Goal: Task Accomplishment & Management: Use online tool/utility

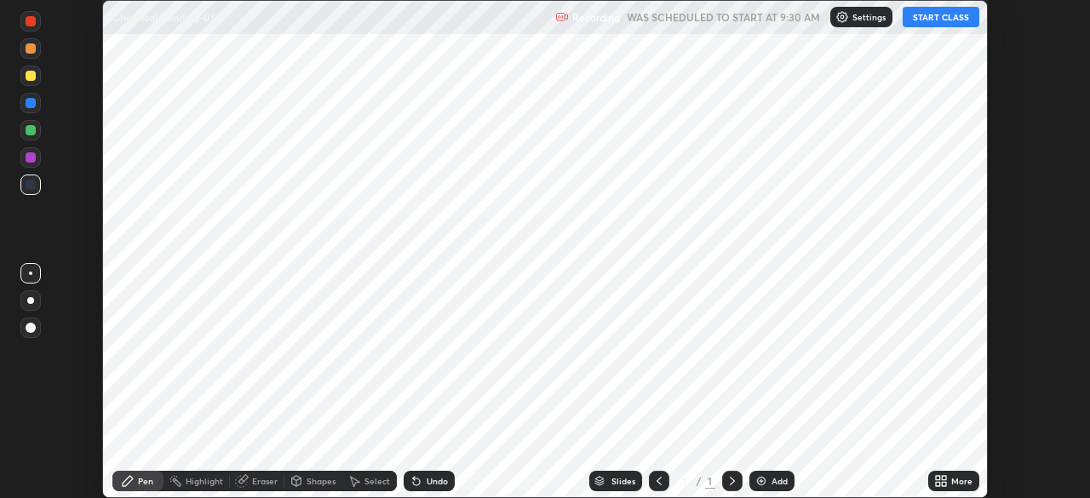
scroll to position [498, 1089]
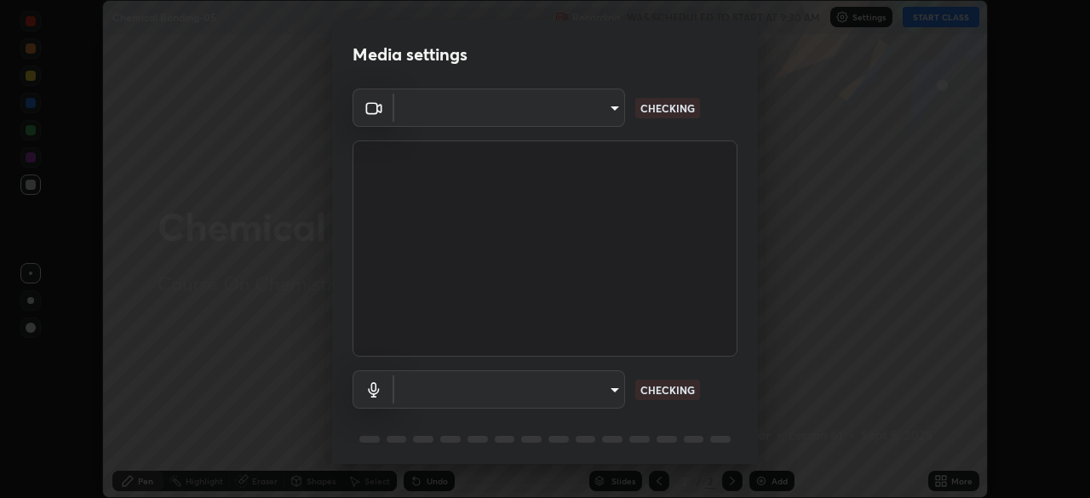
click at [616, 393] on body "Erase all Chemical Bonding-05 Recording WAS SCHEDULED TO START AT 9:30 AM Setti…" at bounding box center [545, 249] width 1090 height 498
type input "49997c5035a380d1e4bfd67072f4403f37fcfd6159da511fce73e868ba03c42c"
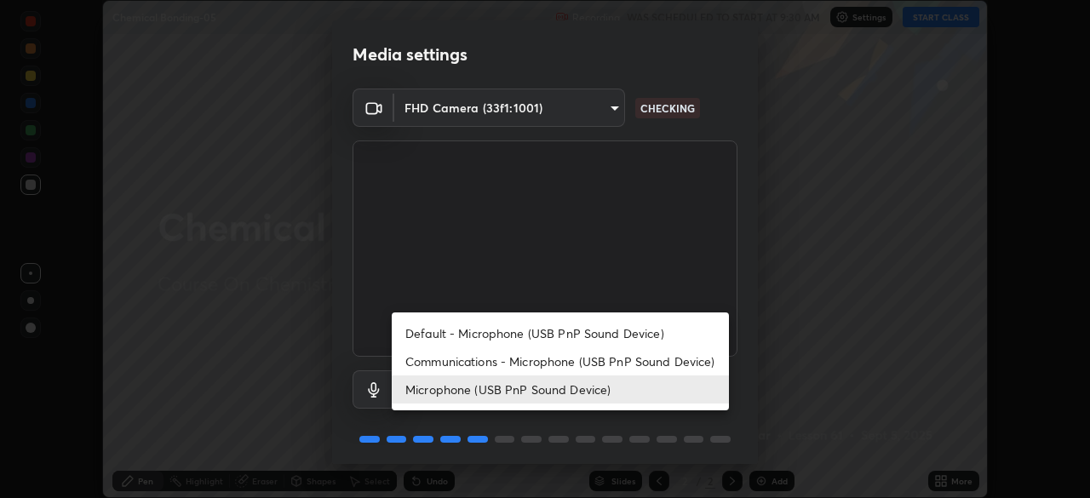
click at [605, 360] on li "Communications - Microphone (USB PnP Sound Device)" at bounding box center [560, 361] width 337 height 28
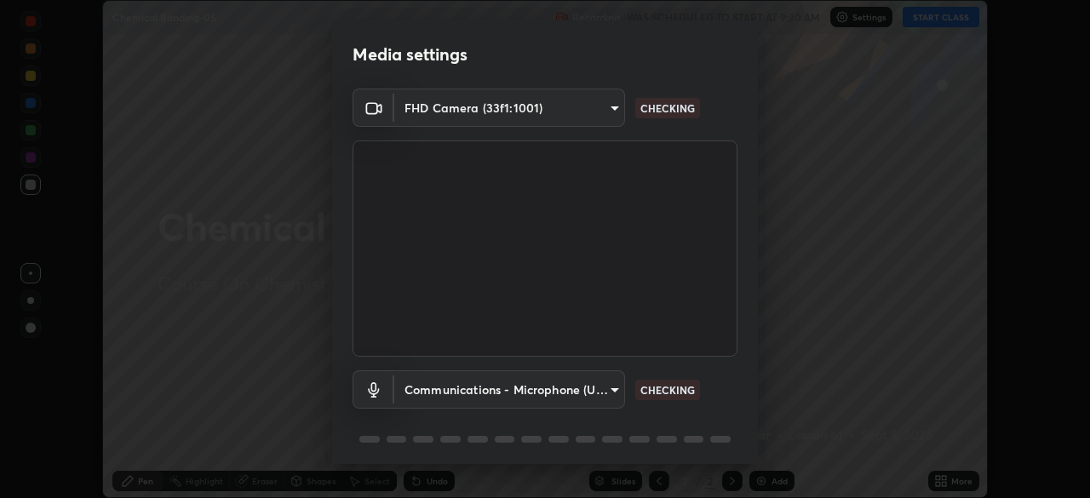
click at [600, 393] on body "Erase all Chemical Bonding-05 Recording WAS SCHEDULED TO START AT 9:30 AM Setti…" at bounding box center [545, 249] width 1090 height 498
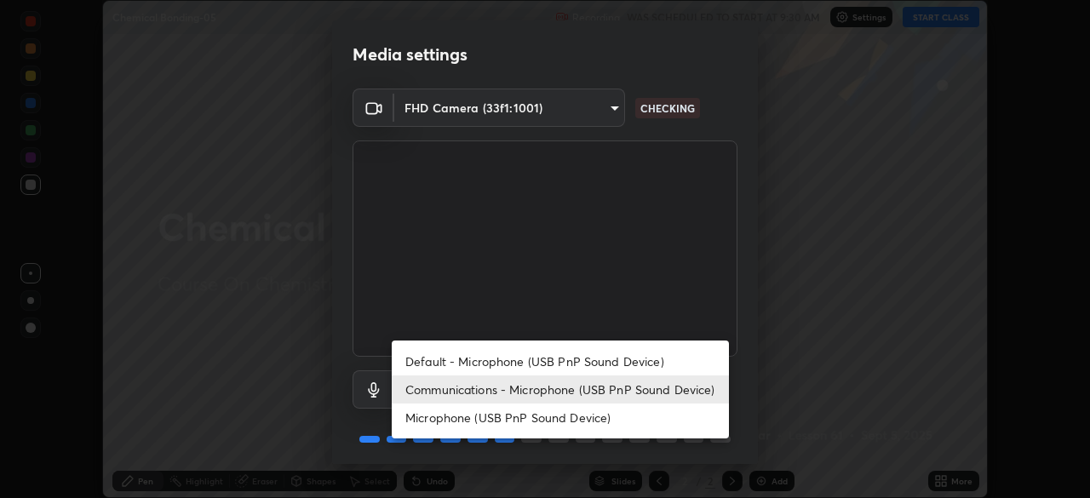
click at [596, 413] on li "Microphone (USB PnP Sound Device)" at bounding box center [560, 418] width 337 height 28
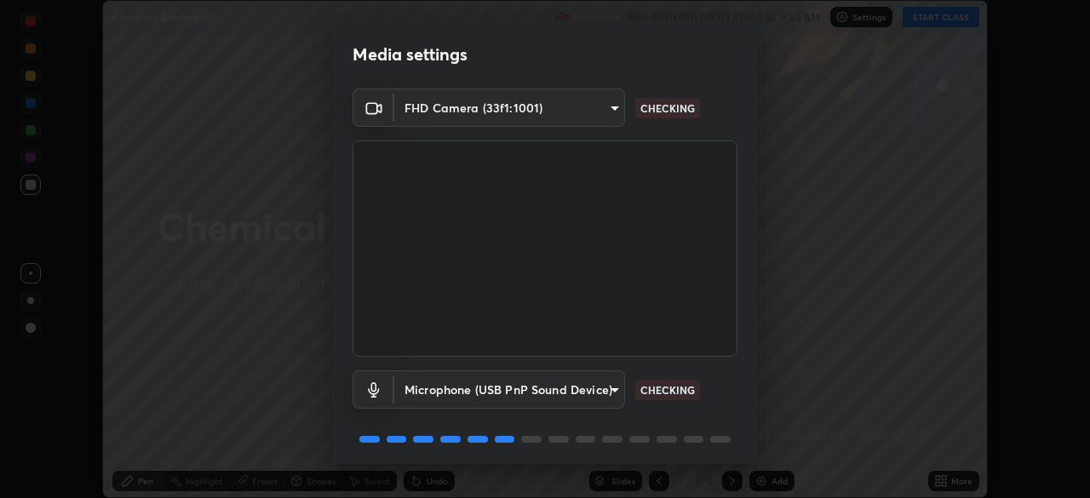
type input "b93cbfc37ea663615e2a2758e13d6489b429ad874a2ce90456402bbb4f5a5e7c"
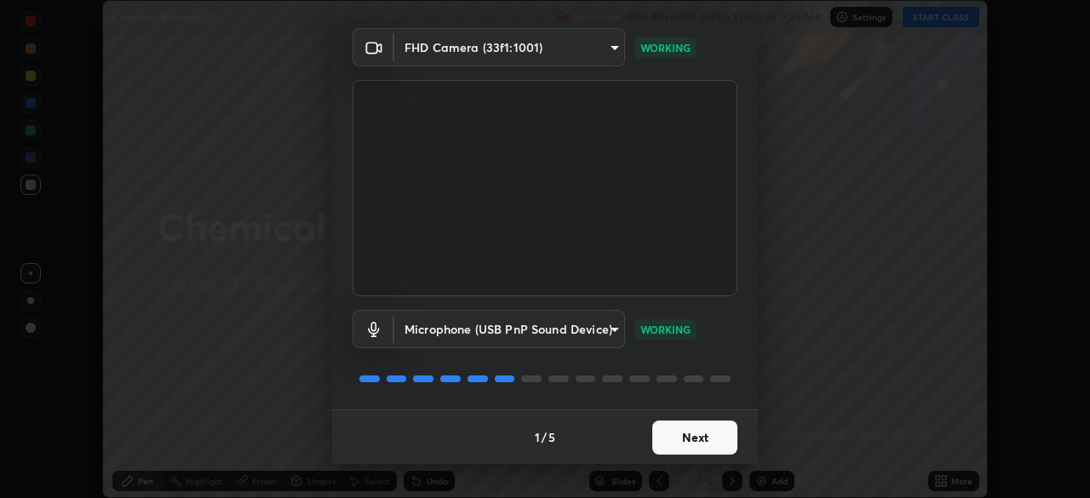
click at [696, 436] on button "Next" at bounding box center [694, 438] width 85 height 34
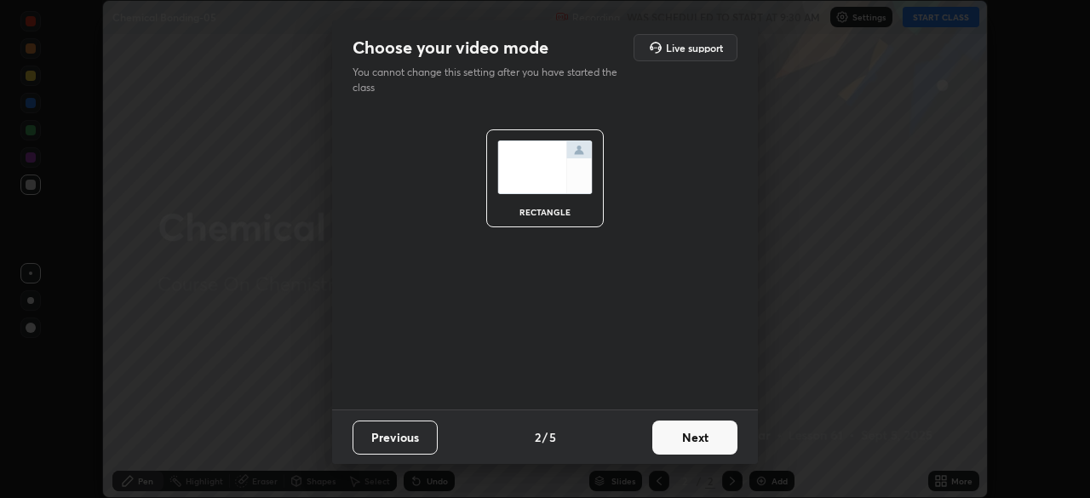
scroll to position [0, 0]
click at [695, 438] on button "Next" at bounding box center [694, 438] width 85 height 34
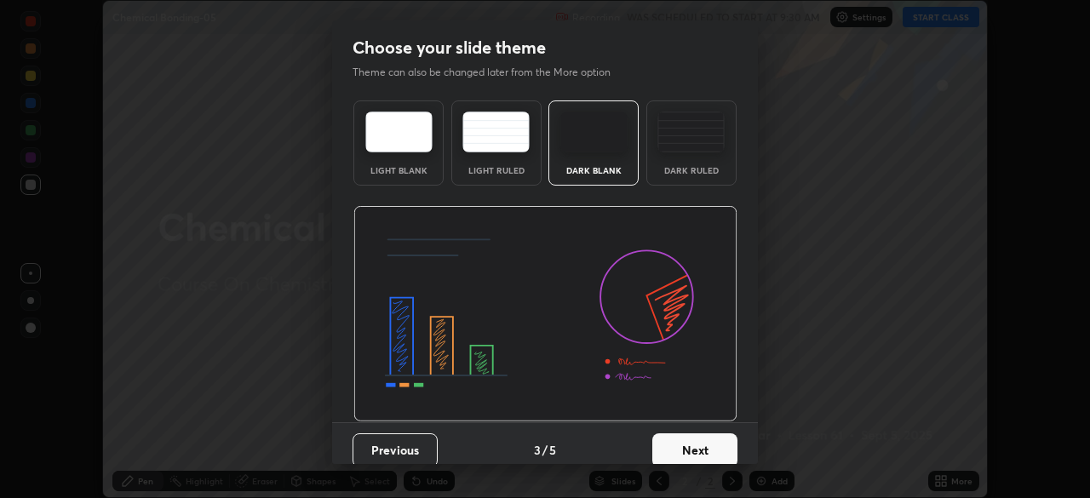
click at [696, 440] on button "Next" at bounding box center [694, 450] width 85 height 34
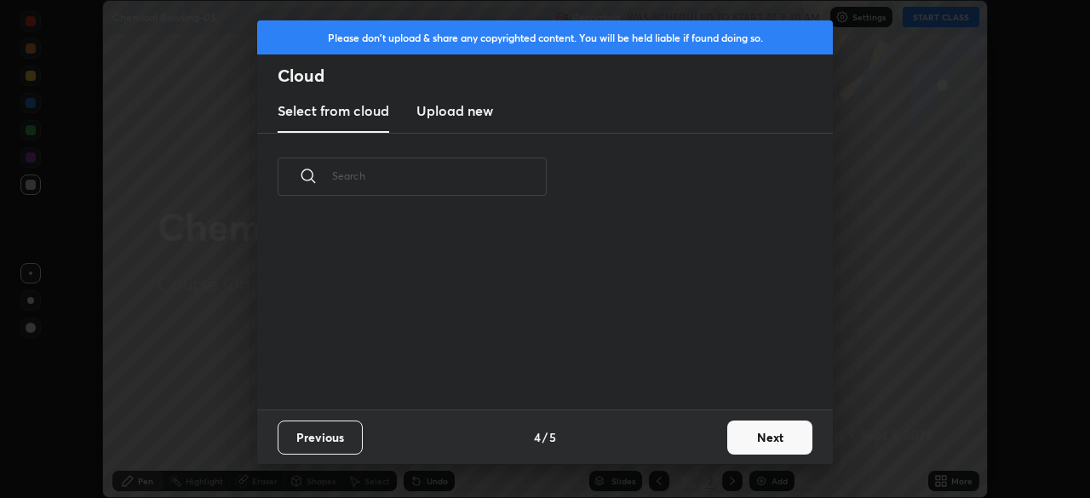
click at [745, 443] on button "Next" at bounding box center [769, 438] width 85 height 34
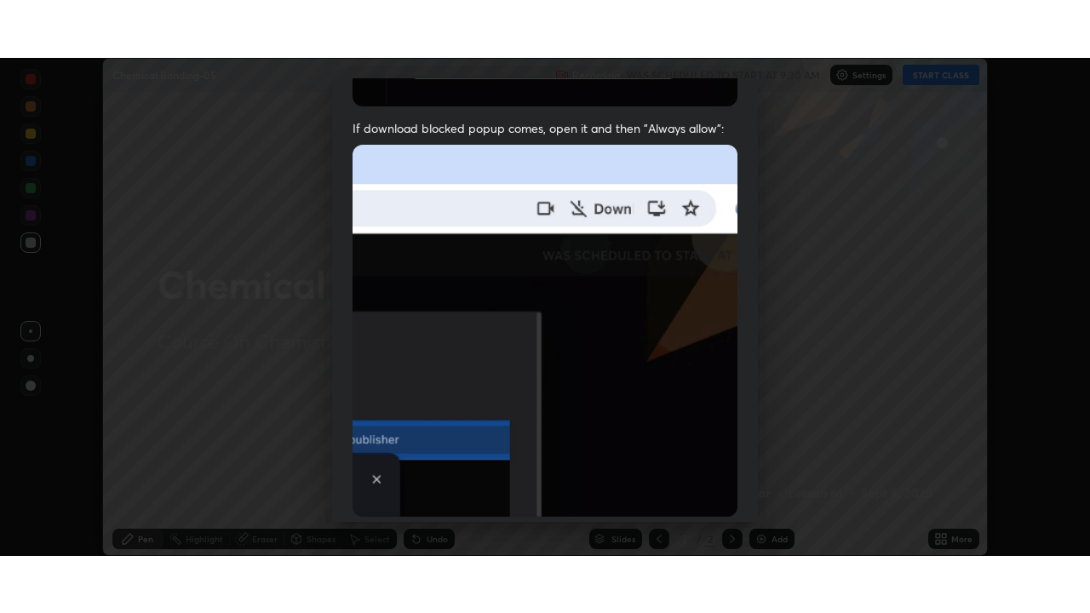
scroll to position [408, 0]
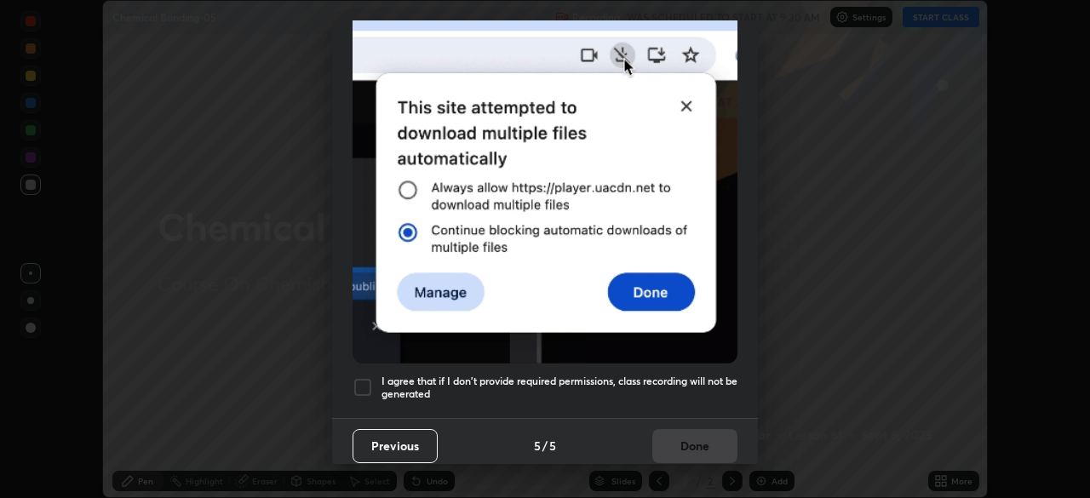
click at [666, 382] on h5 "I agree that if I don't provide required permissions, class recording will not …" at bounding box center [559, 388] width 356 height 26
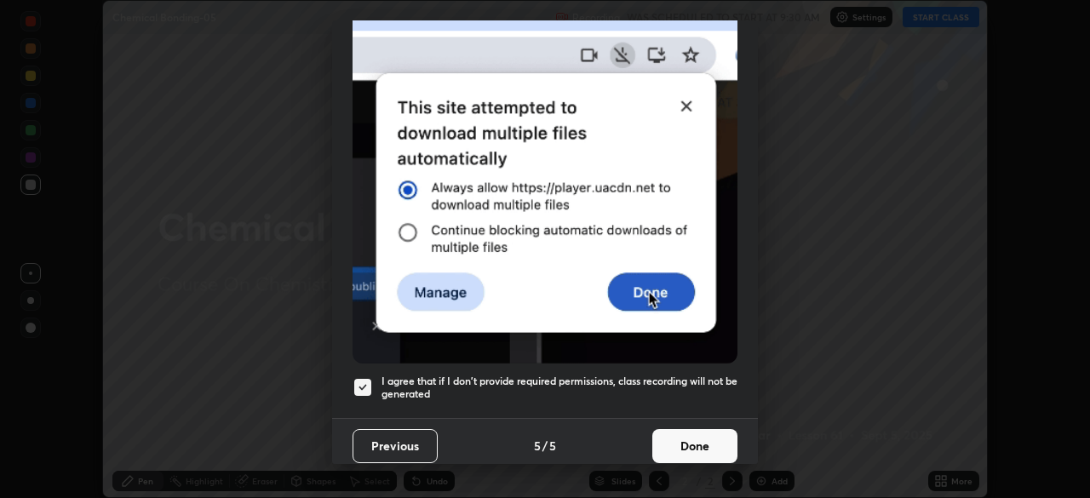
click at [691, 444] on button "Done" at bounding box center [694, 446] width 85 height 34
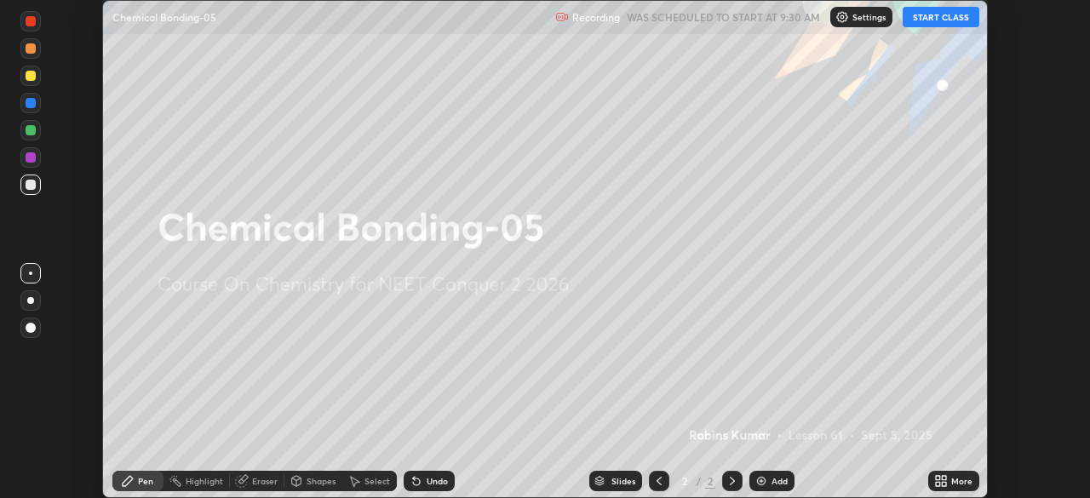
click at [937, 484] on icon at bounding box center [938, 484] width 4 height 4
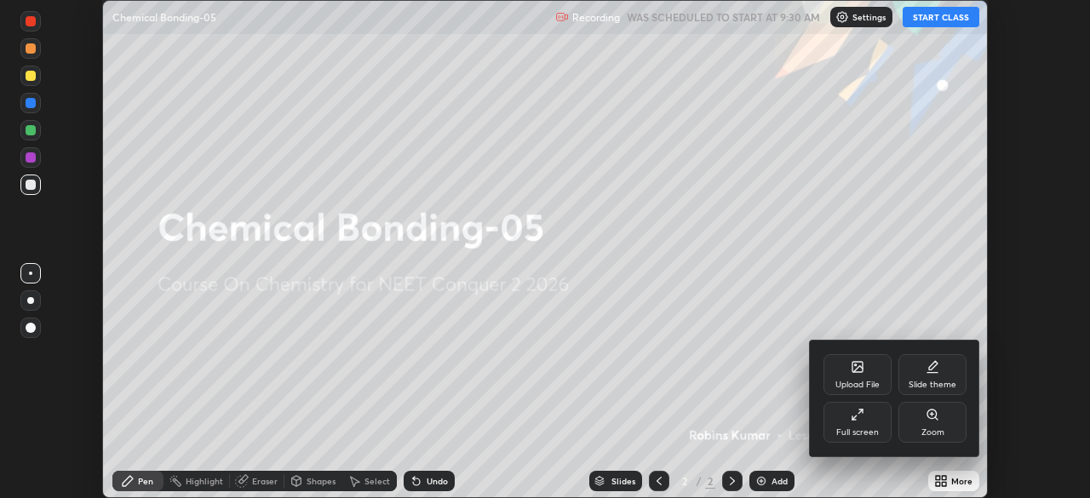
click at [864, 424] on div "Full screen" at bounding box center [857, 422] width 68 height 41
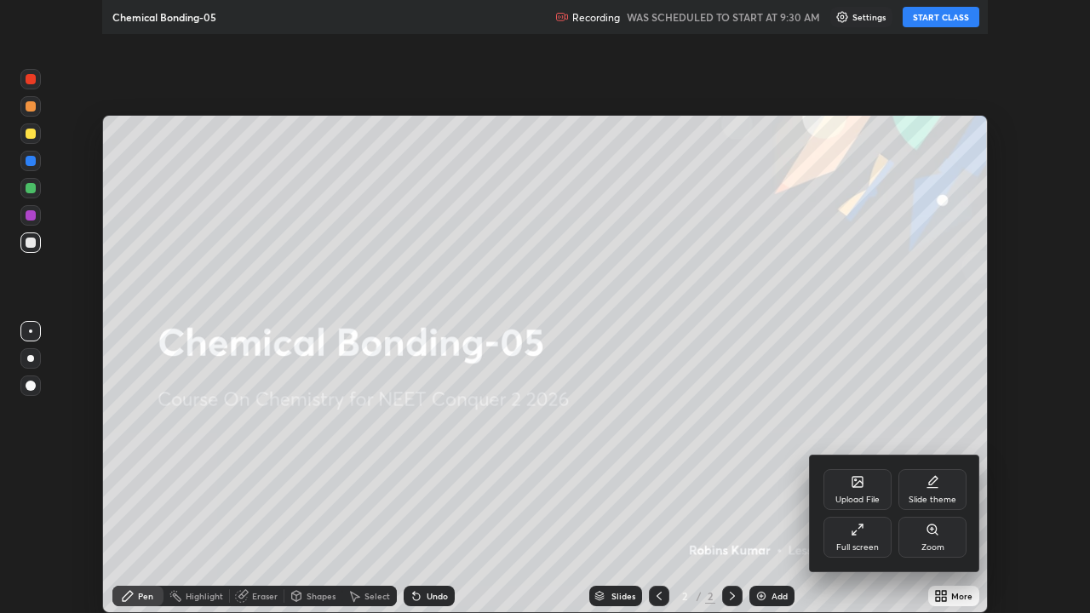
scroll to position [613, 1090]
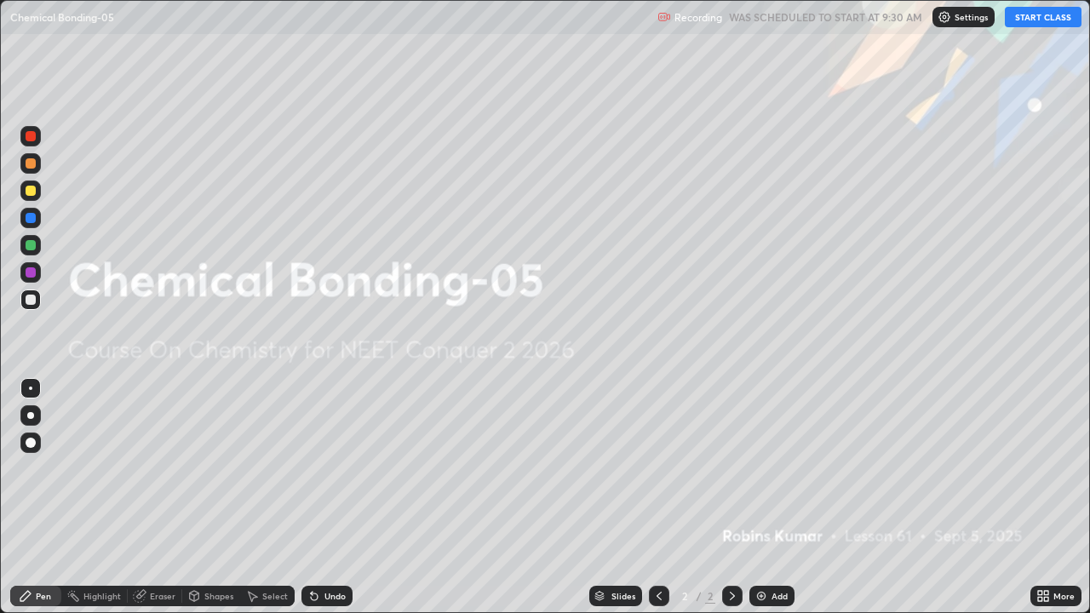
click at [1026, 20] on button "START CLASS" at bounding box center [1043, 17] width 77 height 20
click at [765, 497] on img at bounding box center [761, 596] width 14 height 14
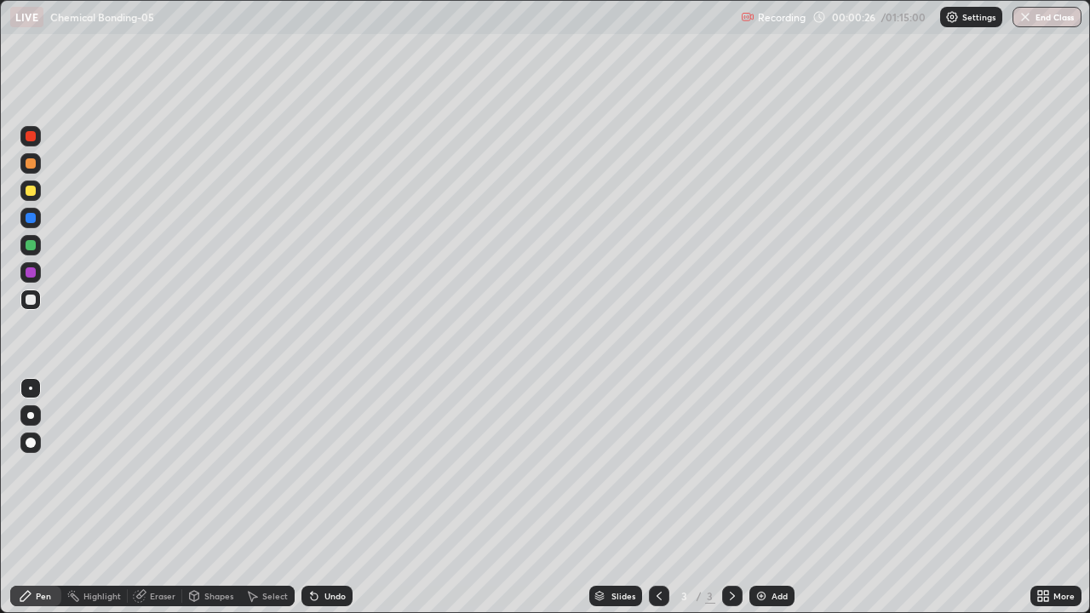
click at [762, 497] on img at bounding box center [761, 596] width 14 height 14
click at [764, 497] on img at bounding box center [761, 596] width 14 height 14
click at [766, 497] on img at bounding box center [761, 596] width 14 height 14
click at [765, 497] on img at bounding box center [761, 596] width 14 height 14
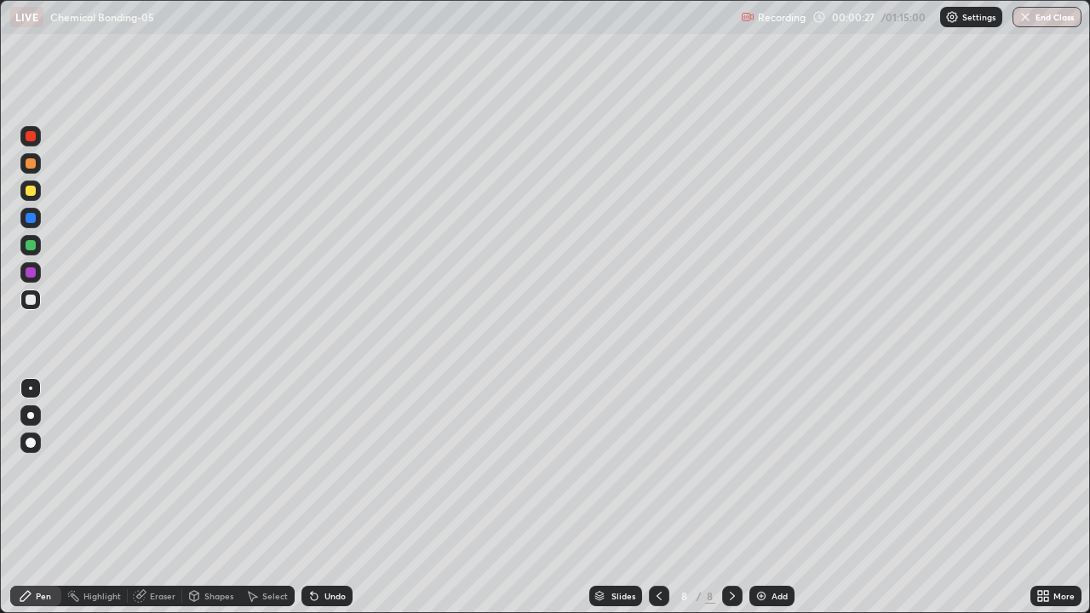
click at [763, 497] on img at bounding box center [761, 596] width 14 height 14
click at [765, 497] on img at bounding box center [761, 596] width 14 height 14
click at [767, 497] on div "Add" at bounding box center [771, 596] width 45 height 20
click at [766, 497] on div "Add" at bounding box center [771, 596] width 45 height 20
click at [775, 497] on div "Add" at bounding box center [779, 596] width 16 height 9
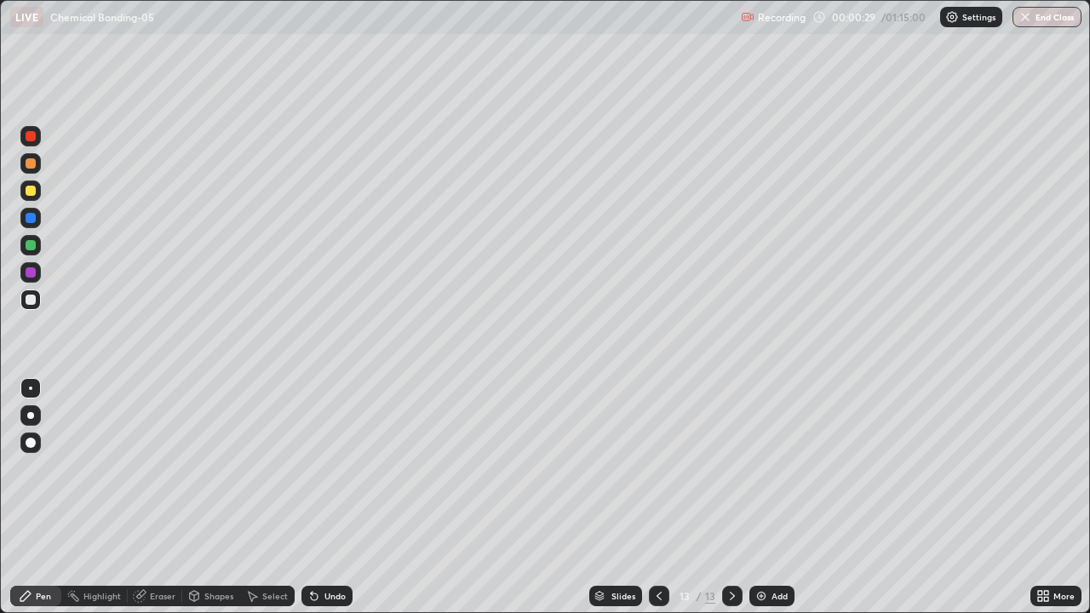
click at [657, 497] on icon at bounding box center [659, 596] width 14 height 14
click at [660, 497] on icon at bounding box center [659, 596] width 14 height 14
click at [657, 497] on icon at bounding box center [659, 596] width 14 height 14
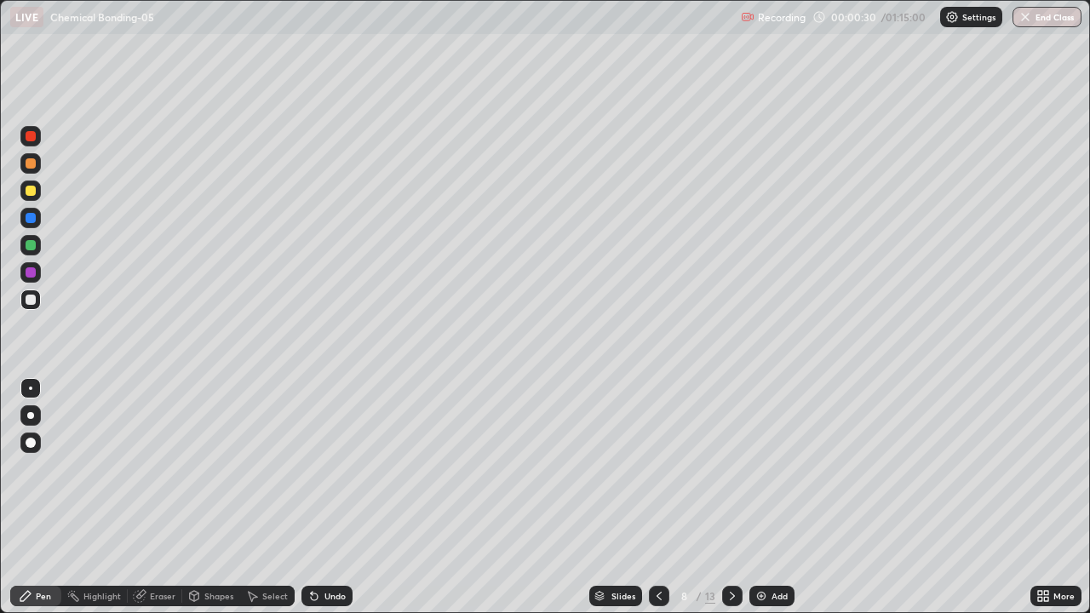
click at [657, 497] on icon at bounding box center [659, 596] width 14 height 14
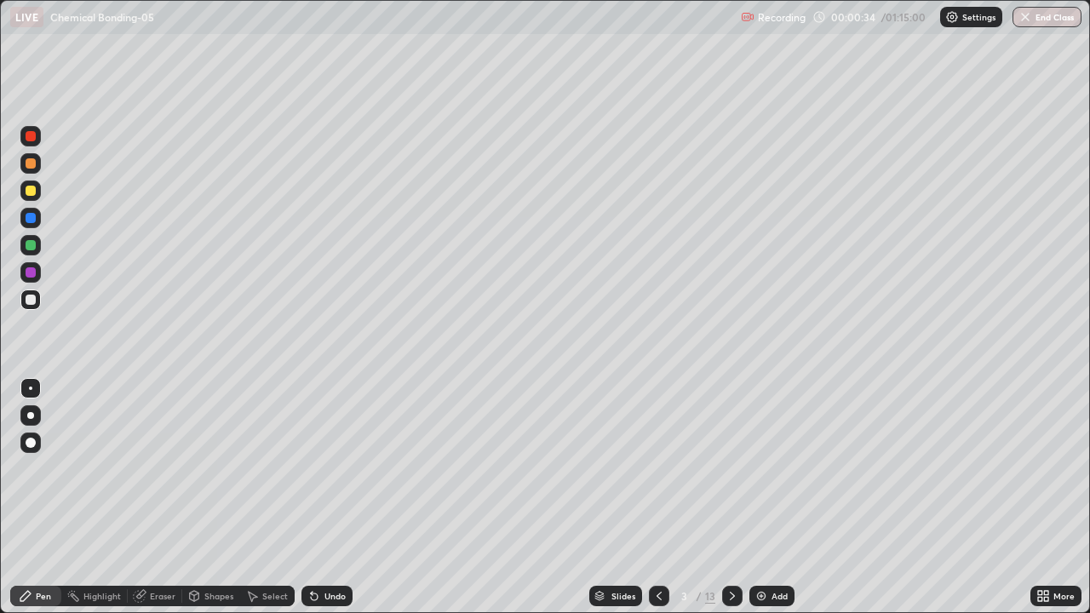
click at [37, 192] on div at bounding box center [30, 190] width 20 height 20
click at [32, 163] on div at bounding box center [31, 163] width 10 height 10
click at [32, 194] on div at bounding box center [31, 191] width 10 height 10
click at [32, 306] on div at bounding box center [30, 299] width 20 height 20
click at [32, 225] on div at bounding box center [30, 218] width 20 height 20
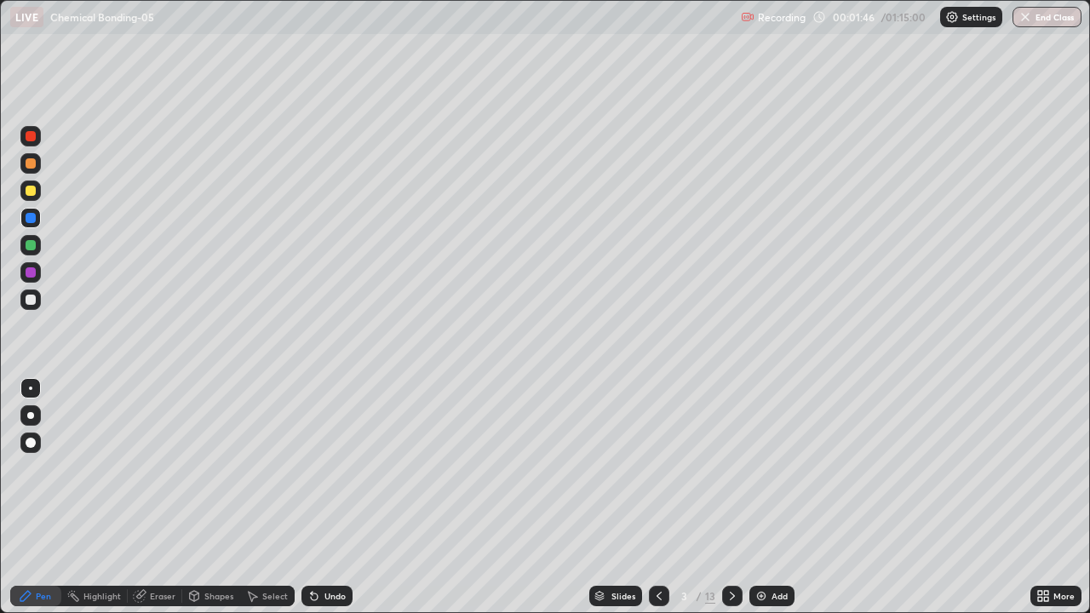
click at [26, 299] on div at bounding box center [31, 300] width 10 height 10
click at [29, 282] on div at bounding box center [30, 272] width 20 height 20
click at [37, 193] on div at bounding box center [30, 190] width 20 height 20
click at [164, 497] on div "Eraser" at bounding box center [163, 596] width 26 height 9
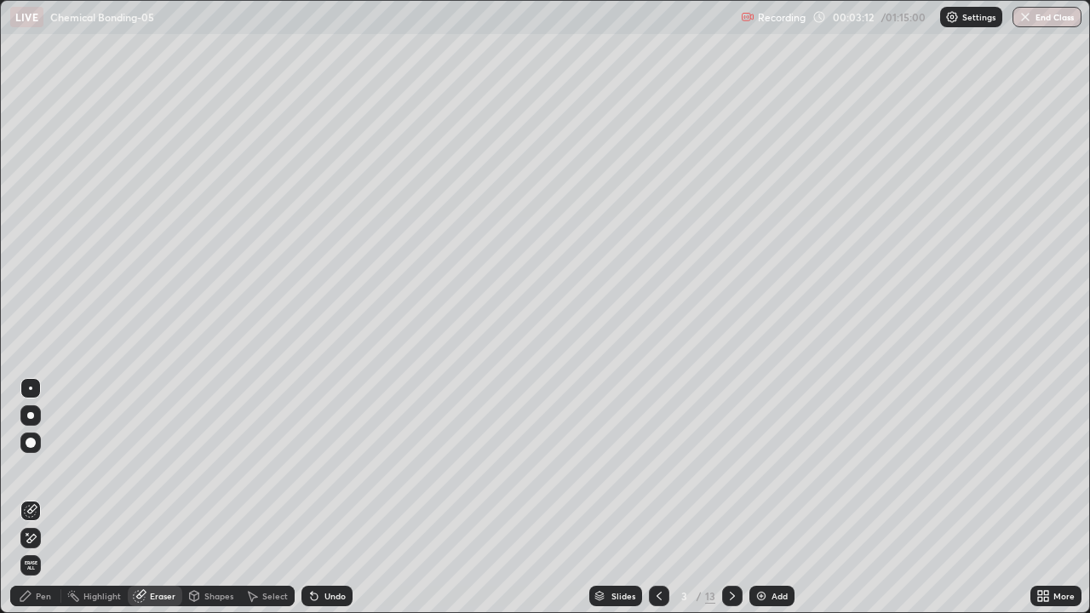
click at [33, 497] on icon at bounding box center [31, 538] width 9 height 9
click at [43, 497] on div "Pen" at bounding box center [43, 596] width 15 height 9
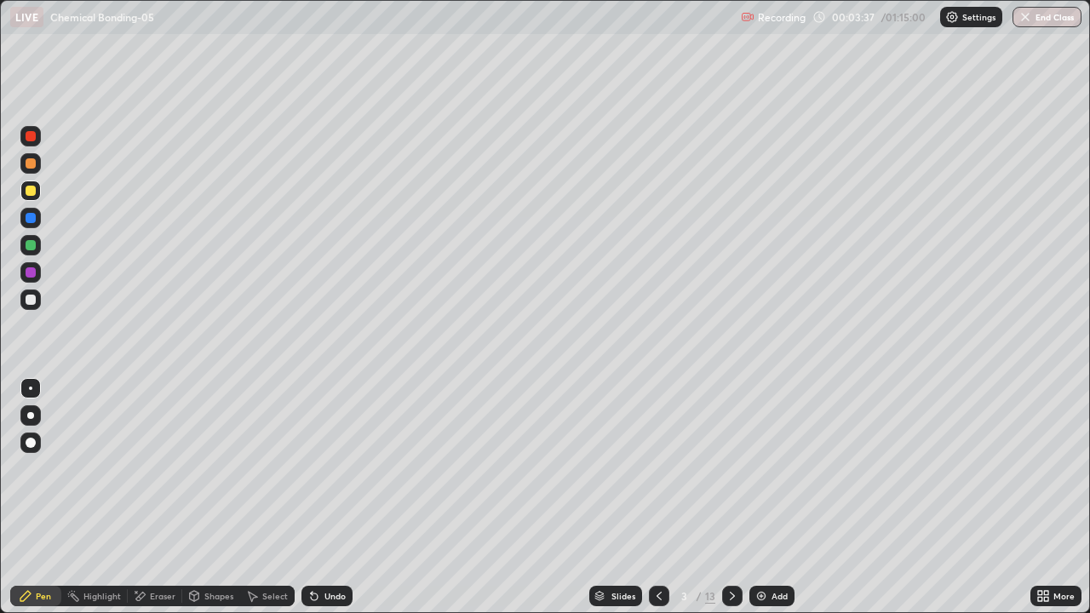
click at [32, 247] on div at bounding box center [31, 245] width 10 height 10
click at [160, 497] on div "Eraser" at bounding box center [163, 596] width 26 height 9
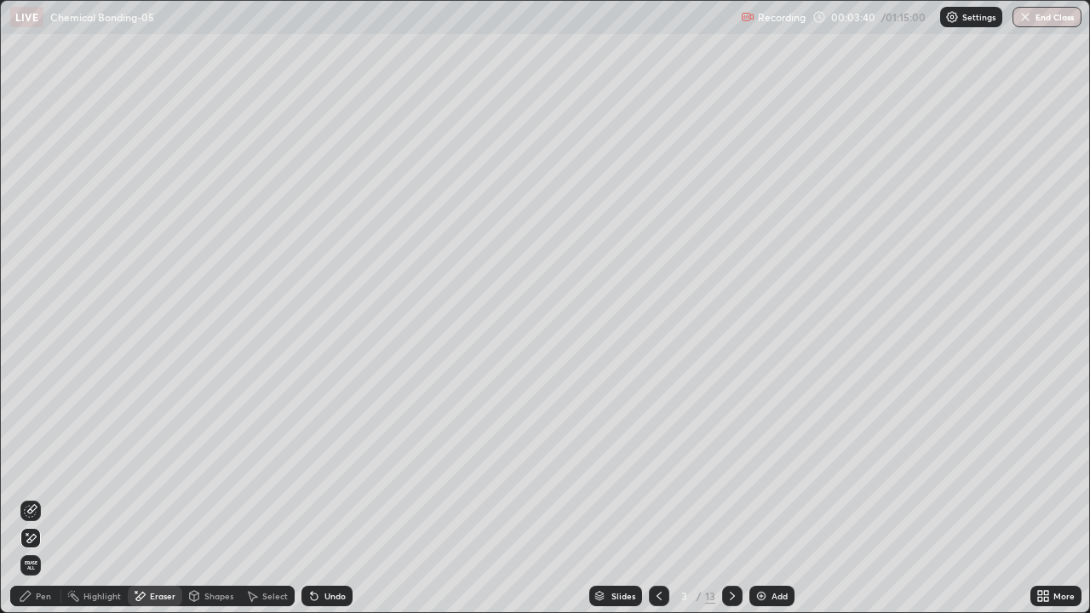
click at [40, 497] on div "Pen" at bounding box center [35, 596] width 51 height 20
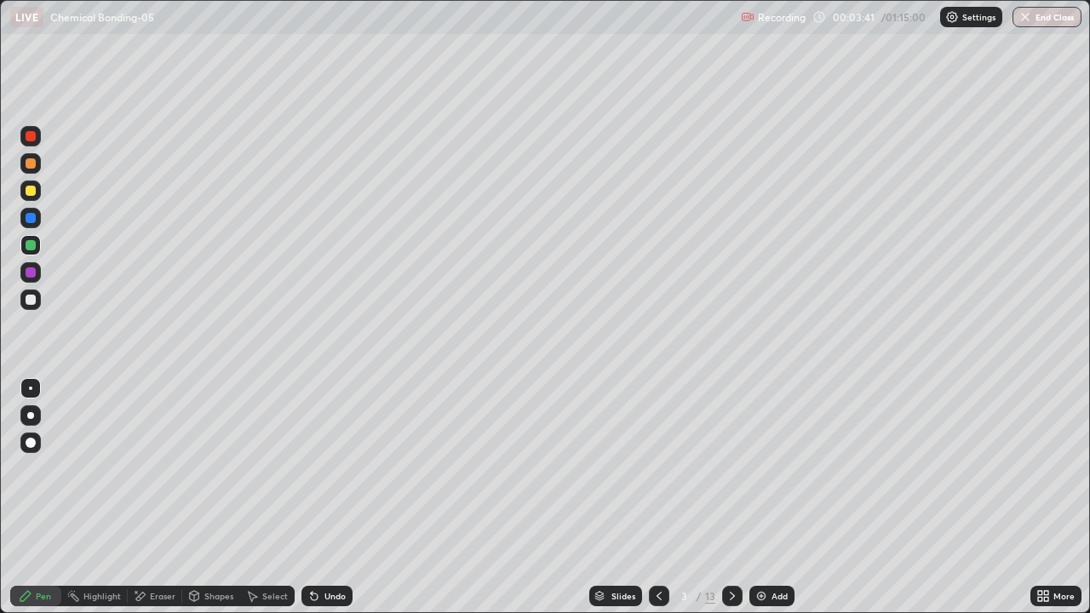
click at [37, 166] on div at bounding box center [30, 163] width 20 height 20
click at [38, 140] on div at bounding box center [30, 136] width 20 height 20
click at [34, 244] on div at bounding box center [31, 245] width 10 height 10
click at [32, 304] on div at bounding box center [31, 300] width 10 height 10
click at [37, 275] on div at bounding box center [30, 272] width 20 height 20
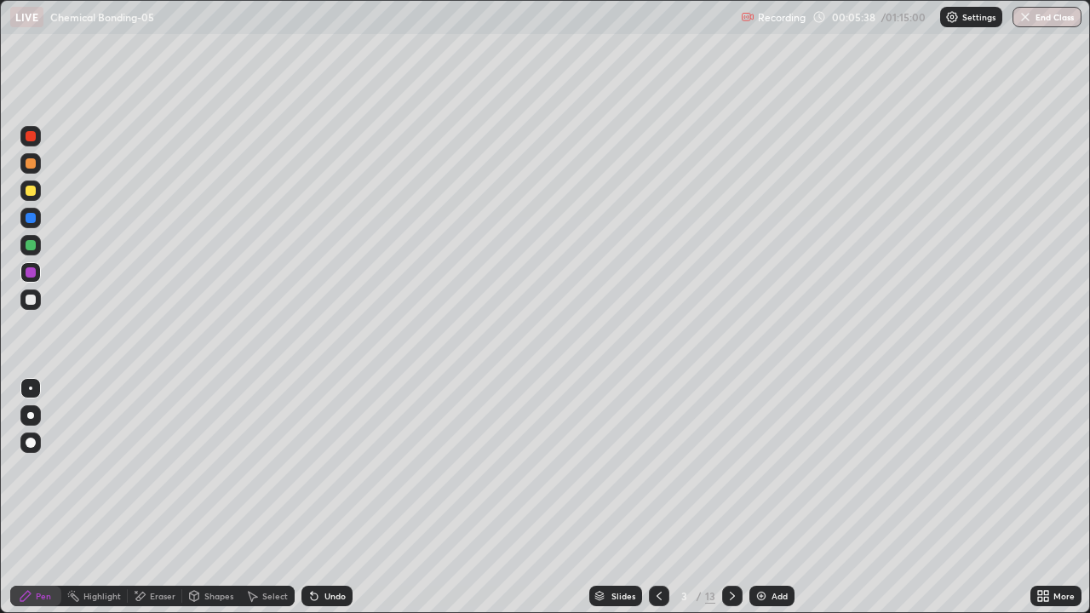
click at [34, 299] on div at bounding box center [31, 300] width 10 height 10
click at [158, 497] on div "Eraser" at bounding box center [163, 596] width 26 height 9
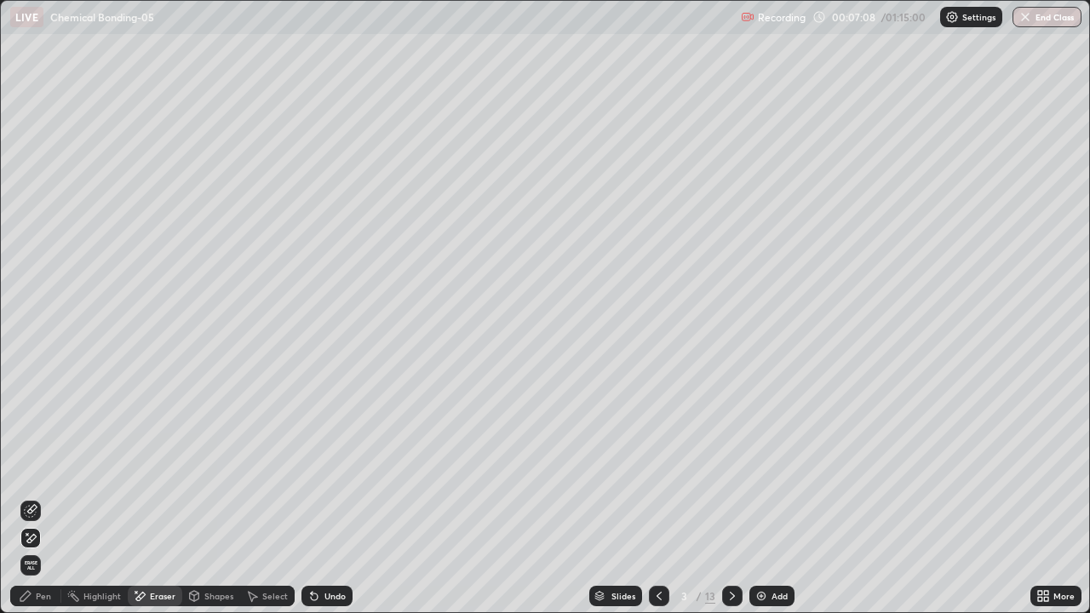
click at [43, 497] on div "Pen" at bounding box center [35, 596] width 51 height 20
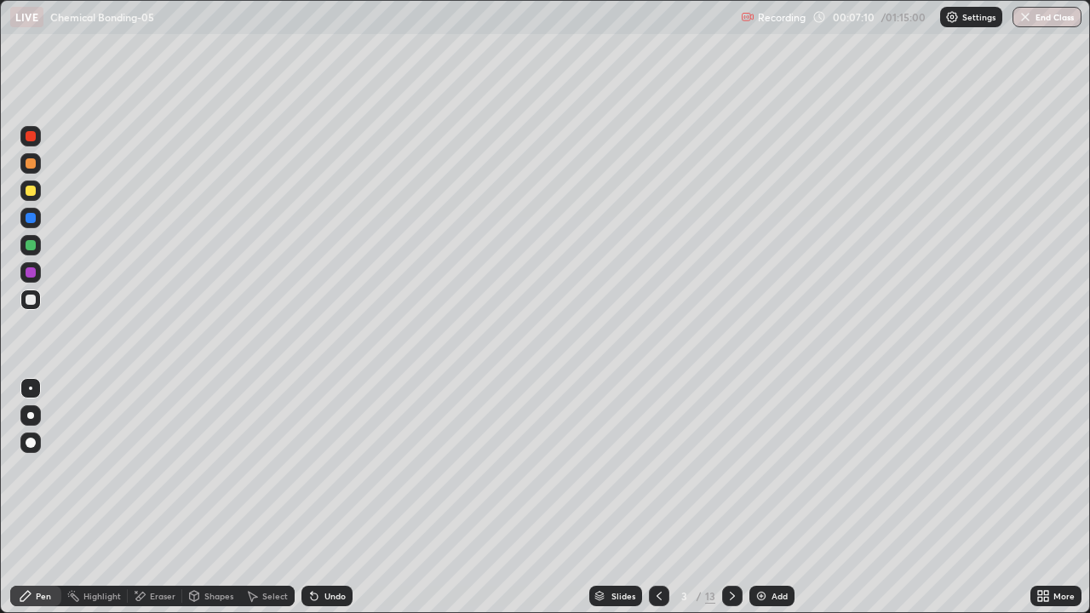
click at [155, 497] on div "Eraser" at bounding box center [155, 596] width 54 height 20
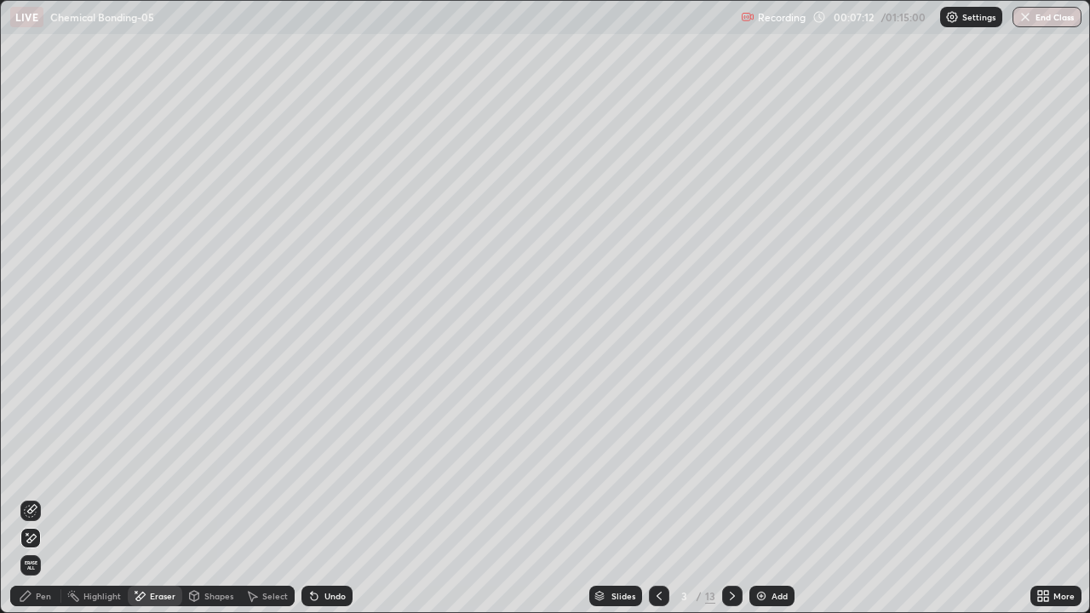
click at [33, 497] on div "Pen" at bounding box center [35, 596] width 51 height 20
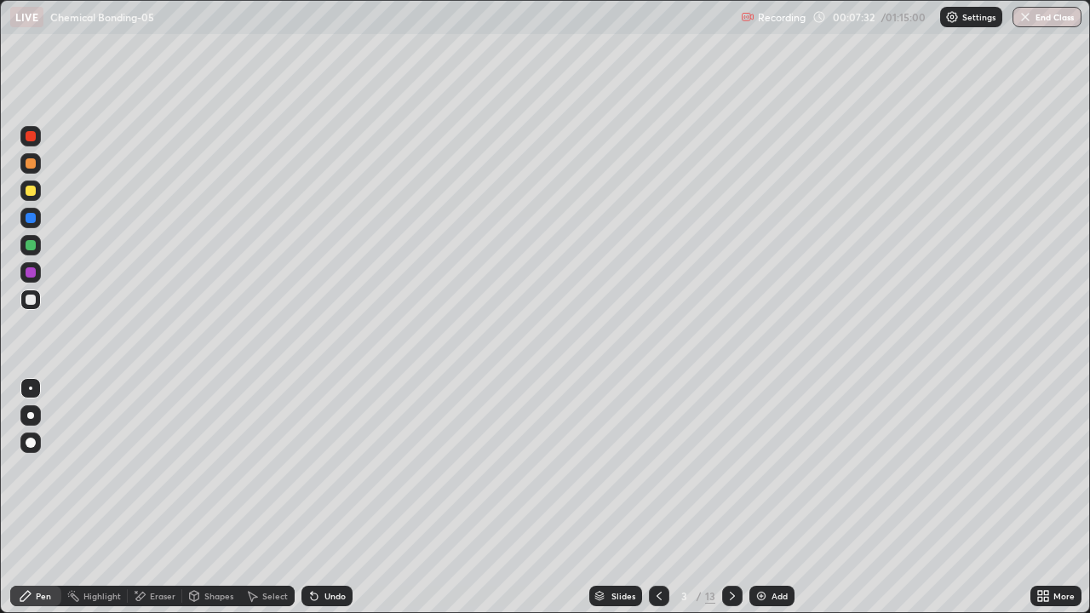
click at [33, 170] on div at bounding box center [30, 163] width 20 height 20
click at [32, 192] on div at bounding box center [31, 191] width 10 height 10
click at [38, 299] on div at bounding box center [30, 299] width 20 height 20
click at [335, 497] on div "Undo" at bounding box center [326, 596] width 51 height 20
click at [347, 497] on div "Undo" at bounding box center [326, 596] width 51 height 20
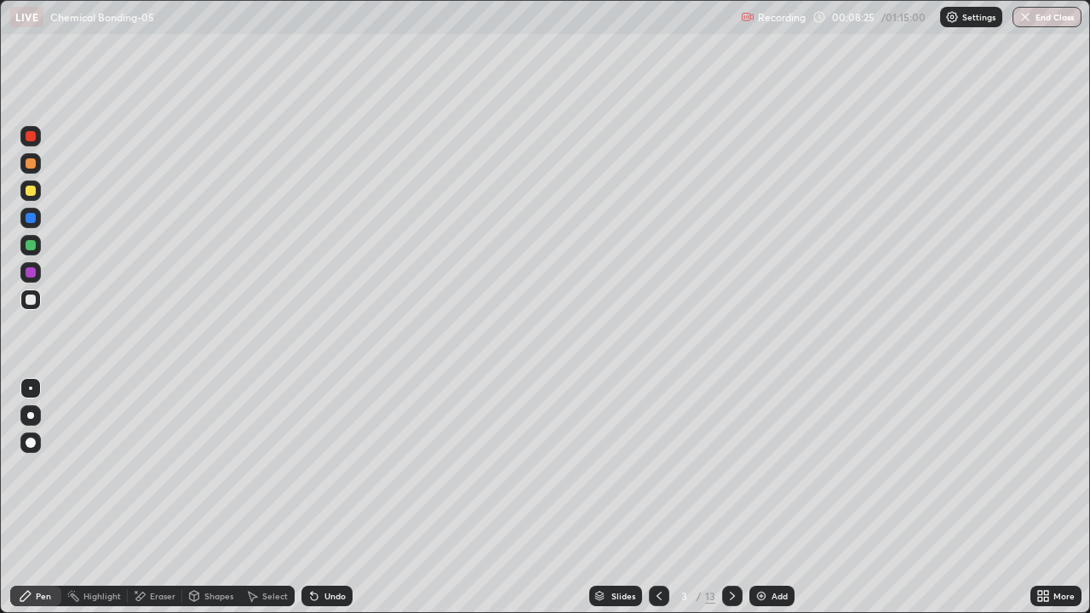
click at [37, 221] on div at bounding box center [30, 218] width 20 height 20
click at [34, 242] on div at bounding box center [31, 245] width 10 height 10
click at [32, 164] on div at bounding box center [31, 163] width 10 height 10
click at [318, 497] on icon at bounding box center [314, 596] width 14 height 14
click at [158, 497] on div "Eraser" at bounding box center [163, 596] width 26 height 9
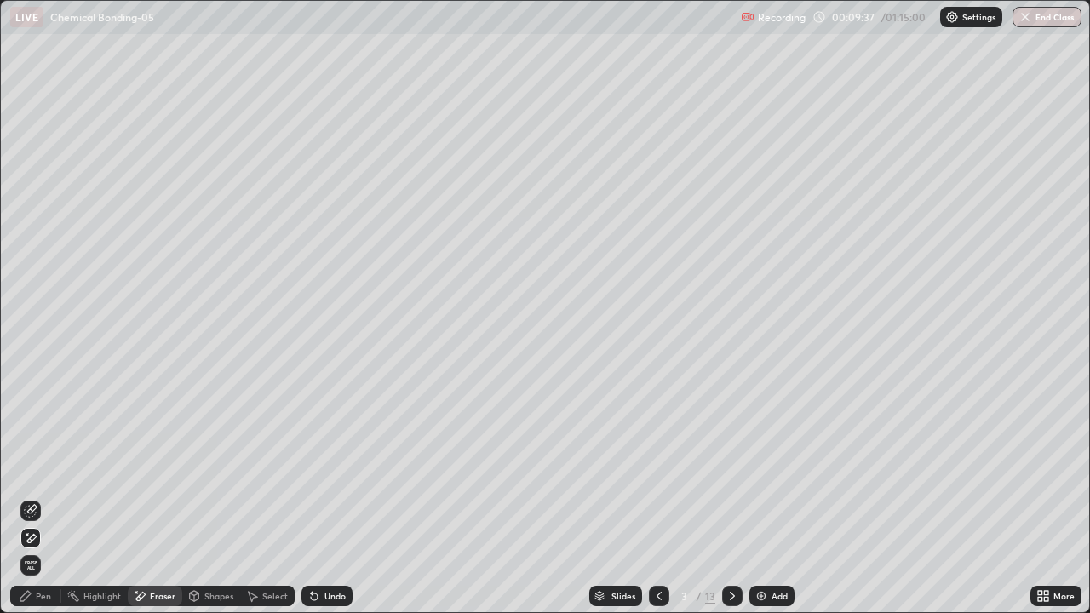
click at [37, 497] on div "Pen" at bounding box center [43, 596] width 15 height 9
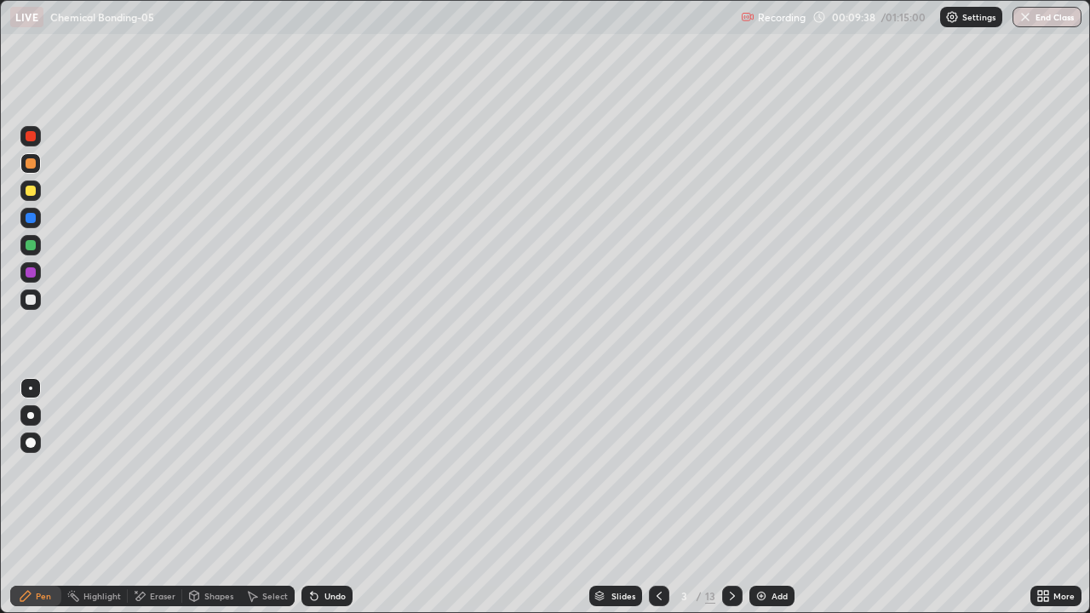
click at [28, 248] on div at bounding box center [31, 245] width 10 height 10
click at [32, 166] on div at bounding box center [31, 163] width 10 height 10
click at [34, 299] on div at bounding box center [31, 300] width 10 height 10
click at [37, 221] on div at bounding box center [30, 218] width 20 height 20
click at [204, 497] on div "Shapes" at bounding box center [218, 596] width 29 height 9
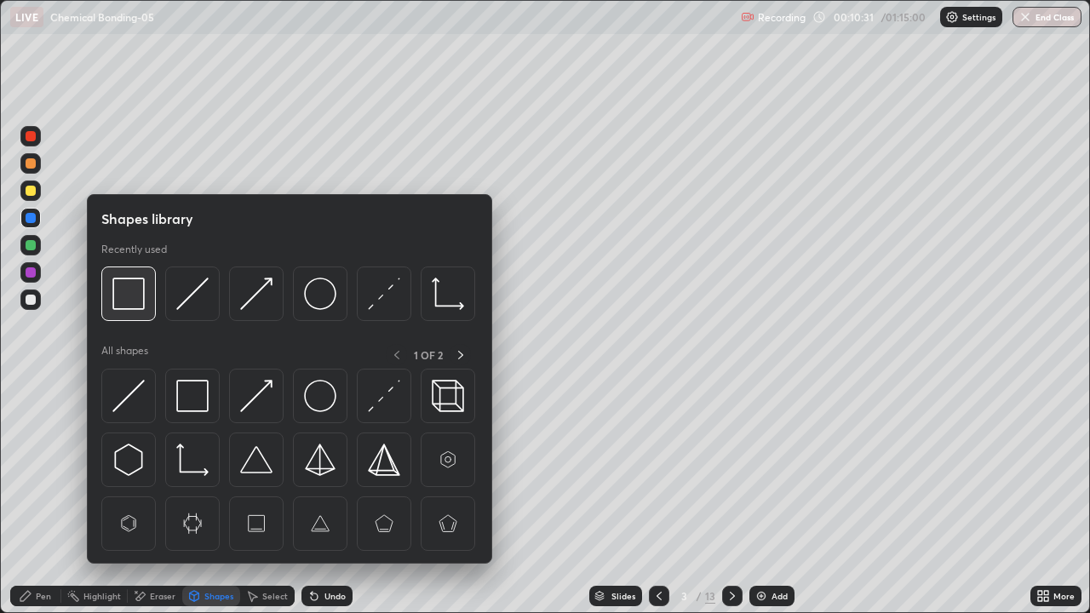
click at [128, 301] on img at bounding box center [128, 294] width 32 height 32
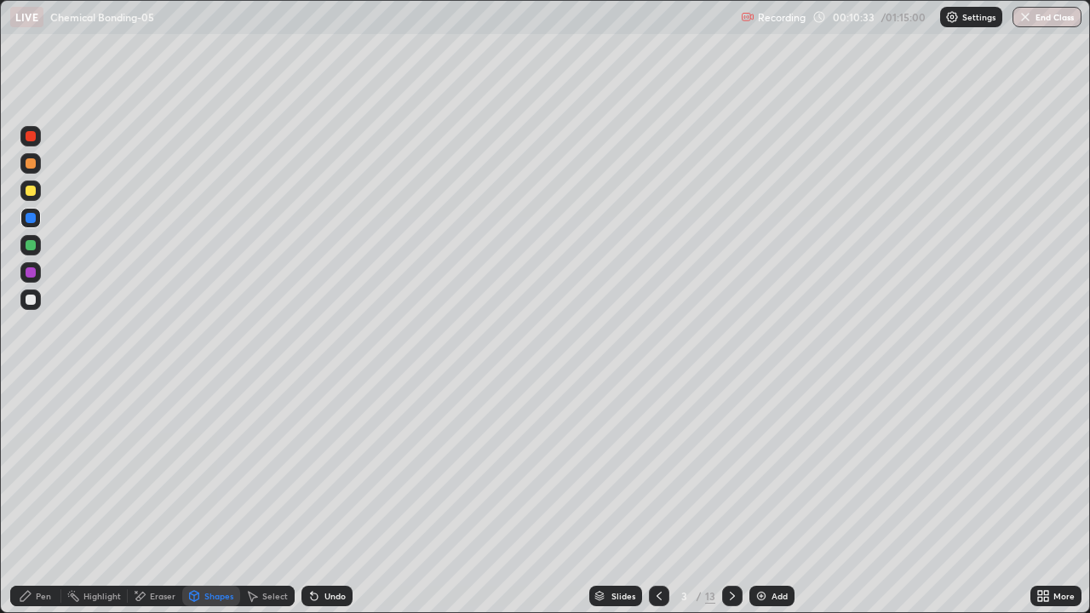
click at [43, 497] on div "Pen" at bounding box center [43, 596] width 15 height 9
click at [31, 273] on div at bounding box center [31, 272] width 10 height 10
click at [31, 219] on div at bounding box center [31, 218] width 10 height 10
click at [35, 295] on div at bounding box center [30, 299] width 20 height 20
click at [33, 276] on div at bounding box center [31, 272] width 10 height 10
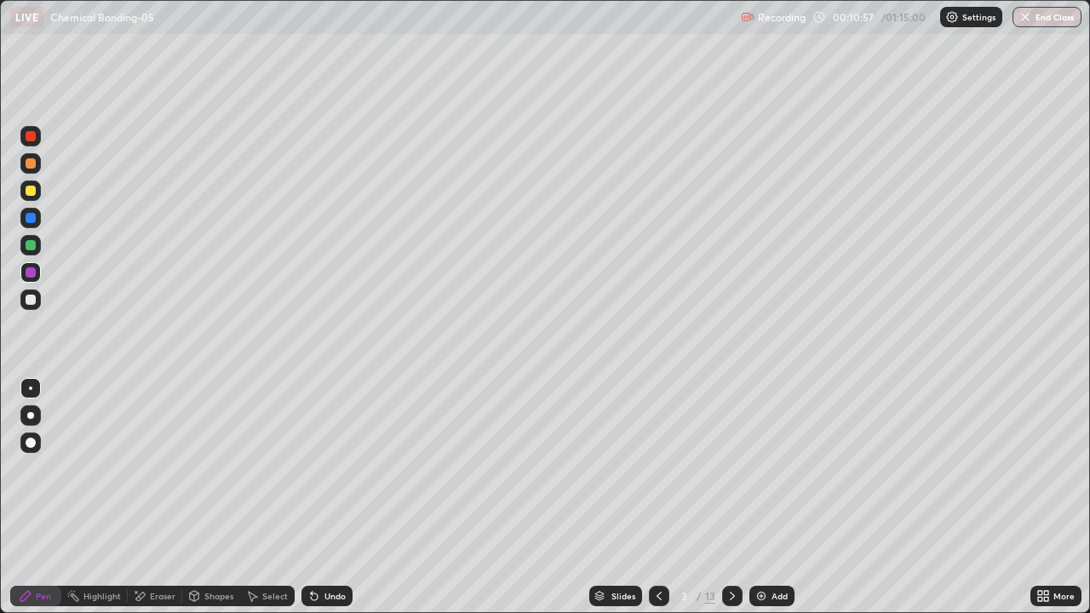
click at [30, 198] on div at bounding box center [30, 190] width 20 height 20
click at [32, 227] on div at bounding box center [30, 218] width 20 height 20
click at [32, 137] on div at bounding box center [31, 136] width 10 height 10
click at [38, 303] on div at bounding box center [30, 299] width 20 height 20
click at [32, 191] on div at bounding box center [31, 191] width 10 height 10
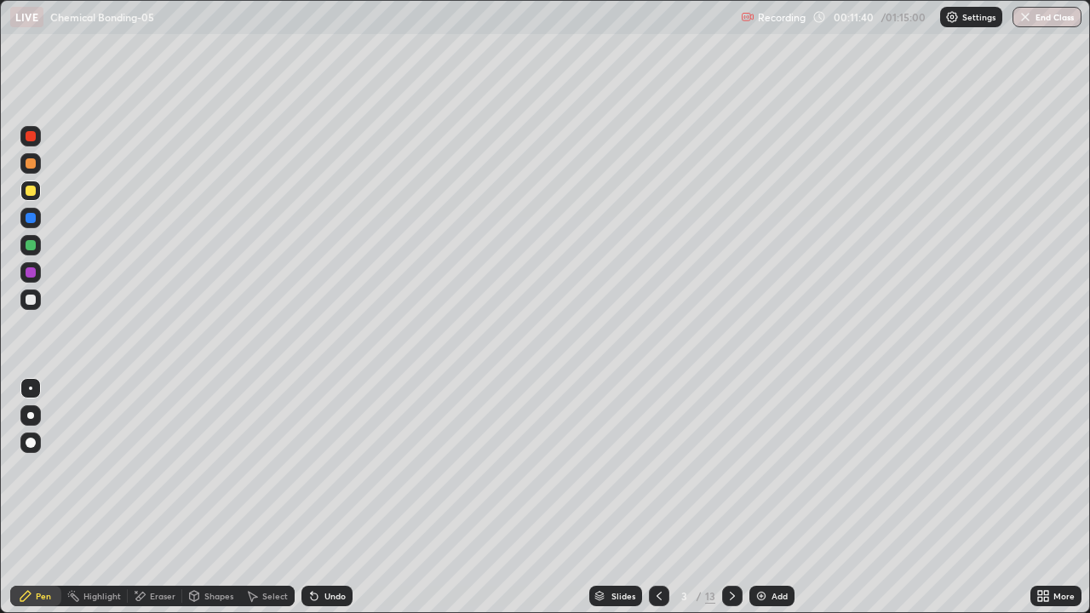
click at [37, 140] on div at bounding box center [30, 136] width 20 height 20
click at [32, 300] on div at bounding box center [31, 300] width 10 height 10
click at [33, 188] on div at bounding box center [31, 191] width 10 height 10
click at [36, 144] on div at bounding box center [30, 136] width 20 height 20
click at [30, 187] on div at bounding box center [31, 191] width 10 height 10
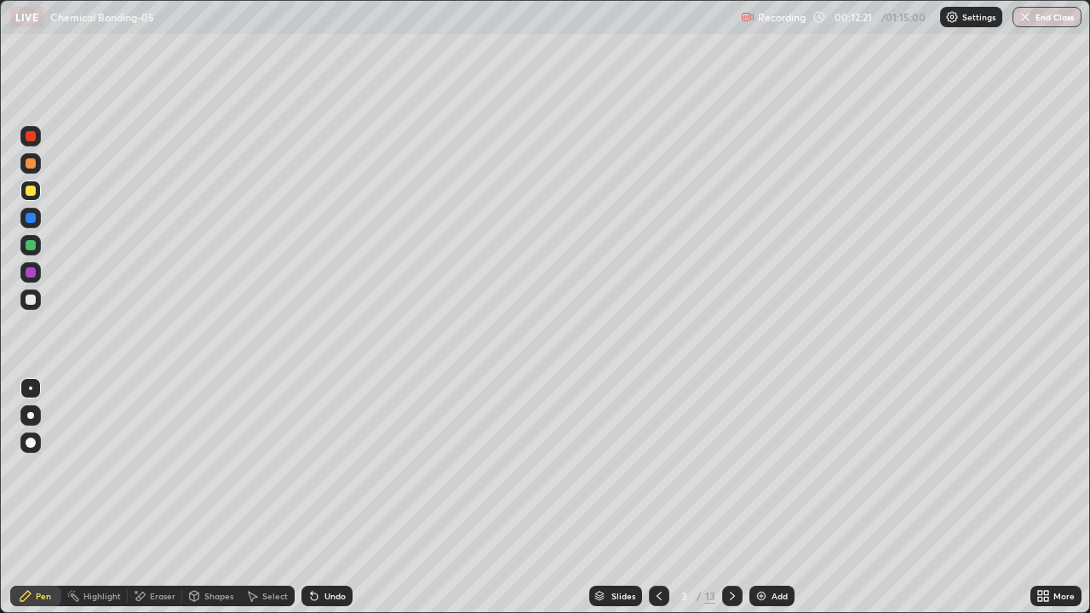
click at [35, 164] on div at bounding box center [31, 163] width 10 height 10
click at [32, 303] on div at bounding box center [31, 300] width 10 height 10
click at [30, 143] on div at bounding box center [30, 136] width 20 height 20
click at [29, 169] on div at bounding box center [30, 163] width 20 height 20
click at [35, 302] on div at bounding box center [31, 300] width 10 height 10
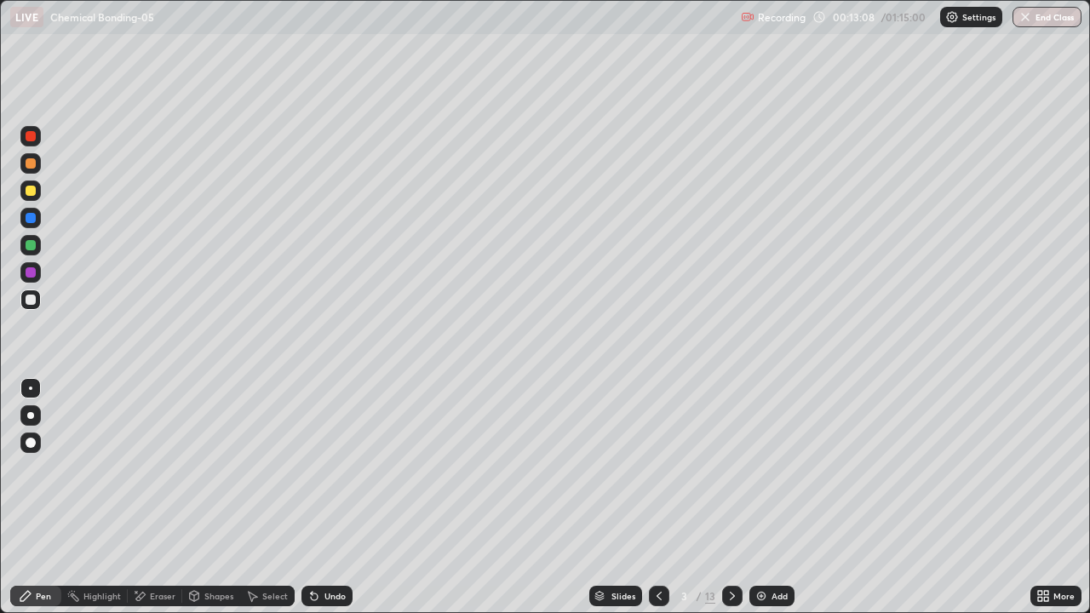
click at [217, 497] on div "Shapes" at bounding box center [218, 596] width 29 height 9
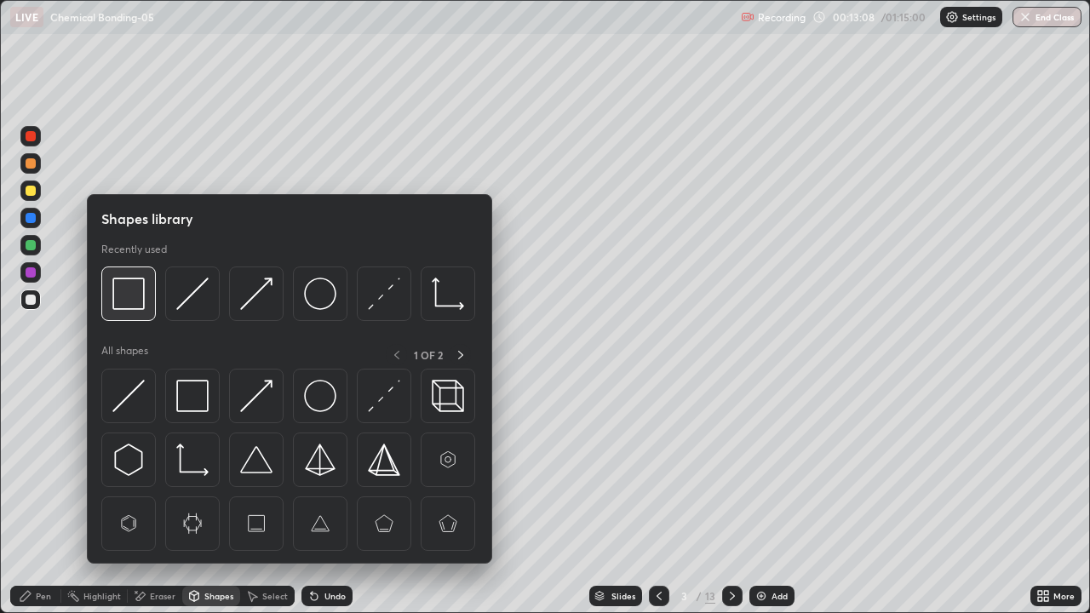
click at [126, 301] on img at bounding box center [128, 294] width 32 height 32
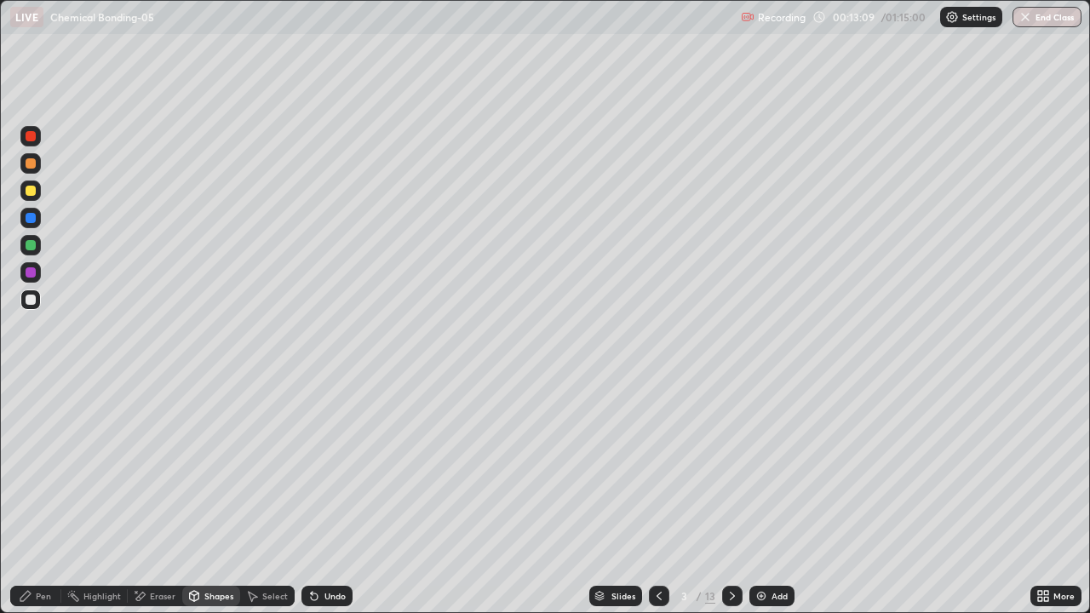
click at [32, 226] on div at bounding box center [30, 218] width 20 height 20
click at [34, 497] on div "Pen" at bounding box center [35, 596] width 51 height 20
click at [33, 172] on div at bounding box center [30, 163] width 20 height 20
click at [28, 220] on div at bounding box center [31, 218] width 10 height 10
click at [208, 497] on div "Shapes" at bounding box center [211, 596] width 58 height 20
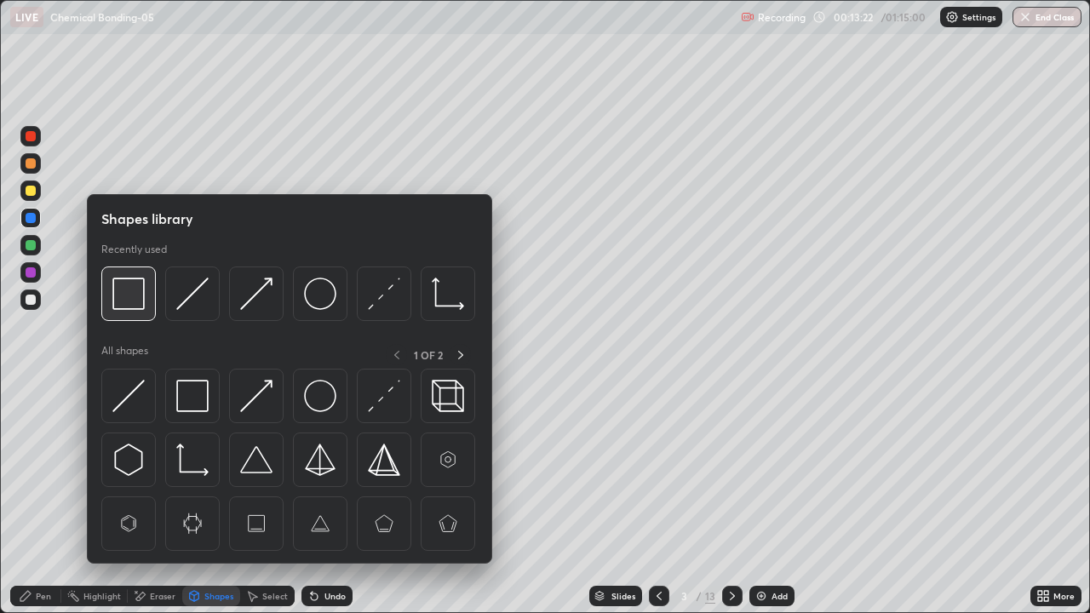
click at [125, 295] on img at bounding box center [128, 294] width 32 height 32
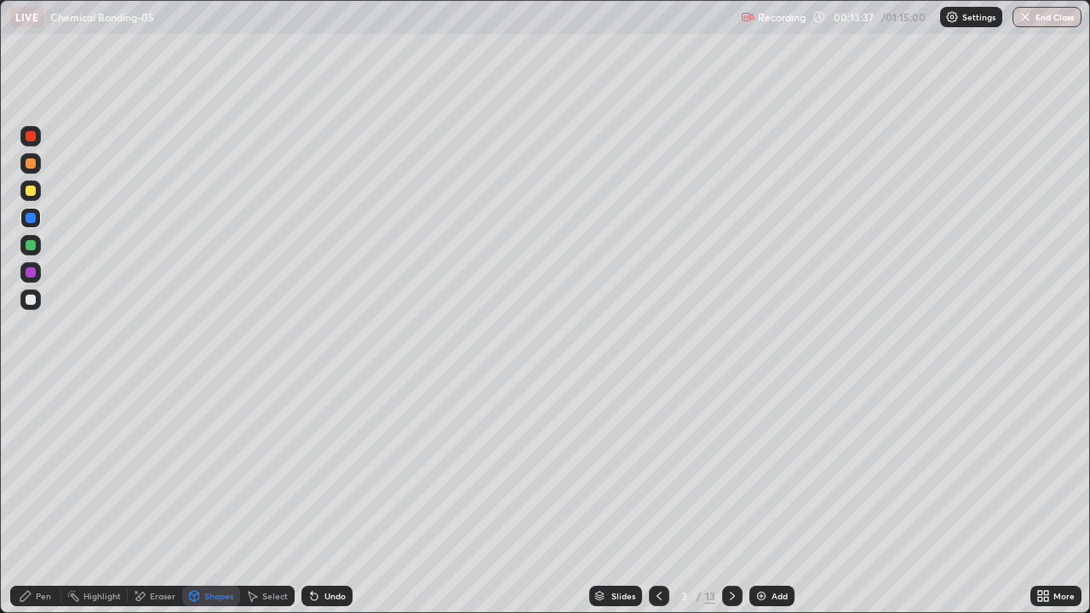
click at [38, 301] on div at bounding box center [30, 299] width 20 height 20
click at [32, 144] on div at bounding box center [30, 136] width 20 height 20
click at [24, 497] on div "Pen" at bounding box center [35, 596] width 51 height 20
click at [30, 245] on div at bounding box center [31, 245] width 10 height 10
click at [32, 309] on div at bounding box center [30, 299] width 20 height 20
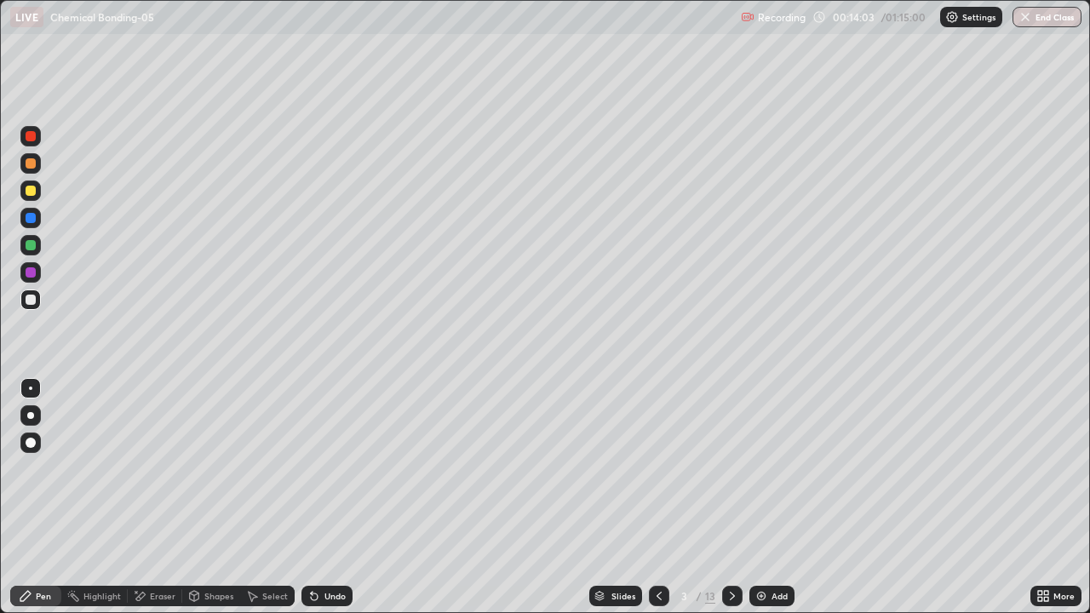
click at [39, 277] on div at bounding box center [30, 272] width 20 height 20
click at [34, 172] on div at bounding box center [30, 163] width 20 height 20
click at [28, 191] on div at bounding box center [31, 191] width 10 height 10
click at [330, 497] on div "Undo" at bounding box center [326, 596] width 51 height 20
click at [28, 226] on div at bounding box center [30, 218] width 20 height 20
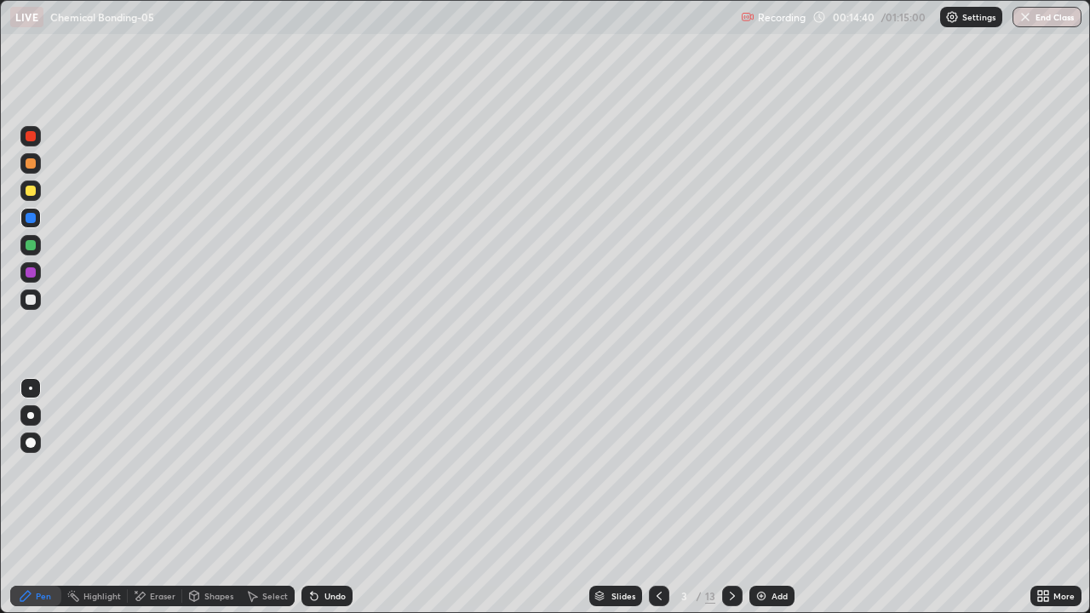
click at [37, 275] on div at bounding box center [30, 272] width 20 height 20
click at [30, 171] on div at bounding box center [30, 163] width 20 height 20
click at [31, 246] on div at bounding box center [31, 245] width 10 height 10
click at [31, 306] on div at bounding box center [30, 299] width 20 height 20
click at [28, 143] on div at bounding box center [30, 136] width 20 height 20
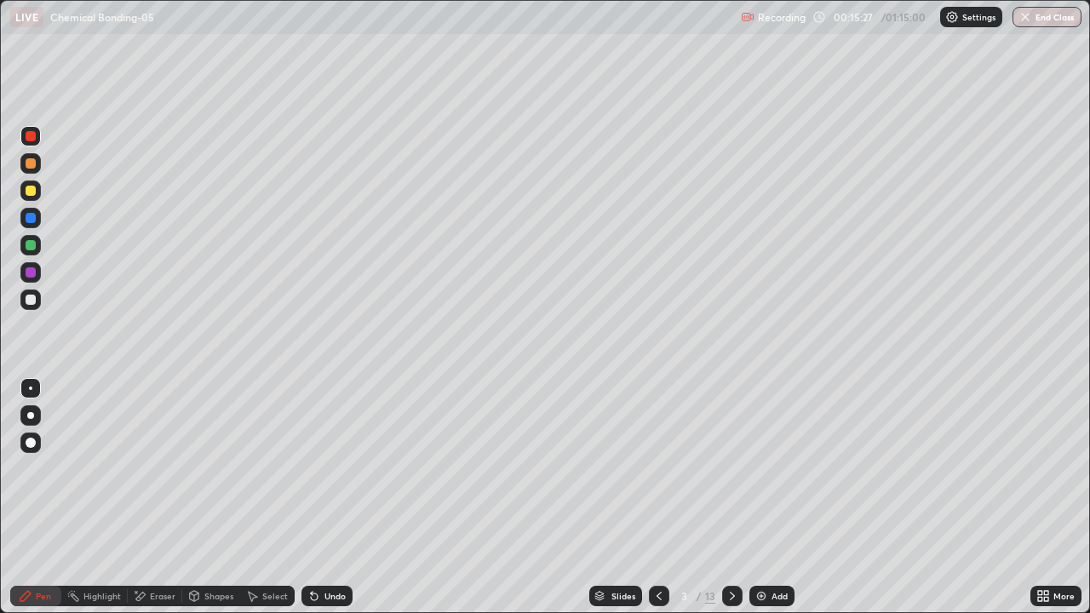
click at [32, 306] on div at bounding box center [30, 299] width 20 height 20
click at [25, 254] on div at bounding box center [30, 245] width 20 height 20
click at [33, 168] on div at bounding box center [31, 163] width 10 height 10
click at [95, 497] on div "Highlight" at bounding box center [101, 596] width 37 height 9
click at [23, 221] on div at bounding box center [30, 218] width 20 height 20
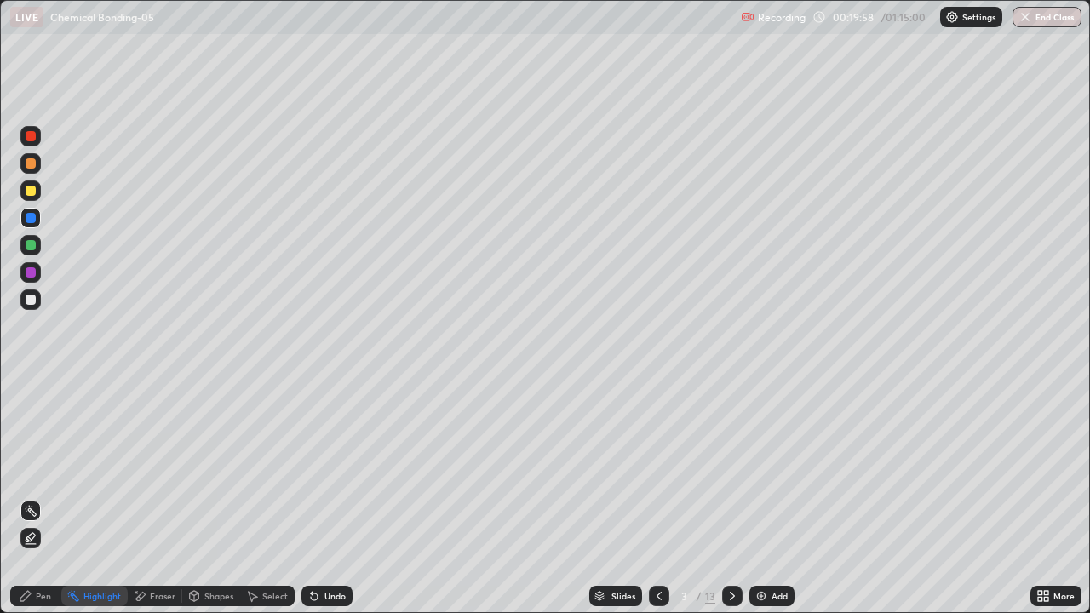
click at [732, 497] on icon at bounding box center [732, 596] width 14 height 14
click at [49, 497] on div "Pen" at bounding box center [43, 596] width 15 height 9
click at [31, 164] on div at bounding box center [31, 163] width 10 height 10
click at [28, 248] on div at bounding box center [31, 245] width 10 height 10
click at [29, 301] on div at bounding box center [31, 300] width 10 height 10
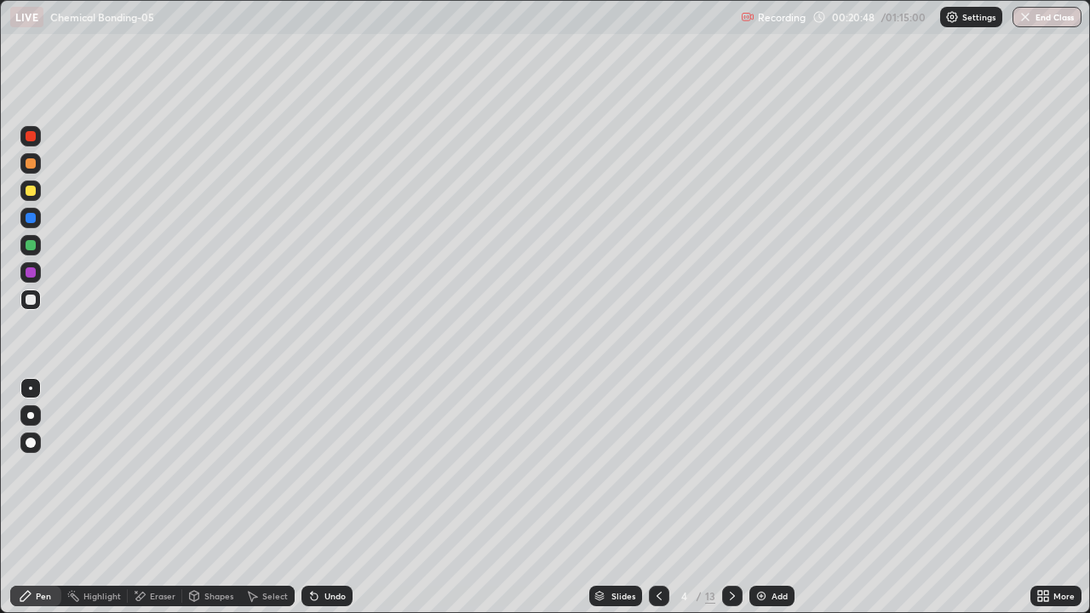
click at [326, 497] on div "Undo" at bounding box center [334, 596] width 21 height 9
click at [31, 219] on div at bounding box center [31, 218] width 10 height 10
click at [29, 245] on div at bounding box center [31, 245] width 10 height 10
click at [29, 166] on div at bounding box center [31, 163] width 10 height 10
click at [37, 218] on div at bounding box center [30, 218] width 20 height 20
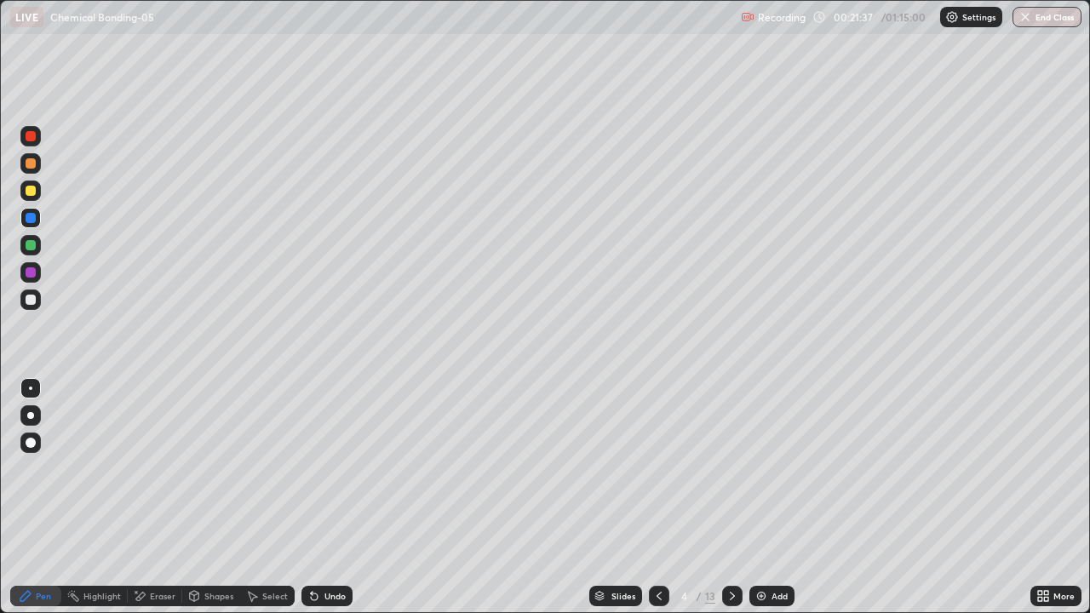
click at [31, 249] on div at bounding box center [31, 245] width 10 height 10
click at [31, 303] on div at bounding box center [31, 300] width 10 height 10
click at [33, 221] on div at bounding box center [31, 218] width 10 height 10
click at [31, 246] on div at bounding box center [31, 245] width 10 height 10
click at [30, 164] on div at bounding box center [31, 163] width 10 height 10
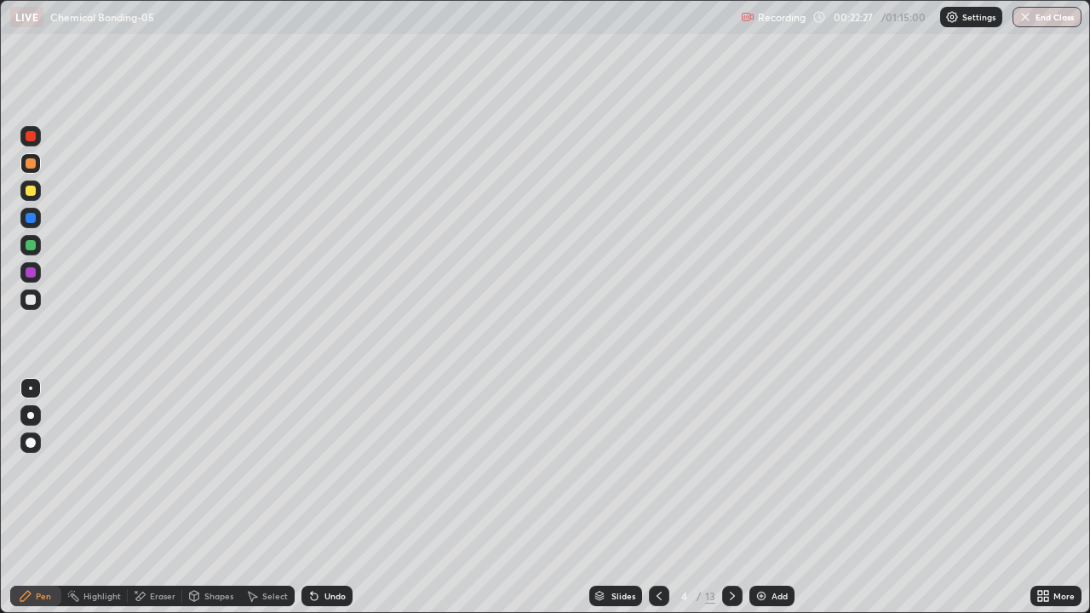
click at [31, 192] on div at bounding box center [31, 191] width 10 height 10
click at [31, 298] on div at bounding box center [31, 300] width 10 height 10
click at [29, 249] on div at bounding box center [31, 245] width 10 height 10
click at [31, 144] on div at bounding box center [30, 136] width 20 height 20
click at [31, 301] on div at bounding box center [31, 300] width 10 height 10
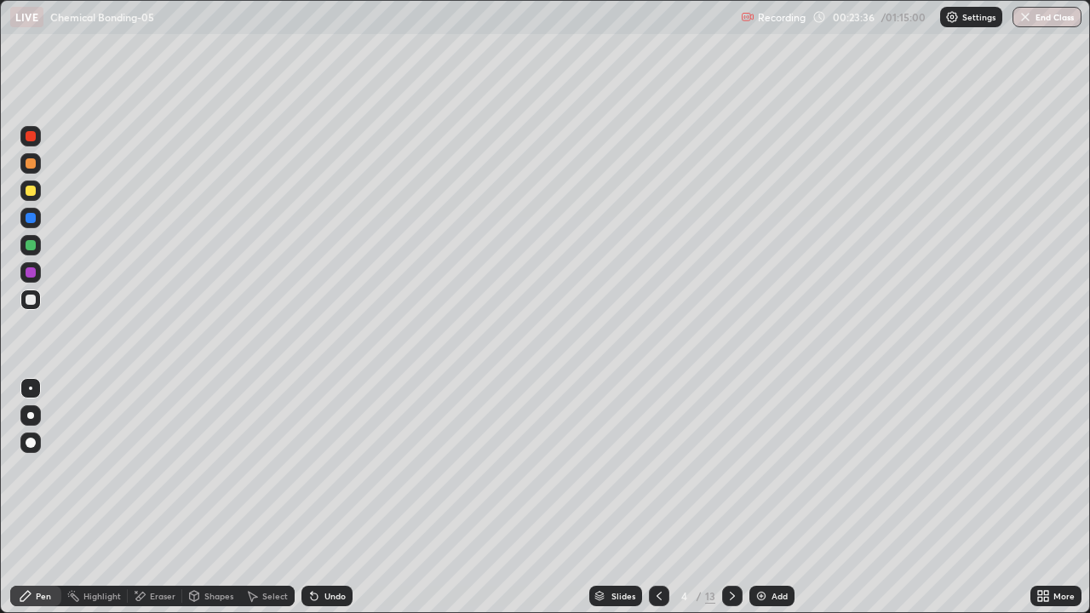
click at [23, 192] on div at bounding box center [30, 190] width 20 height 20
click at [37, 244] on div at bounding box center [30, 245] width 20 height 20
click at [29, 142] on div at bounding box center [30, 136] width 20 height 20
click at [35, 221] on div at bounding box center [30, 218] width 20 height 20
click at [32, 198] on div at bounding box center [30, 190] width 20 height 20
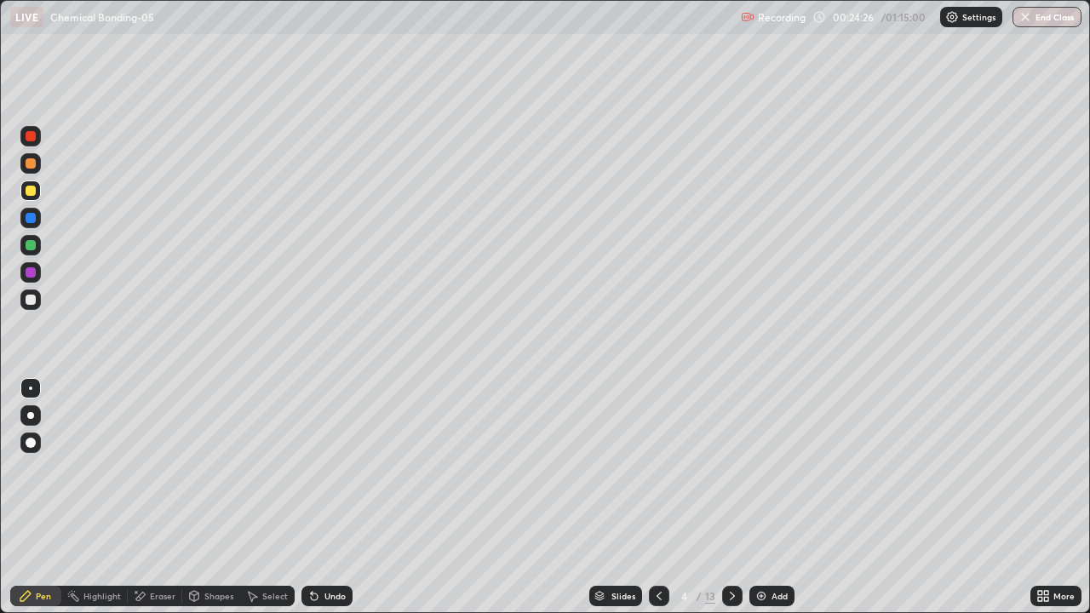
click at [30, 169] on div at bounding box center [30, 163] width 20 height 20
click at [30, 244] on div at bounding box center [31, 245] width 10 height 10
click at [31, 218] on div at bounding box center [31, 218] width 10 height 10
click at [31, 301] on div at bounding box center [31, 300] width 10 height 10
click at [27, 304] on div at bounding box center [31, 300] width 10 height 10
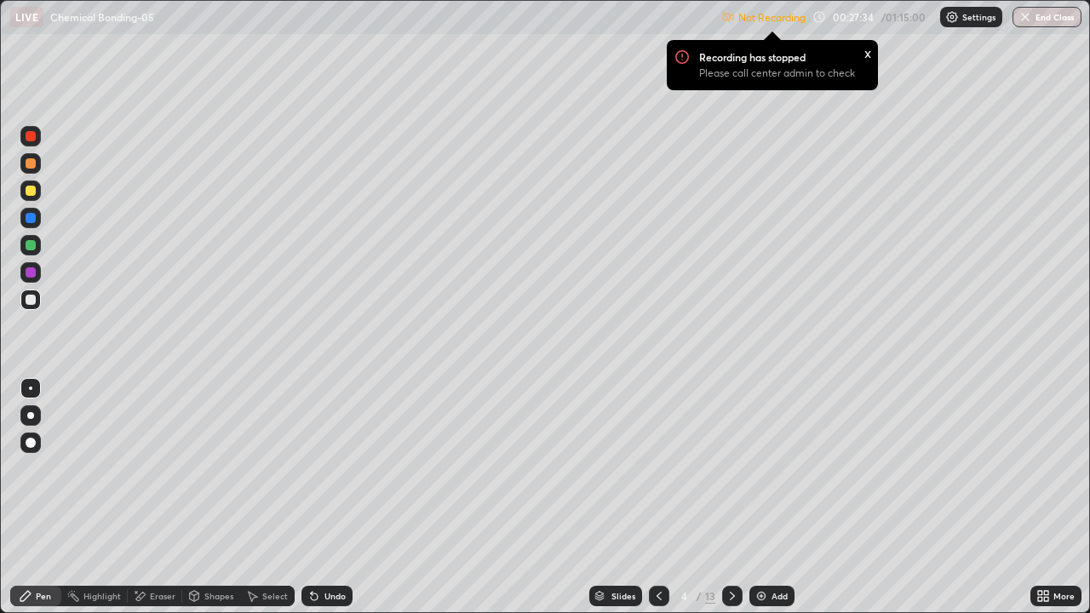
click at [30, 165] on div at bounding box center [31, 163] width 10 height 10
click at [31, 137] on div at bounding box center [31, 136] width 10 height 10
click at [37, 307] on div at bounding box center [30, 299] width 20 height 20
click at [672, 60] on div "Recording has stopped Please call center admin to check x" at bounding box center [772, 65] width 211 height 50
click at [743, 60] on p "Recording has stopped" at bounding box center [752, 57] width 106 height 14
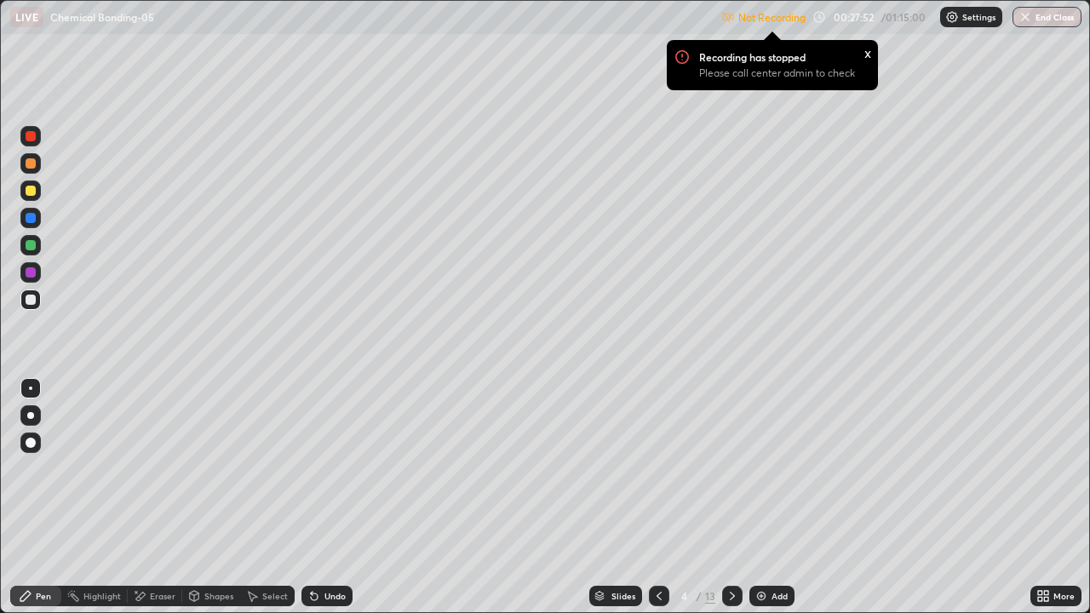
click at [959, 18] on div "Settings" at bounding box center [971, 17] width 62 height 20
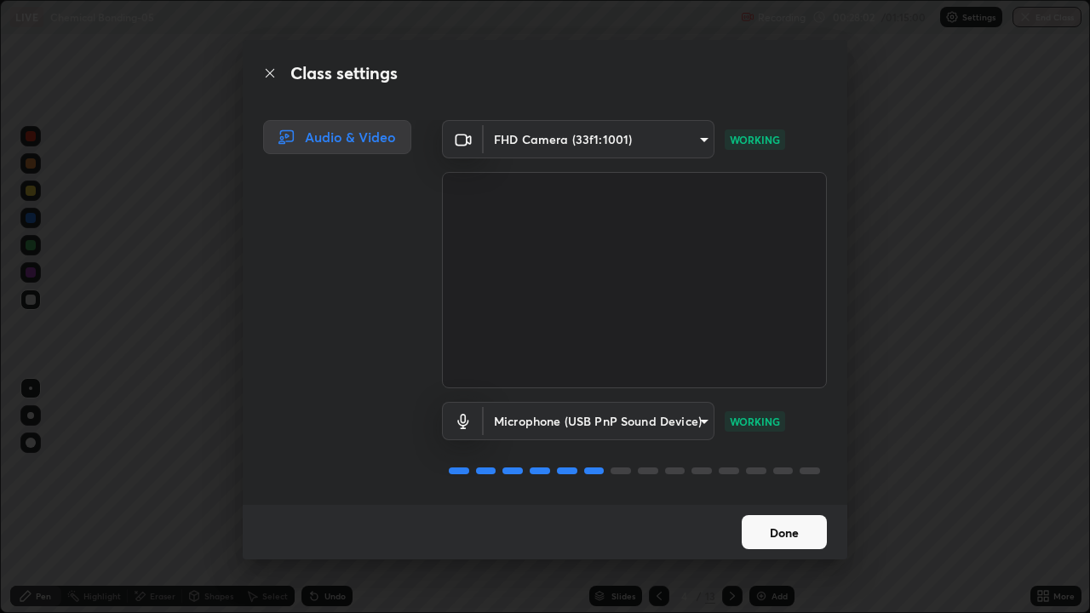
scroll to position [2, 0]
click at [805, 497] on button "Done" at bounding box center [784, 532] width 85 height 34
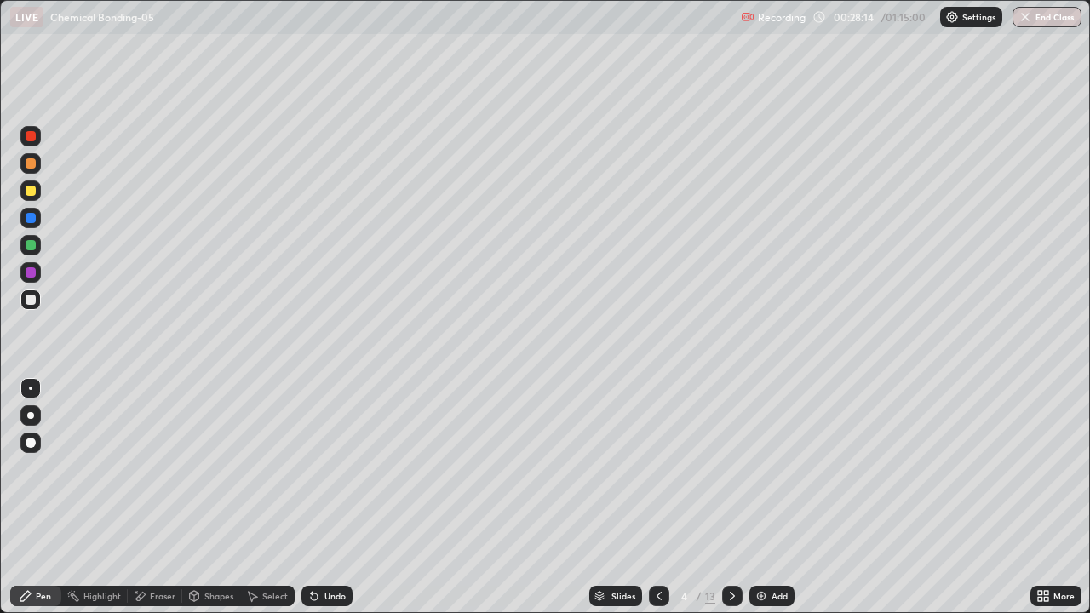
click at [35, 132] on div at bounding box center [31, 136] width 10 height 10
click at [31, 301] on div at bounding box center [31, 300] width 10 height 10
click at [32, 217] on div at bounding box center [31, 218] width 10 height 10
click at [259, 497] on div "Select" at bounding box center [267, 596] width 54 height 20
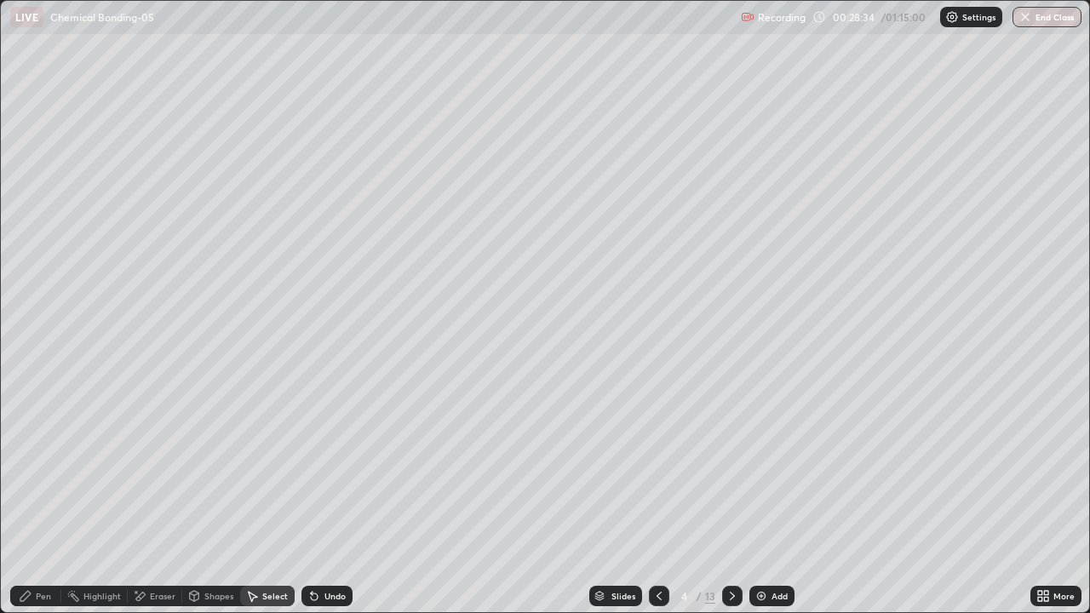
click at [209, 497] on div "Shapes" at bounding box center [218, 596] width 29 height 9
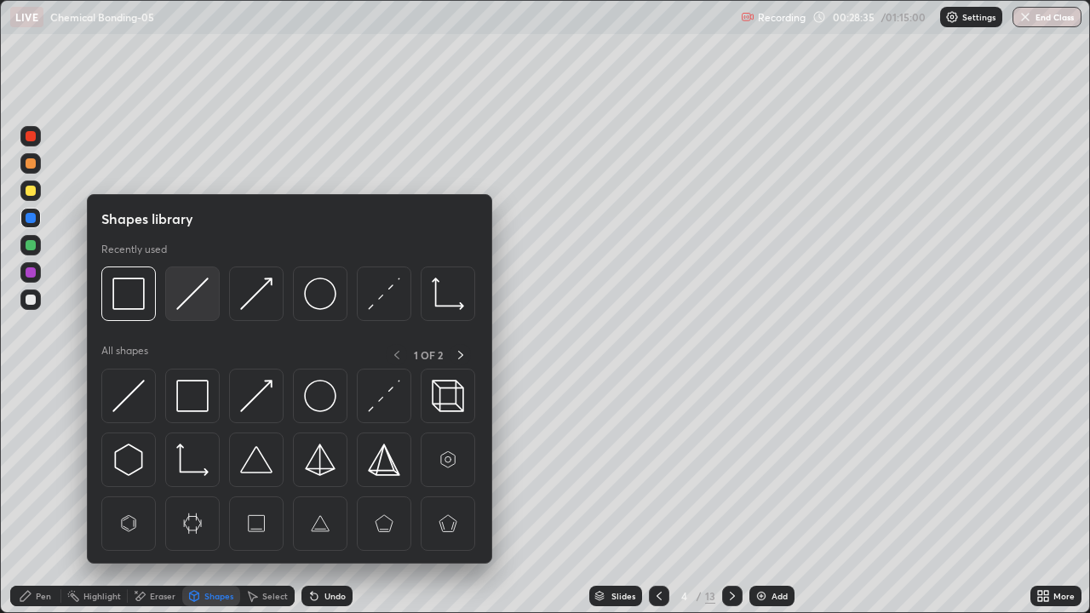
click at [186, 311] on div at bounding box center [192, 293] width 54 height 54
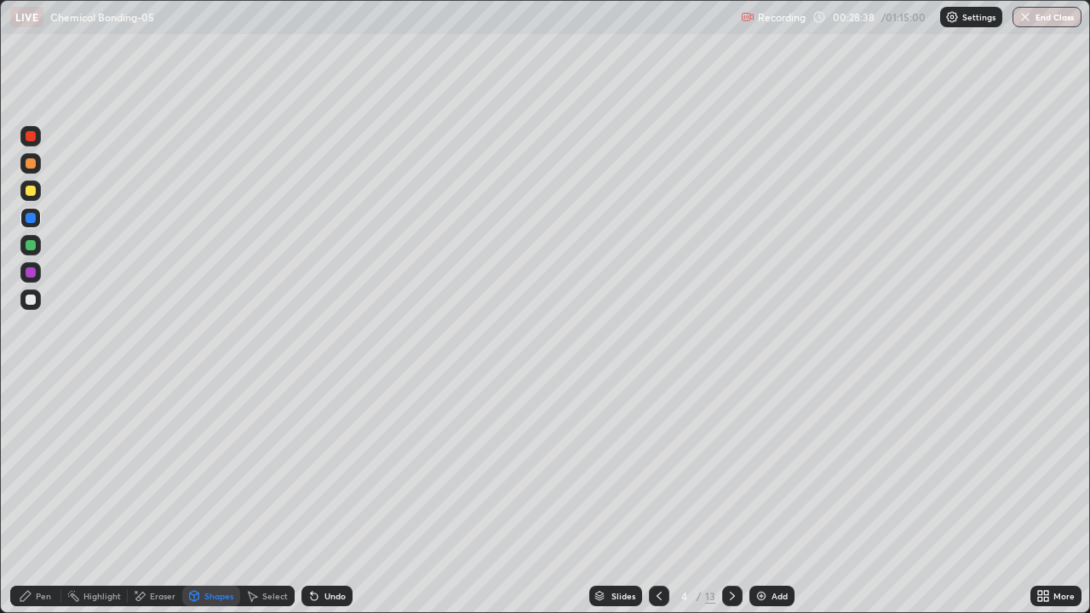
click at [159, 497] on div "Eraser" at bounding box center [163, 596] width 26 height 9
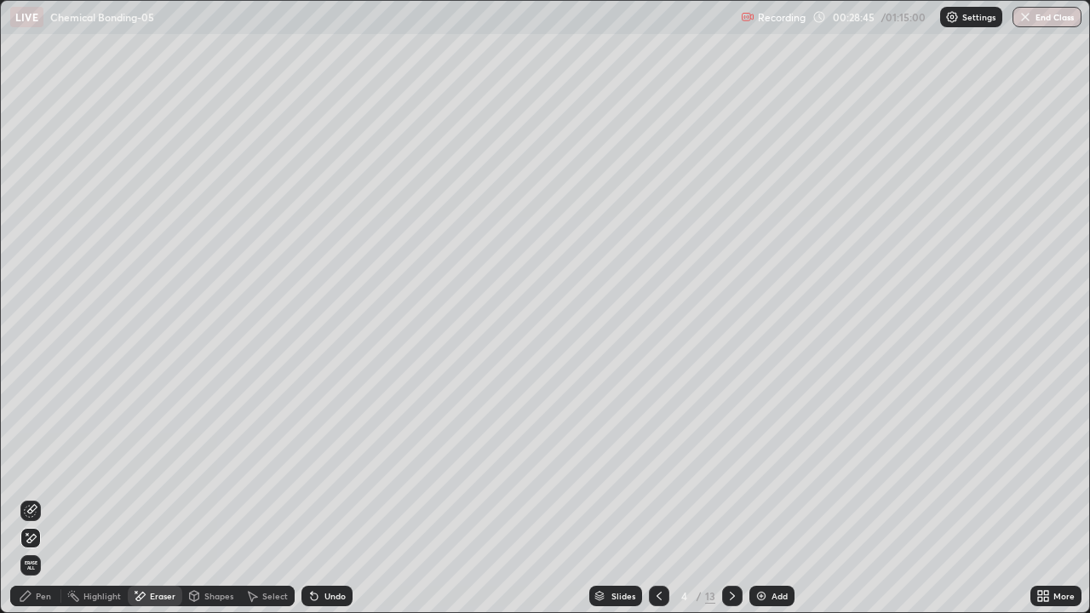
click at [51, 497] on div "Pen" at bounding box center [35, 596] width 51 height 20
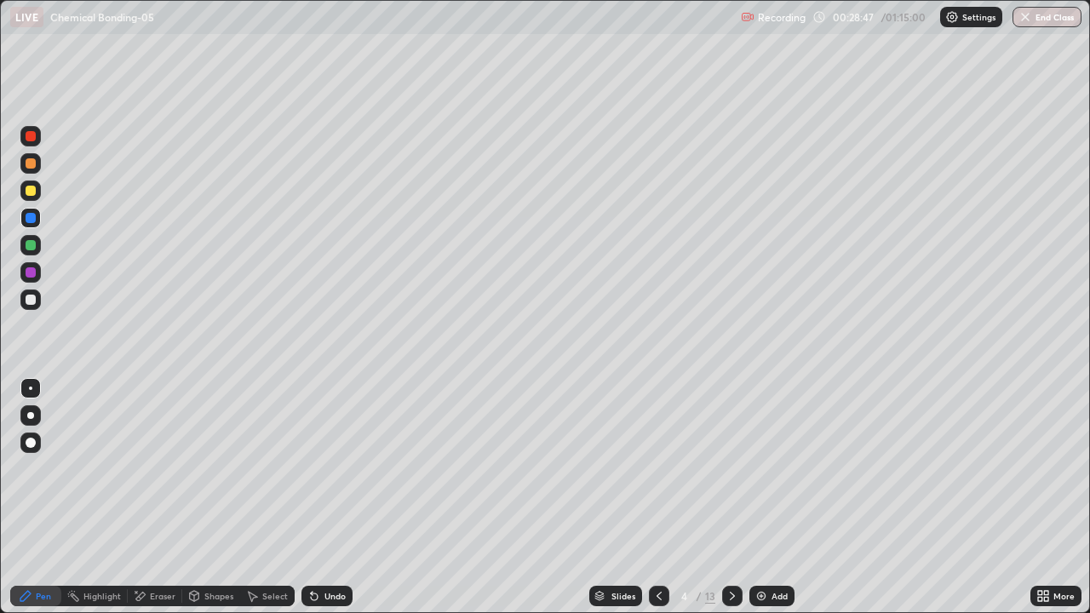
click at [31, 164] on div at bounding box center [31, 163] width 10 height 10
click at [323, 497] on div "Undo" at bounding box center [326, 596] width 51 height 20
click at [32, 218] on div at bounding box center [31, 218] width 10 height 10
click at [35, 192] on div at bounding box center [31, 191] width 10 height 10
click at [37, 244] on div at bounding box center [30, 245] width 20 height 20
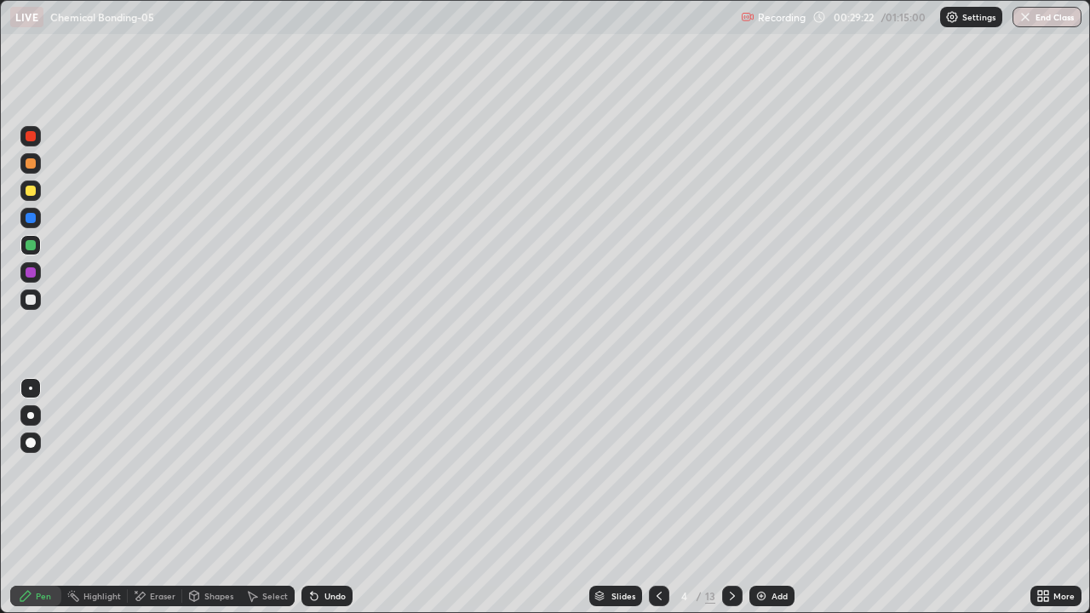
click at [33, 221] on div at bounding box center [31, 218] width 10 height 10
click at [35, 143] on div at bounding box center [30, 136] width 20 height 20
click at [329, 497] on div "Undo" at bounding box center [326, 596] width 51 height 20
click at [32, 300] on div at bounding box center [31, 300] width 10 height 10
click at [32, 295] on div at bounding box center [31, 300] width 10 height 10
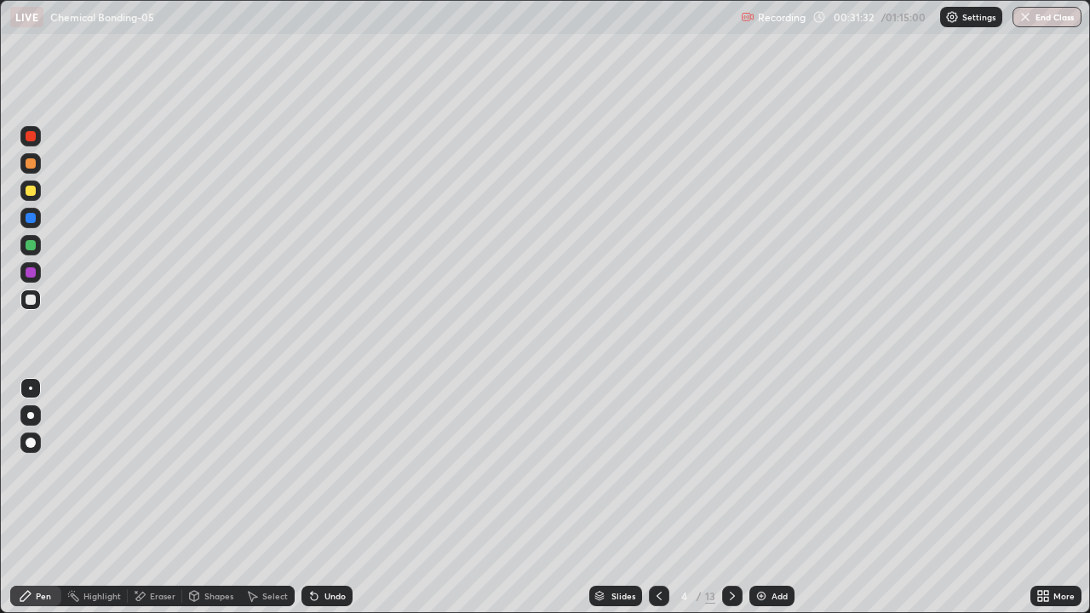
click at [30, 194] on div at bounding box center [31, 191] width 10 height 10
click at [35, 171] on div at bounding box center [30, 163] width 20 height 20
click at [32, 225] on div at bounding box center [30, 218] width 20 height 20
click at [25, 189] on div at bounding box center [30, 190] width 20 height 20
click at [37, 244] on div at bounding box center [30, 245] width 20 height 20
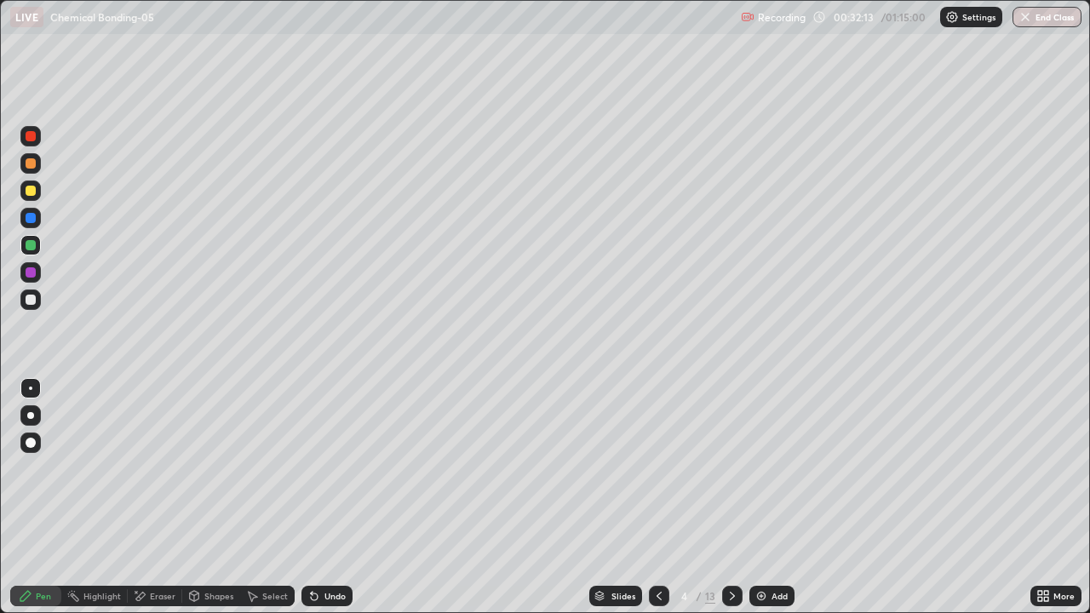
click at [32, 139] on div at bounding box center [31, 136] width 10 height 10
click at [27, 300] on div at bounding box center [31, 300] width 10 height 10
click at [34, 226] on div at bounding box center [30, 218] width 20 height 20
click at [31, 137] on div at bounding box center [31, 136] width 10 height 10
click at [37, 306] on div at bounding box center [30, 299] width 20 height 20
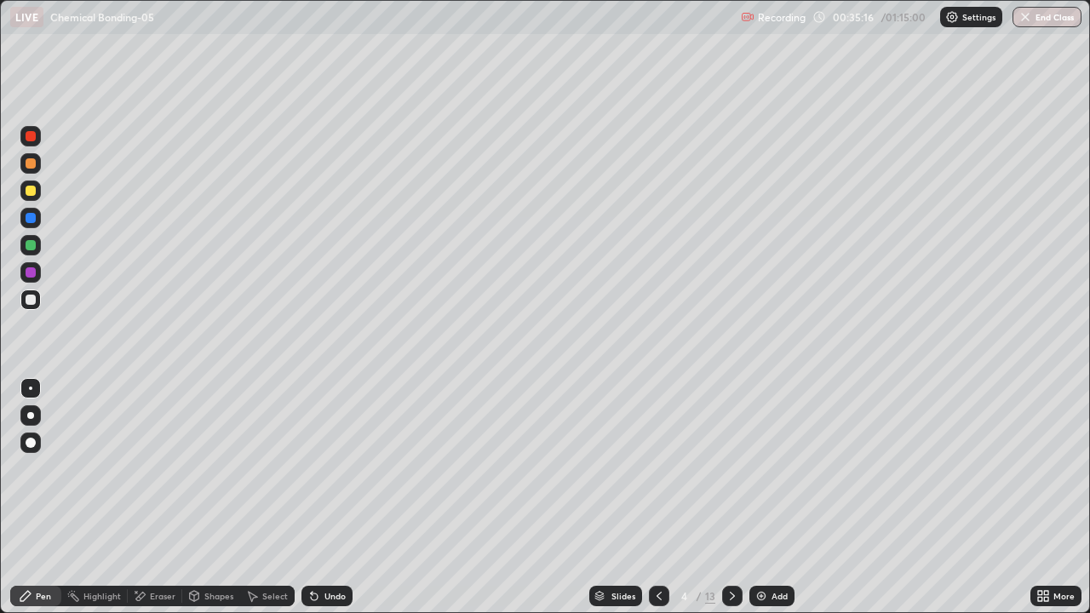
click at [731, 497] on icon at bounding box center [732, 596] width 14 height 14
click at [32, 192] on div at bounding box center [31, 191] width 10 height 10
click at [29, 297] on div at bounding box center [31, 300] width 10 height 10
click at [321, 497] on div "Undo" at bounding box center [326, 596] width 51 height 20
click at [323, 497] on div "Undo" at bounding box center [326, 596] width 51 height 20
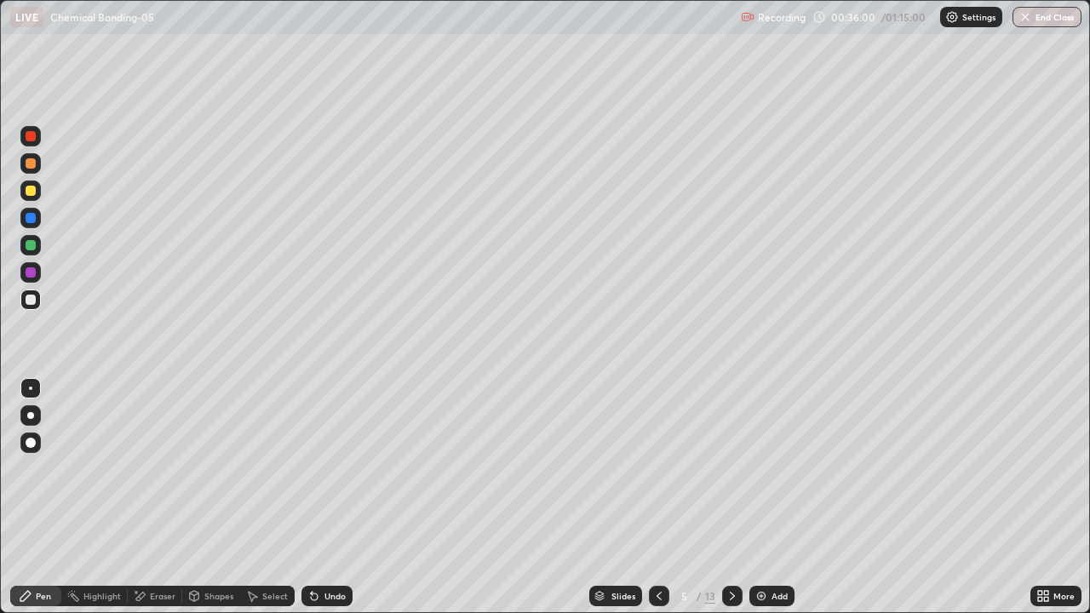
click at [321, 497] on div "Undo" at bounding box center [324, 596] width 58 height 34
click at [331, 497] on div "Undo" at bounding box center [334, 596] width 21 height 9
click at [328, 497] on div "Undo" at bounding box center [326, 596] width 51 height 20
click at [40, 218] on div at bounding box center [30, 218] width 20 height 20
click at [32, 191] on div at bounding box center [31, 191] width 10 height 10
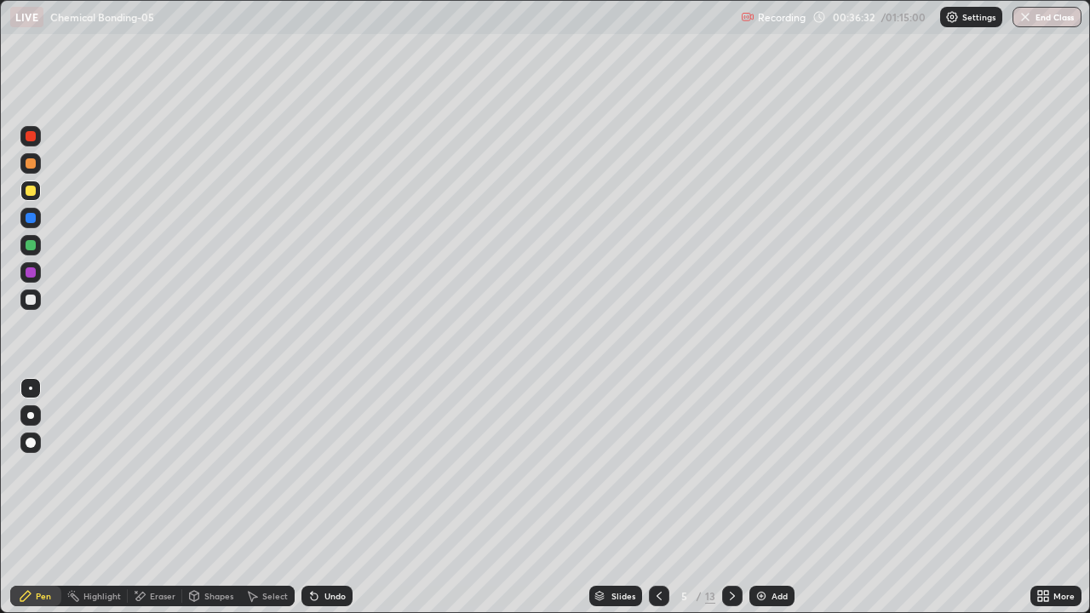
click at [38, 219] on div at bounding box center [30, 218] width 20 height 20
click at [36, 184] on div at bounding box center [30, 190] width 20 height 20
click at [32, 221] on div at bounding box center [31, 218] width 10 height 10
click at [33, 191] on div at bounding box center [31, 191] width 10 height 10
click at [33, 216] on div at bounding box center [31, 218] width 10 height 10
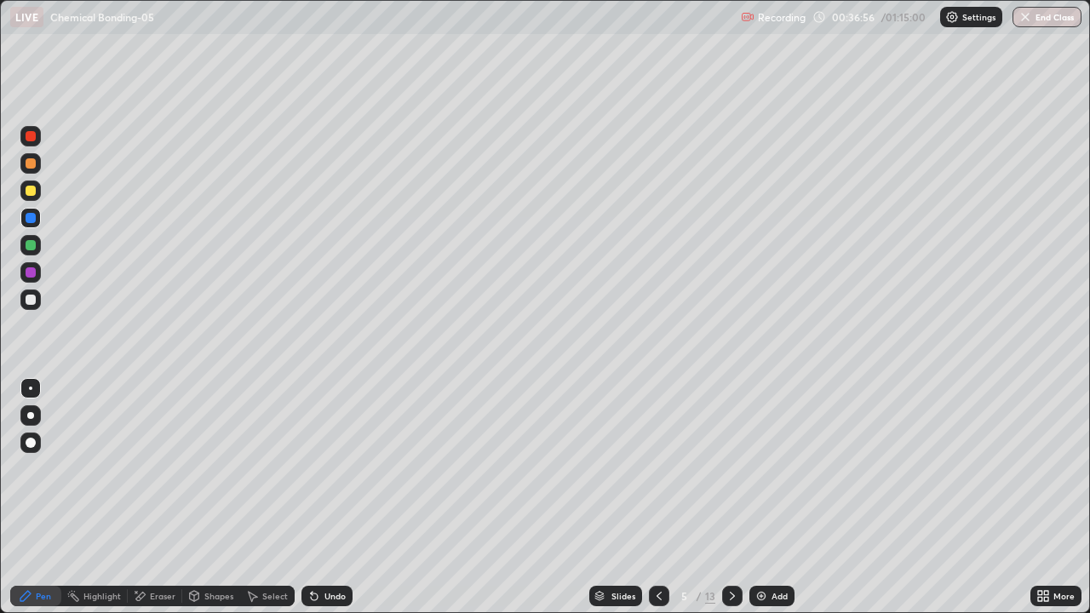
click at [26, 191] on div at bounding box center [31, 191] width 10 height 10
click at [28, 167] on div at bounding box center [31, 163] width 10 height 10
click at [32, 300] on div at bounding box center [31, 300] width 10 height 10
click at [26, 165] on div at bounding box center [31, 163] width 10 height 10
click at [666, 497] on div at bounding box center [659, 596] width 20 height 20
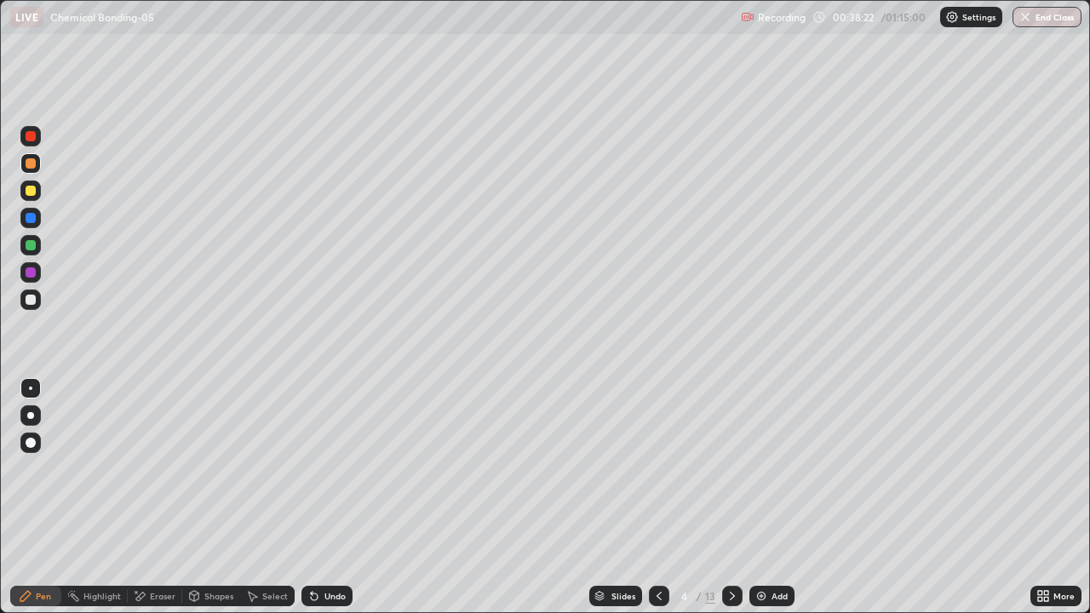
click at [37, 250] on div at bounding box center [30, 245] width 20 height 20
click at [732, 497] on div at bounding box center [732, 596] width 20 height 20
click at [662, 497] on div at bounding box center [659, 596] width 20 height 20
click at [731, 497] on icon at bounding box center [732, 596] width 14 height 14
click at [657, 497] on icon at bounding box center [659, 596] width 14 height 14
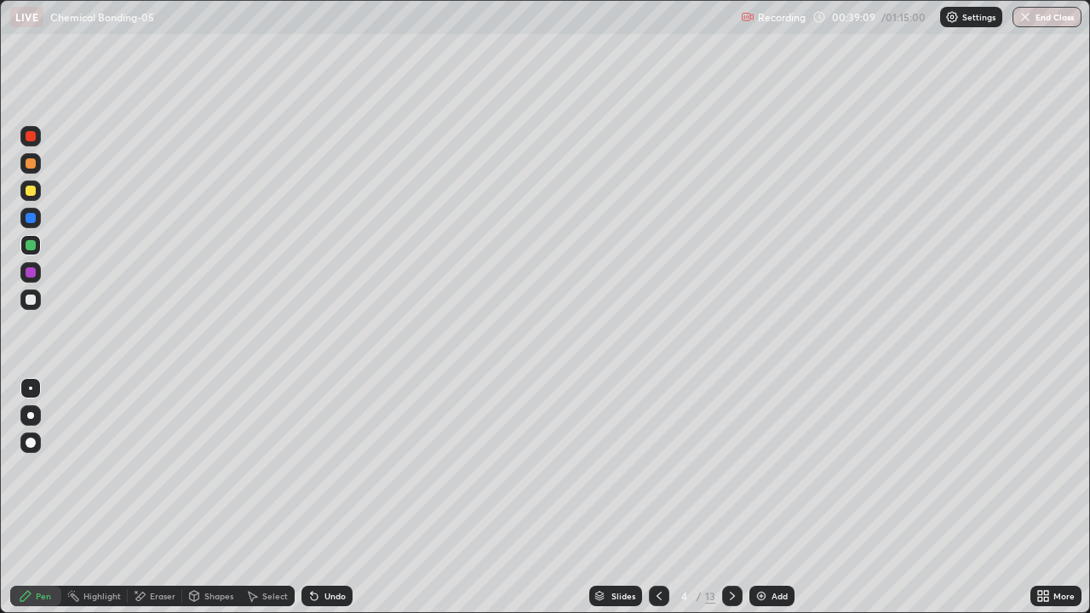
click at [733, 497] on icon at bounding box center [732, 596] width 5 height 9
click at [722, 497] on div at bounding box center [732, 596] width 20 height 20
click at [32, 166] on div at bounding box center [31, 163] width 10 height 10
click at [35, 272] on div at bounding box center [31, 272] width 10 height 10
click at [216, 497] on div "Shapes" at bounding box center [218, 596] width 29 height 9
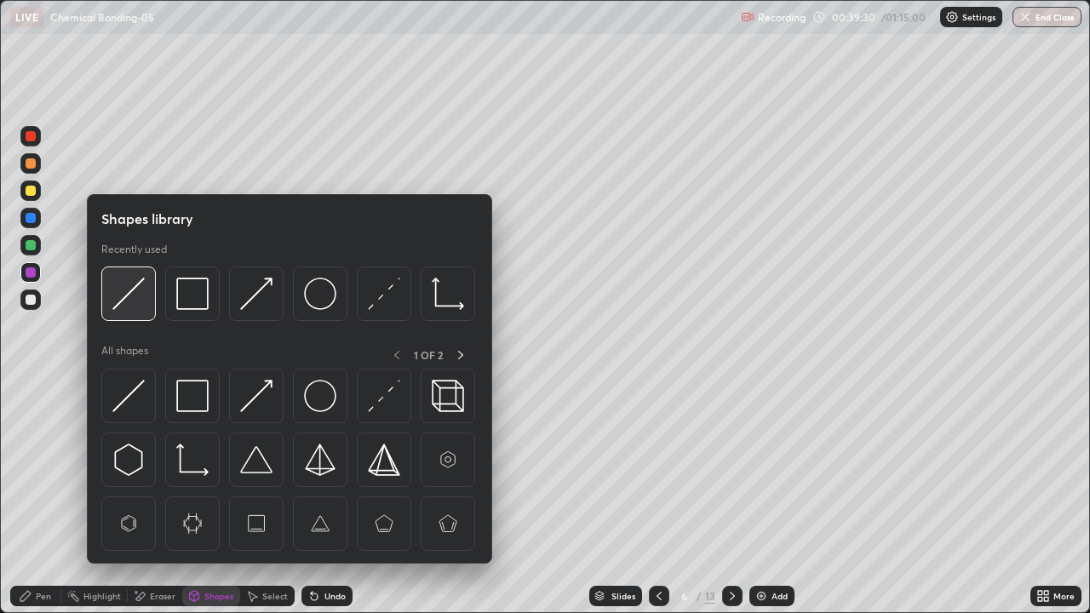
click at [130, 293] on img at bounding box center [128, 294] width 32 height 32
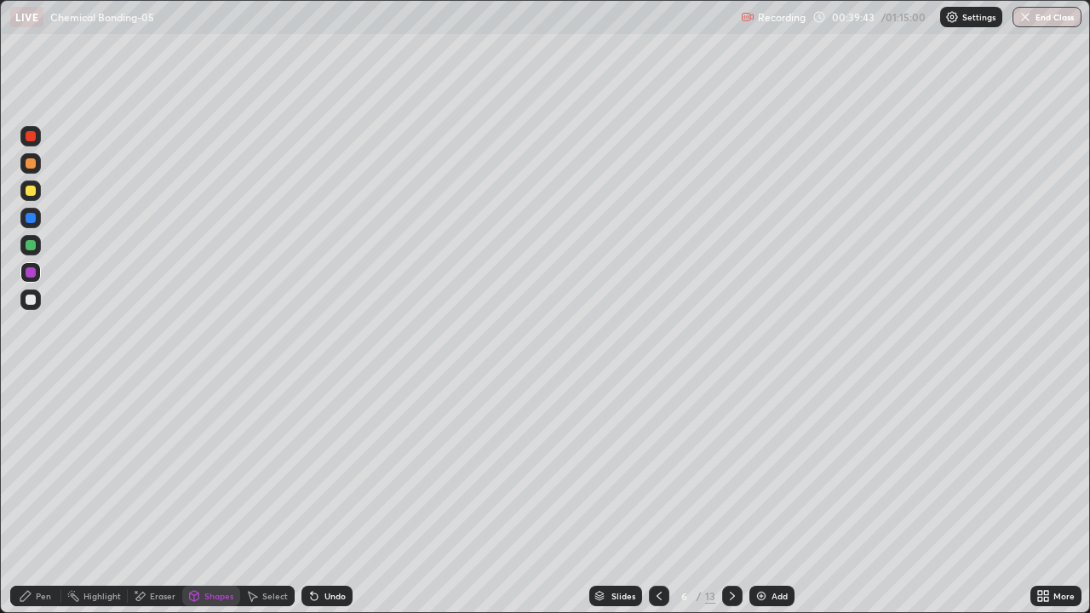
click at [52, 497] on div "Pen" at bounding box center [35, 596] width 51 height 20
click at [32, 307] on div at bounding box center [30, 299] width 20 height 20
click at [319, 497] on div "Undo" at bounding box center [326, 596] width 51 height 20
click at [318, 497] on div "Undo" at bounding box center [326, 596] width 51 height 20
click at [317, 497] on div "Undo" at bounding box center [326, 596] width 51 height 20
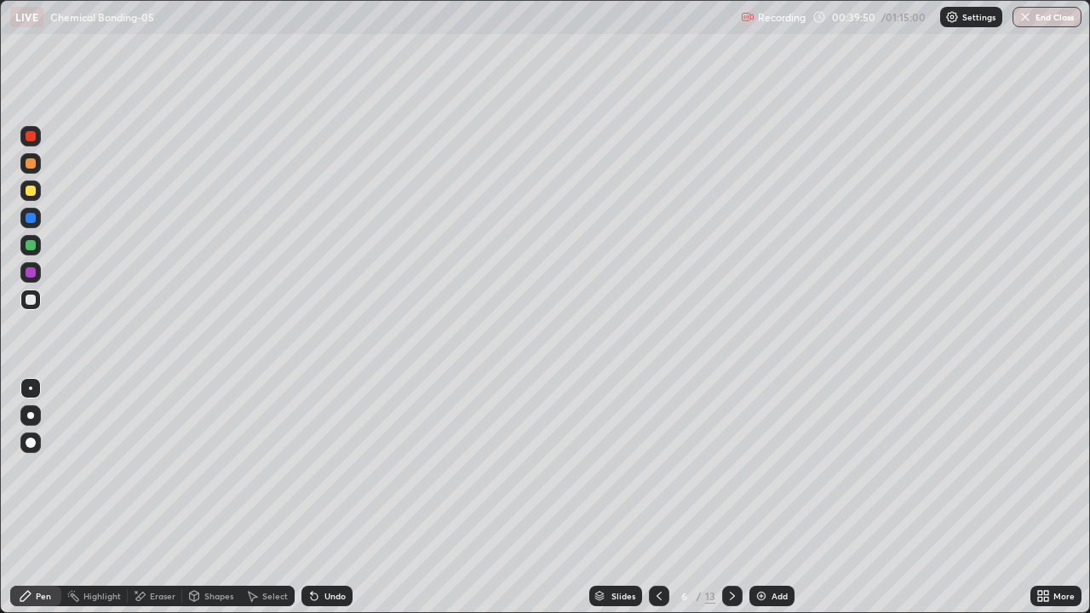
click at [318, 497] on icon at bounding box center [314, 596] width 14 height 14
click at [324, 497] on div "Undo" at bounding box center [334, 596] width 21 height 9
click at [324, 497] on div "Undo" at bounding box center [326, 596] width 51 height 20
click at [34, 166] on div at bounding box center [31, 163] width 10 height 10
click at [32, 191] on div at bounding box center [31, 191] width 10 height 10
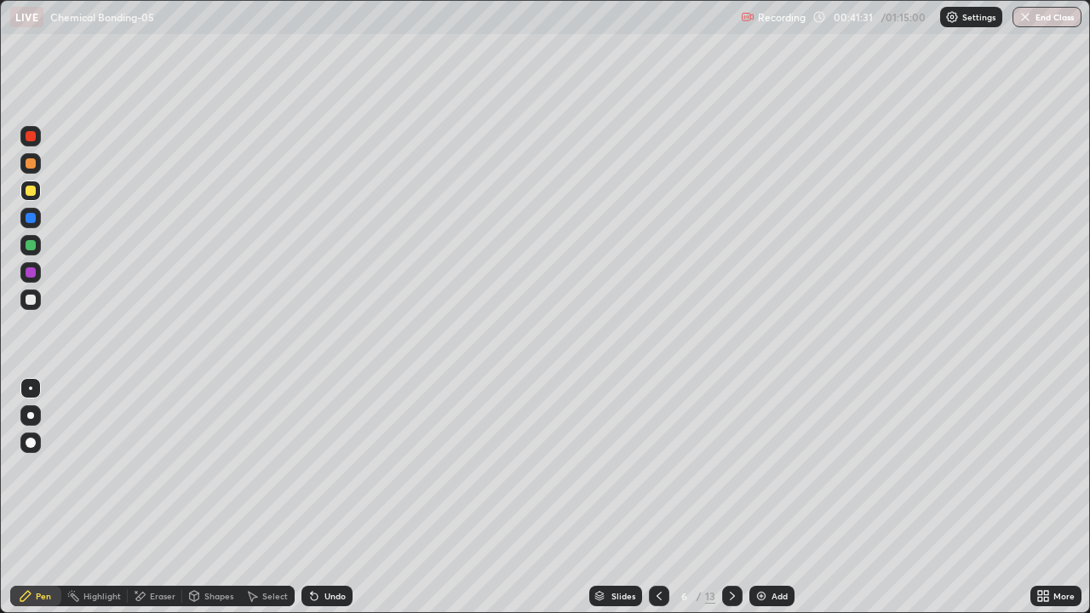
click at [32, 272] on div at bounding box center [31, 272] width 10 height 10
click at [31, 192] on div at bounding box center [31, 191] width 10 height 10
click at [32, 221] on div at bounding box center [31, 218] width 10 height 10
click at [33, 247] on div at bounding box center [31, 245] width 10 height 10
click at [29, 272] on div at bounding box center [31, 272] width 10 height 10
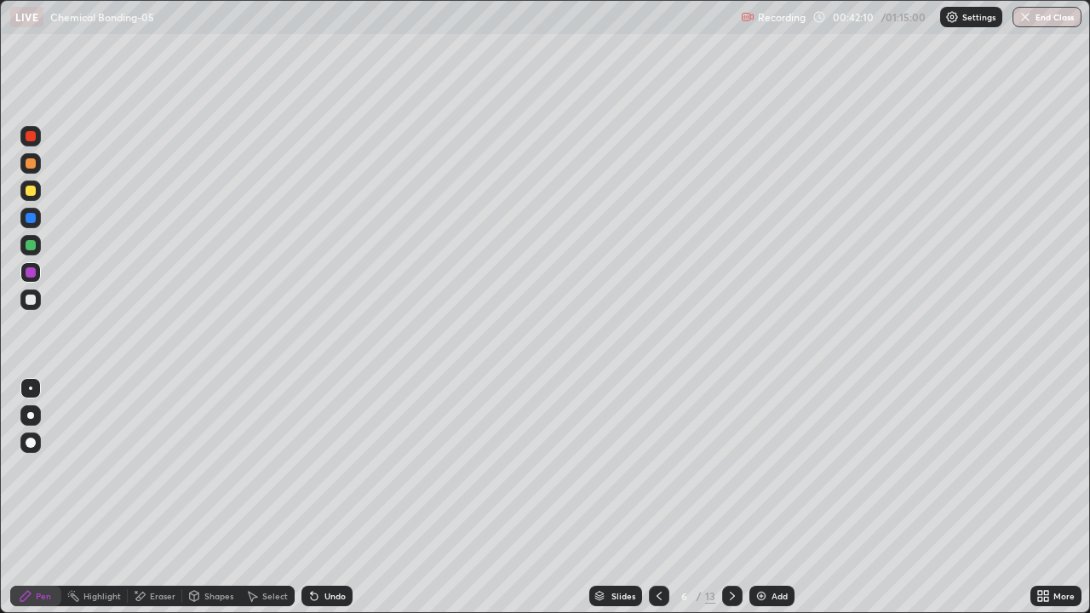
click at [224, 497] on div "Shapes" at bounding box center [218, 596] width 29 height 9
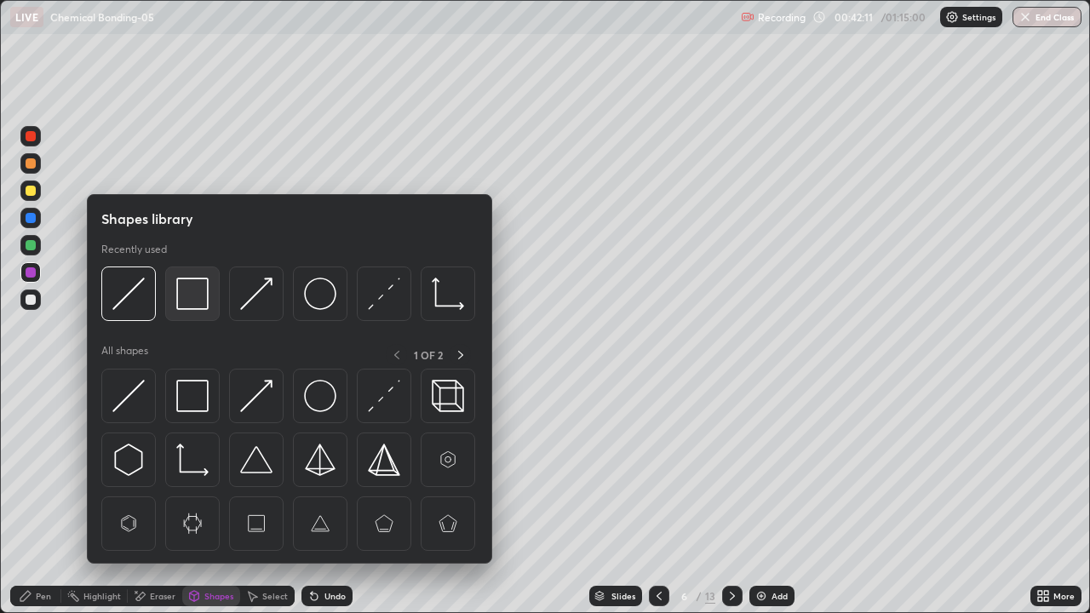
click at [193, 298] on img at bounding box center [192, 294] width 32 height 32
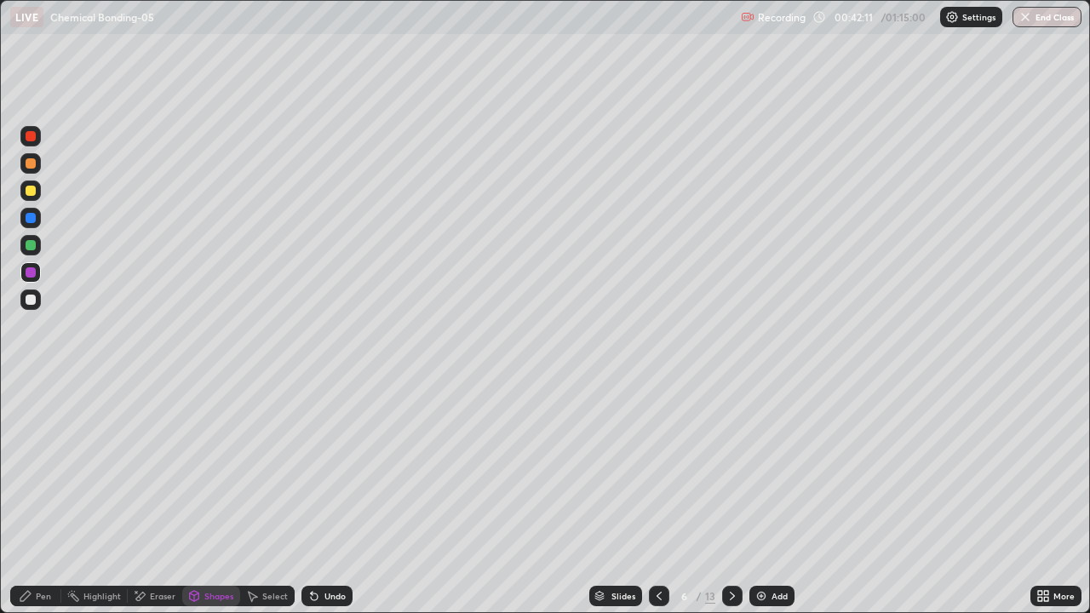
click at [31, 219] on div at bounding box center [31, 218] width 10 height 10
click at [14, 497] on div "Pen" at bounding box center [35, 596] width 51 height 20
click at [26, 301] on div at bounding box center [31, 300] width 10 height 10
click at [204, 497] on div "Shapes" at bounding box center [218, 596] width 29 height 9
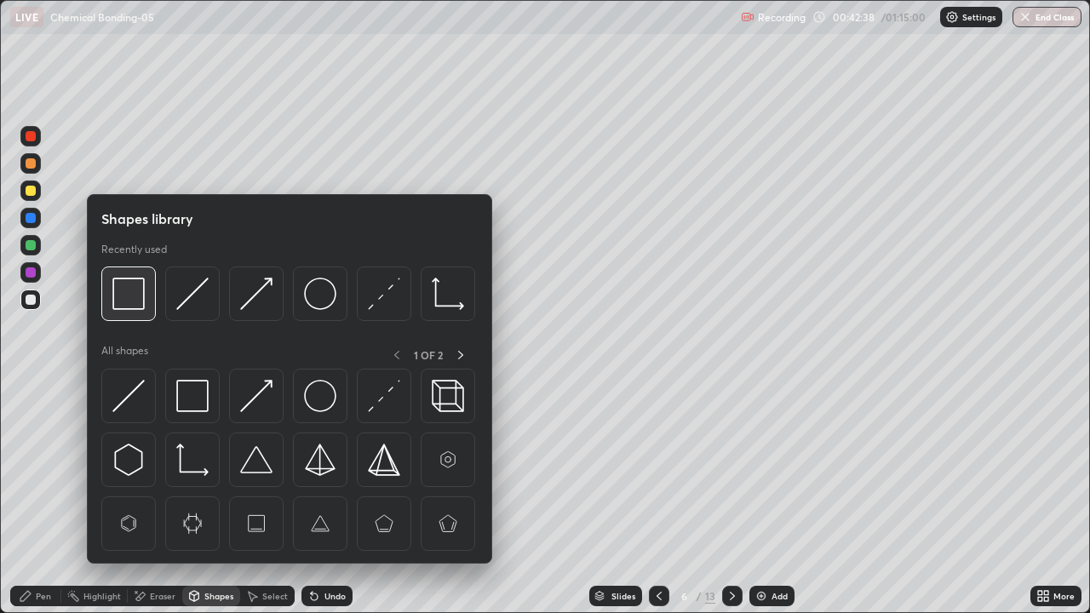
click at [115, 297] on img at bounding box center [128, 294] width 32 height 32
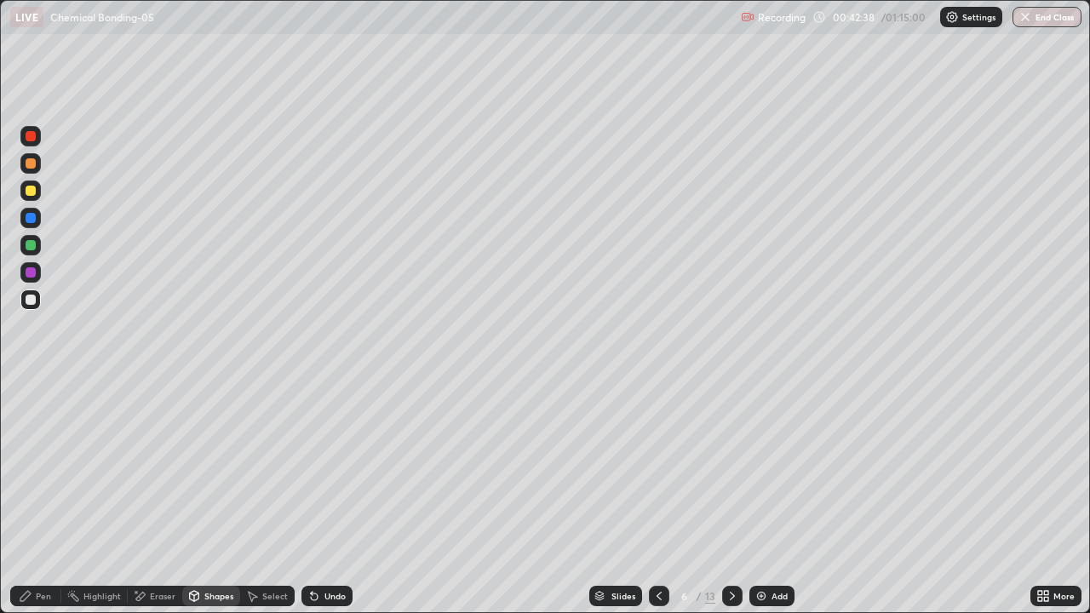
click at [33, 221] on div at bounding box center [31, 218] width 10 height 10
click at [50, 497] on div "Pen" at bounding box center [35, 596] width 51 height 20
click at [32, 306] on div at bounding box center [30, 299] width 20 height 20
click at [32, 272] on div at bounding box center [31, 272] width 10 height 10
click at [268, 497] on div "Select" at bounding box center [267, 596] width 54 height 20
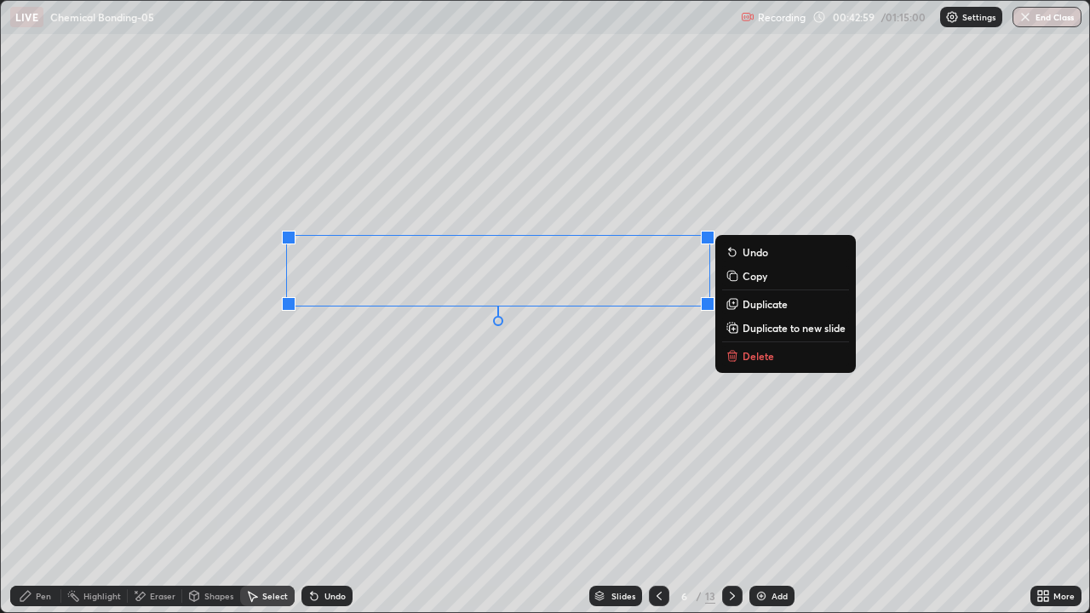
click at [746, 274] on p "Copy" at bounding box center [754, 276] width 25 height 14
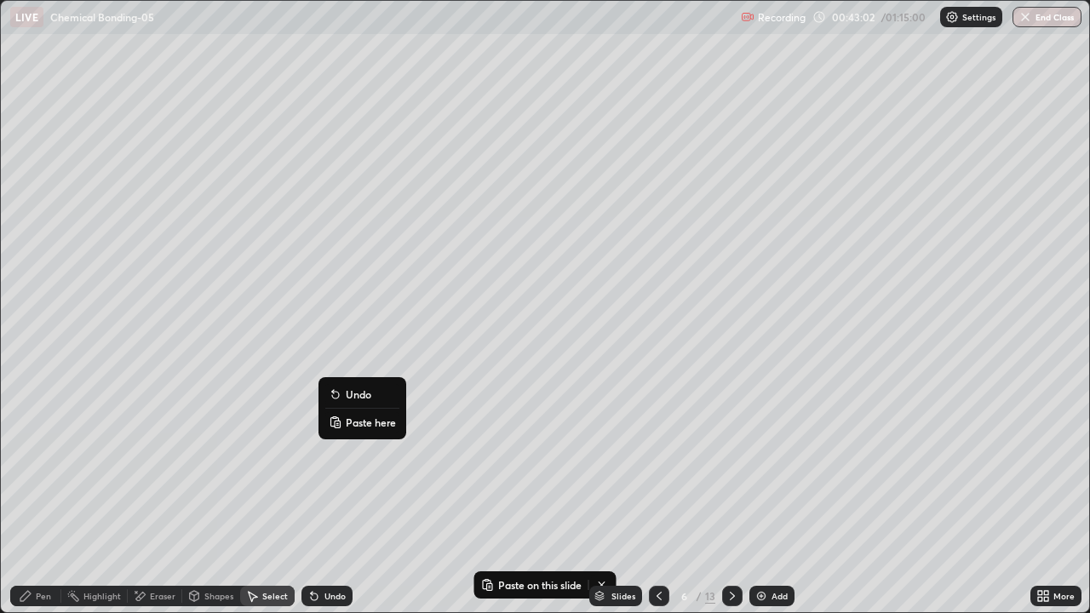
click at [357, 419] on p "Paste here" at bounding box center [371, 422] width 50 height 14
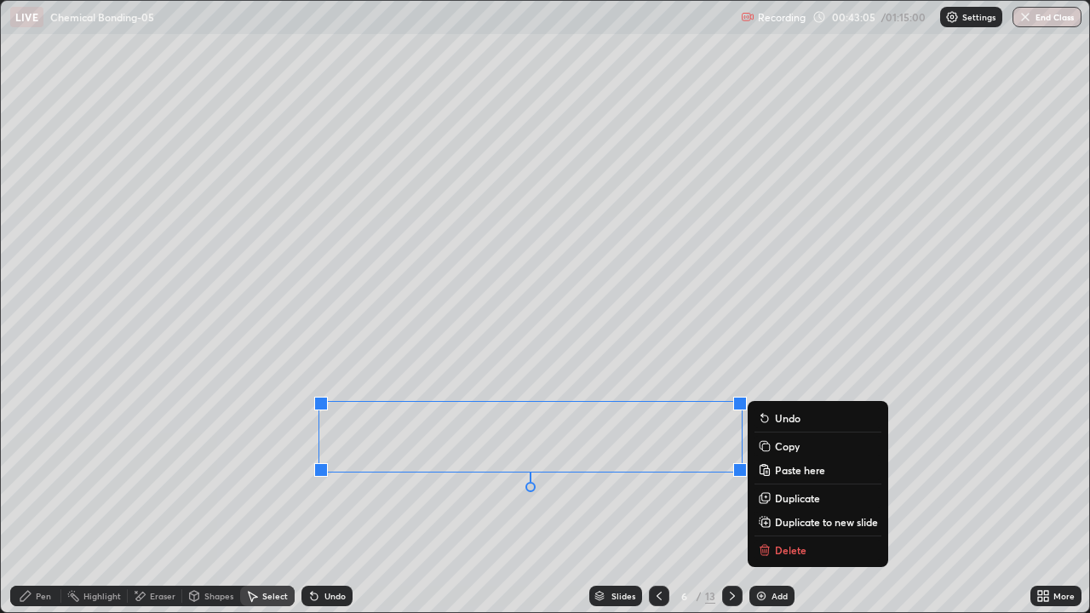
click at [206, 497] on div "0 ° Undo Copy Paste here Duplicate Duplicate to new slide Delete" at bounding box center [545, 306] width 1088 height 611
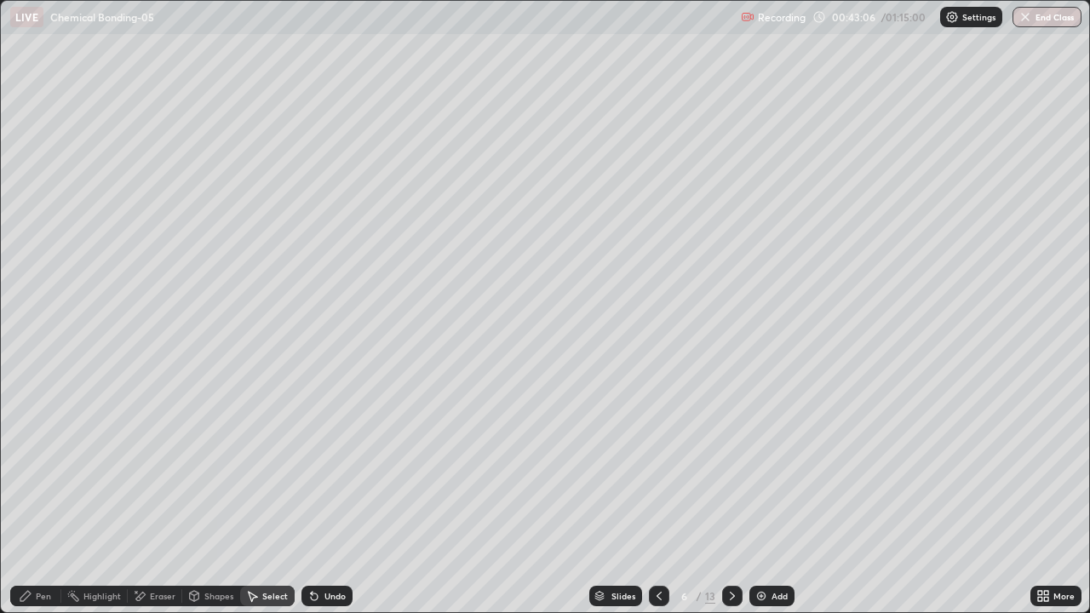
click at [26, 497] on icon at bounding box center [26, 596] width 14 height 14
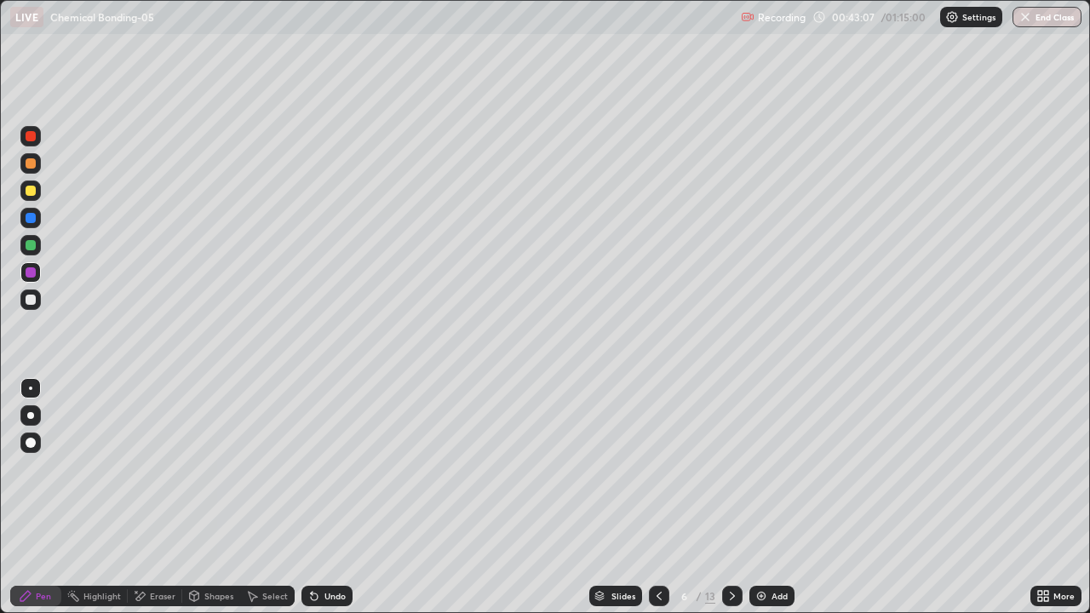
click at [28, 137] on div at bounding box center [31, 136] width 10 height 10
click at [37, 244] on div at bounding box center [30, 245] width 20 height 20
click at [33, 301] on div at bounding box center [31, 300] width 10 height 10
click at [32, 163] on div at bounding box center [31, 163] width 10 height 10
click at [312, 497] on div "Undo" at bounding box center [326, 596] width 51 height 20
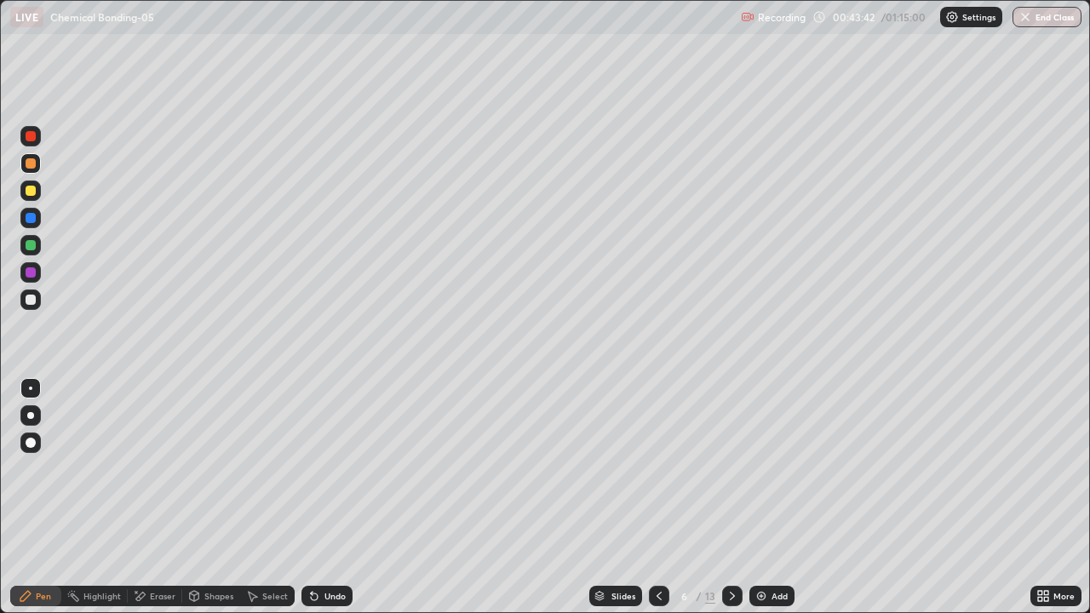
click at [30, 298] on div at bounding box center [31, 300] width 10 height 10
click at [28, 195] on div at bounding box center [31, 191] width 10 height 10
click at [32, 168] on div at bounding box center [31, 163] width 10 height 10
click at [150, 497] on div "Eraser" at bounding box center [163, 596] width 26 height 9
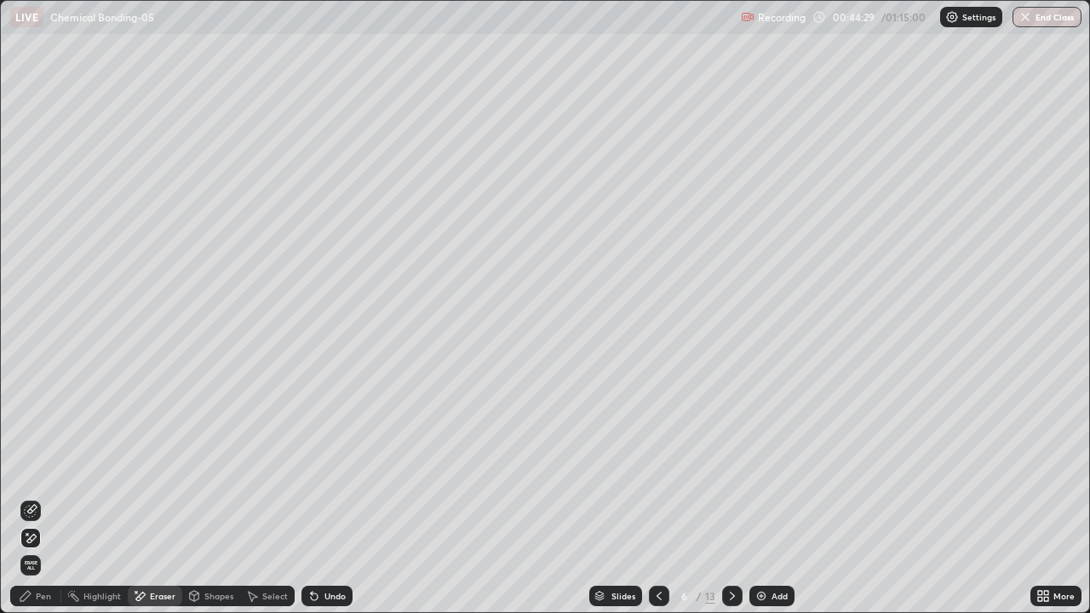
click at [37, 497] on icon at bounding box center [31, 511] width 14 height 14
click at [31, 497] on div "Pen" at bounding box center [35, 596] width 51 height 20
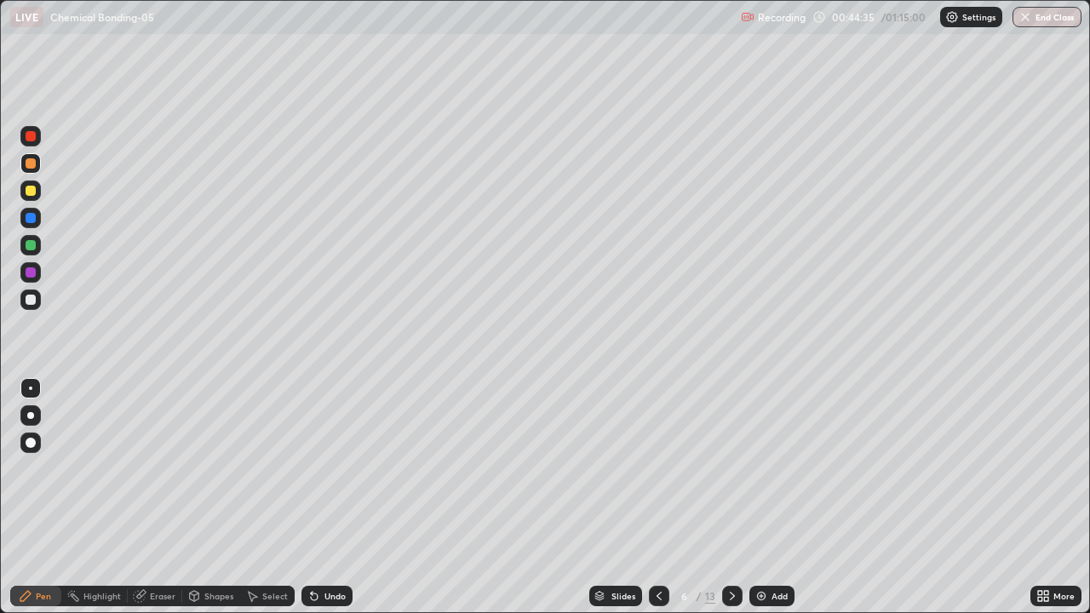
click at [31, 301] on div at bounding box center [31, 300] width 10 height 10
click at [31, 167] on div at bounding box center [31, 163] width 10 height 10
click at [32, 306] on div at bounding box center [30, 299] width 20 height 20
click at [51, 497] on div "Pen" at bounding box center [35, 596] width 51 height 20
click at [33, 165] on div at bounding box center [31, 163] width 10 height 10
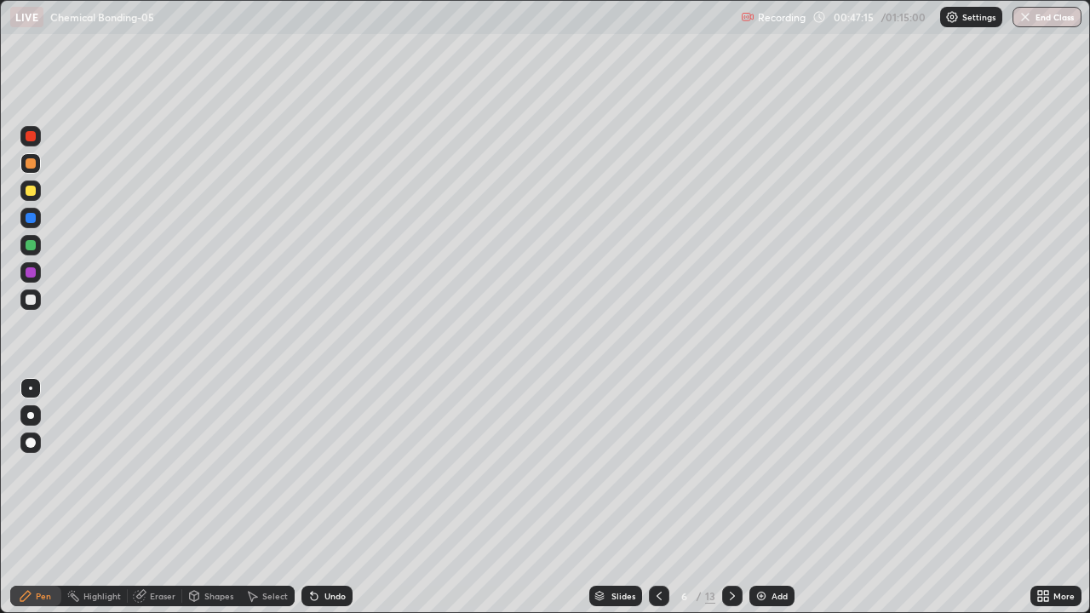
click at [39, 193] on div at bounding box center [30, 190] width 20 height 20
click at [32, 304] on div at bounding box center [31, 300] width 10 height 10
click at [212, 497] on div "Shapes" at bounding box center [211, 596] width 58 height 20
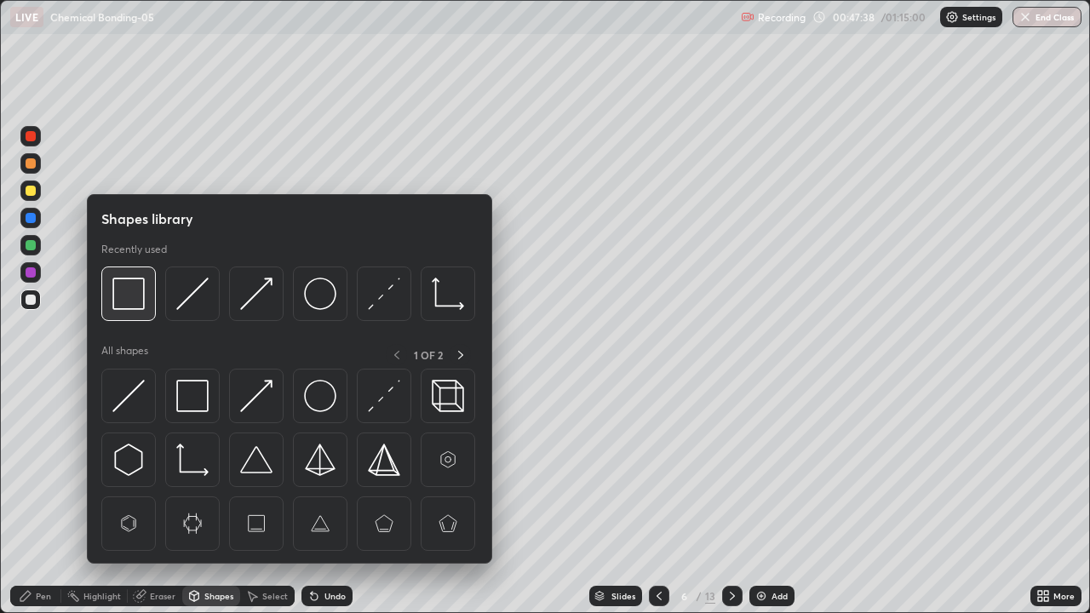
click at [136, 305] on img at bounding box center [128, 294] width 32 height 32
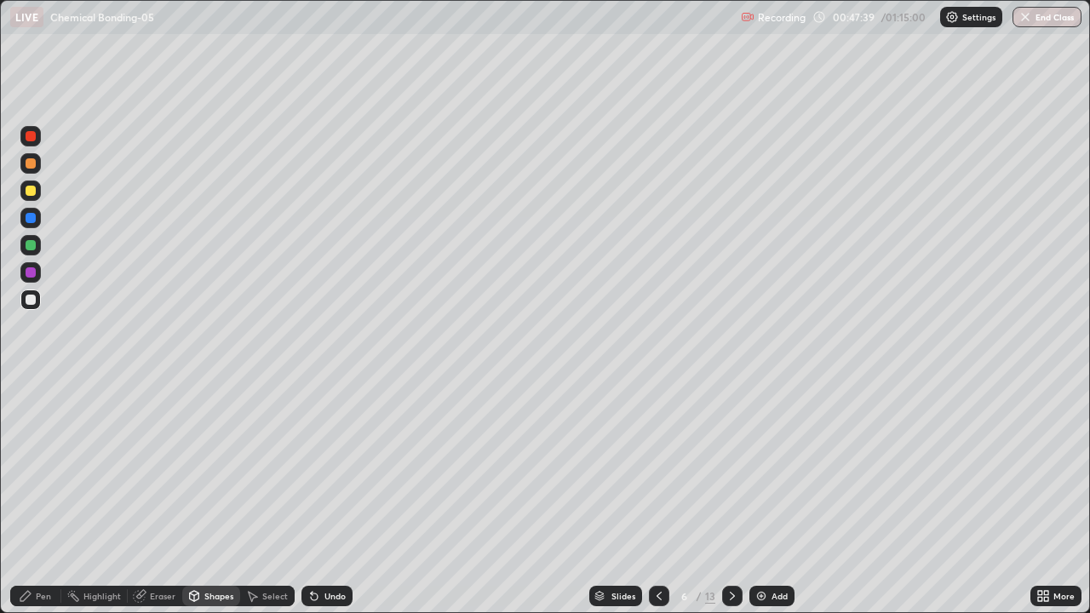
click at [30, 144] on div at bounding box center [30, 136] width 20 height 20
click at [652, 497] on icon at bounding box center [659, 596] width 14 height 14
click at [729, 497] on icon at bounding box center [732, 596] width 14 height 14
click at [732, 497] on div at bounding box center [732, 596] width 20 height 20
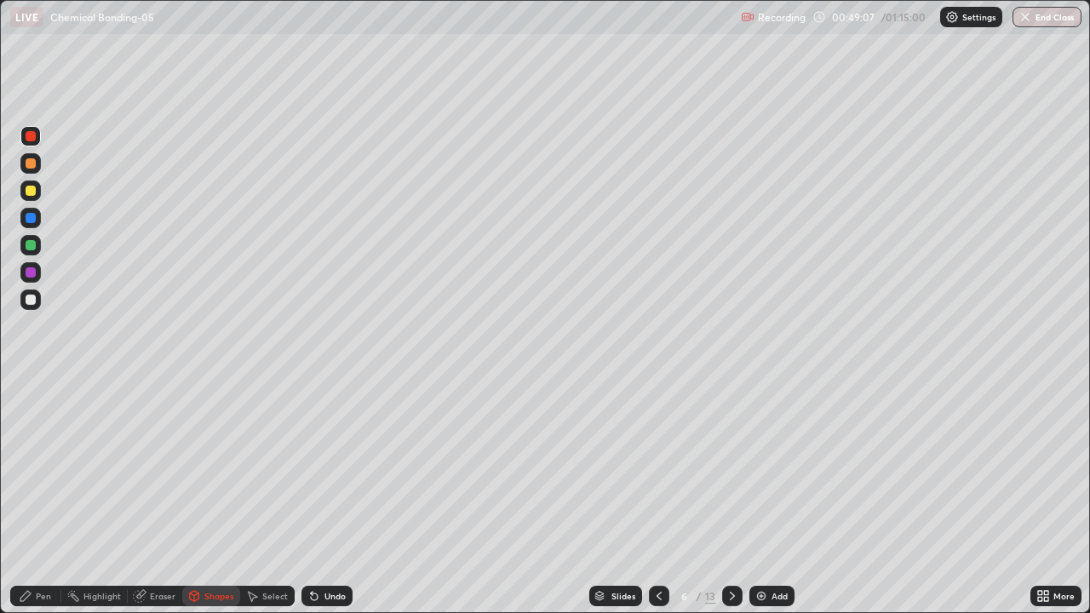
click at [731, 497] on icon at bounding box center [732, 596] width 14 height 14
click at [49, 497] on div "Pen" at bounding box center [43, 596] width 15 height 9
click at [31, 161] on div at bounding box center [31, 163] width 10 height 10
click at [31, 192] on div at bounding box center [31, 191] width 10 height 10
click at [30, 220] on div at bounding box center [31, 218] width 10 height 10
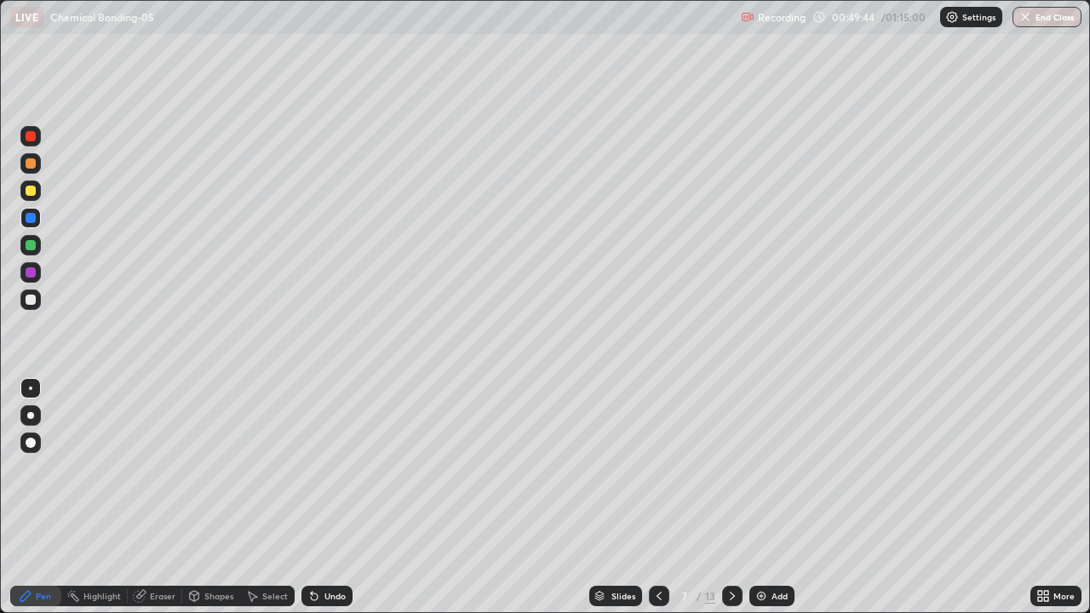
click at [34, 246] on div at bounding box center [31, 245] width 10 height 10
click at [210, 497] on div "Shapes" at bounding box center [218, 596] width 29 height 9
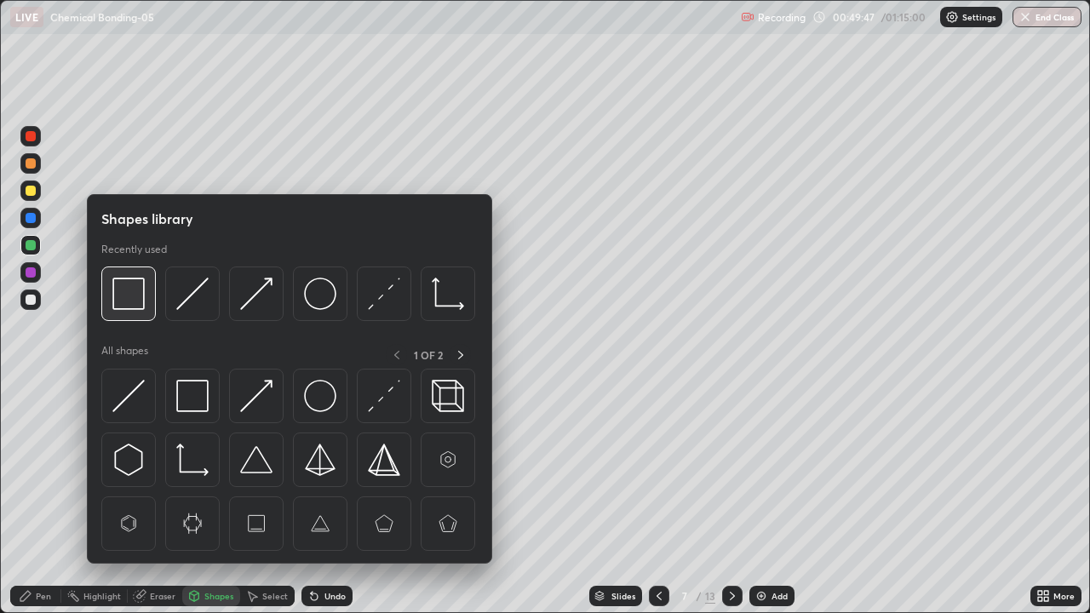
click at [122, 301] on img at bounding box center [128, 294] width 32 height 32
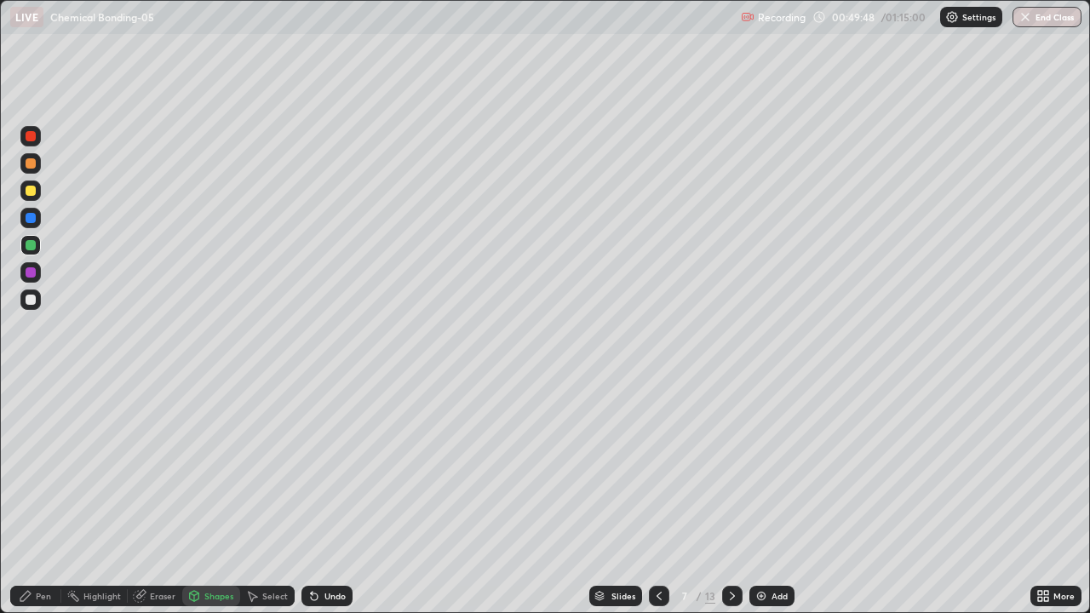
click at [33, 222] on div at bounding box center [31, 218] width 10 height 10
click at [327, 497] on div "Undo" at bounding box center [334, 596] width 21 height 9
click at [41, 497] on div "Pen" at bounding box center [43, 596] width 15 height 9
click at [31, 246] on div at bounding box center [31, 245] width 10 height 10
click at [207, 497] on div "Shapes" at bounding box center [218, 596] width 29 height 9
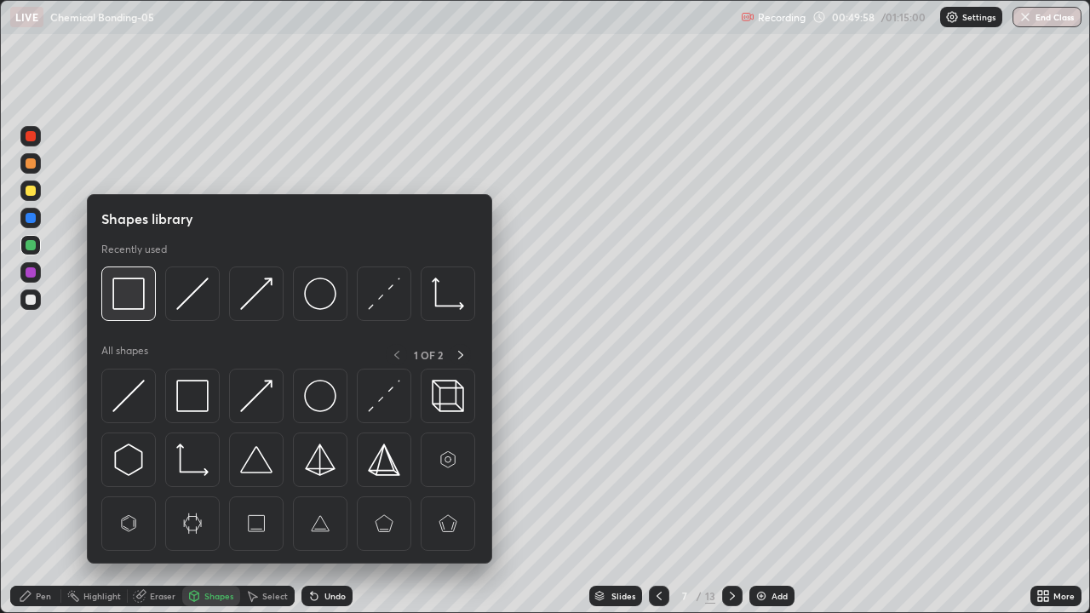
click at [128, 304] on img at bounding box center [128, 294] width 32 height 32
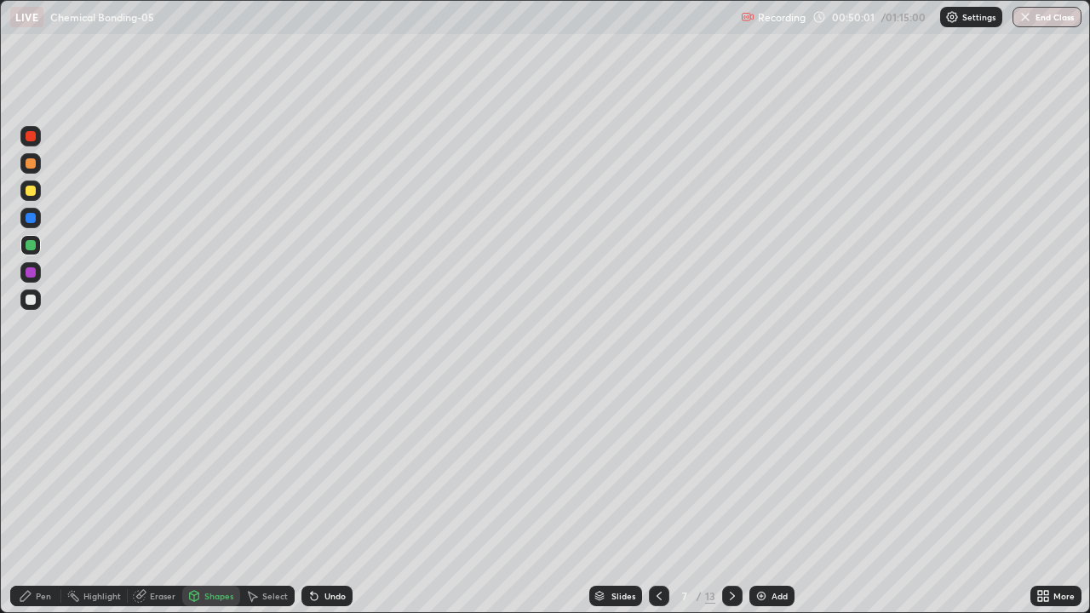
click at [32, 222] on div at bounding box center [31, 218] width 10 height 10
click at [325, 497] on div "Undo" at bounding box center [334, 596] width 21 height 9
click at [327, 497] on div "Undo" at bounding box center [334, 596] width 21 height 9
click at [335, 497] on div "Undo" at bounding box center [326, 596] width 51 height 20
click at [335, 497] on div "Undo" at bounding box center [334, 596] width 21 height 9
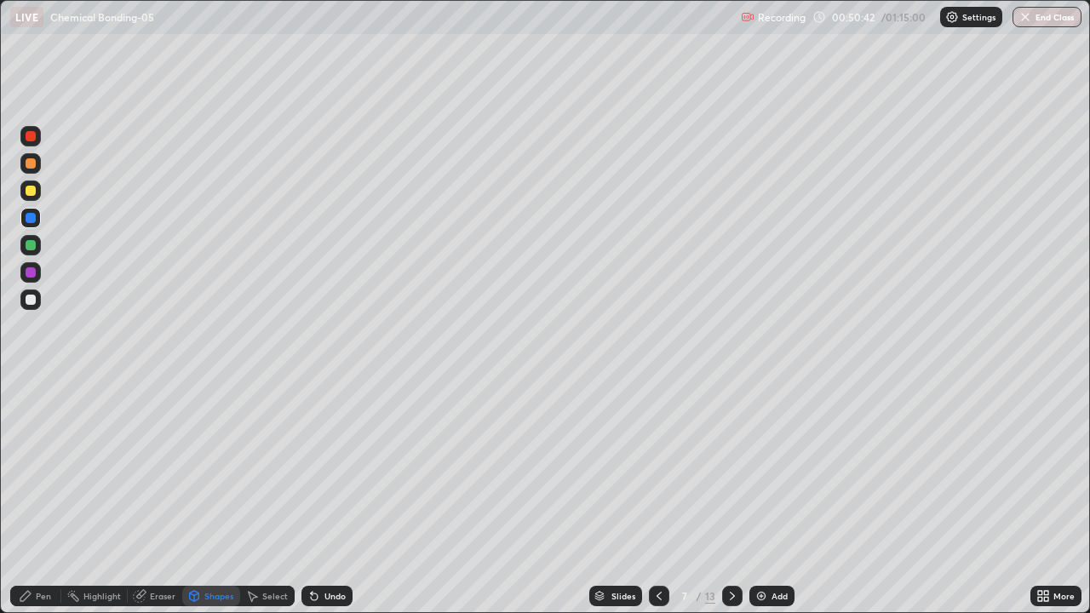
click at [49, 497] on div "Pen" at bounding box center [43, 596] width 15 height 9
click at [31, 298] on div at bounding box center [31, 300] width 10 height 10
click at [29, 164] on div at bounding box center [31, 163] width 10 height 10
click at [31, 297] on div at bounding box center [31, 300] width 10 height 10
click at [34, 192] on div at bounding box center [31, 191] width 10 height 10
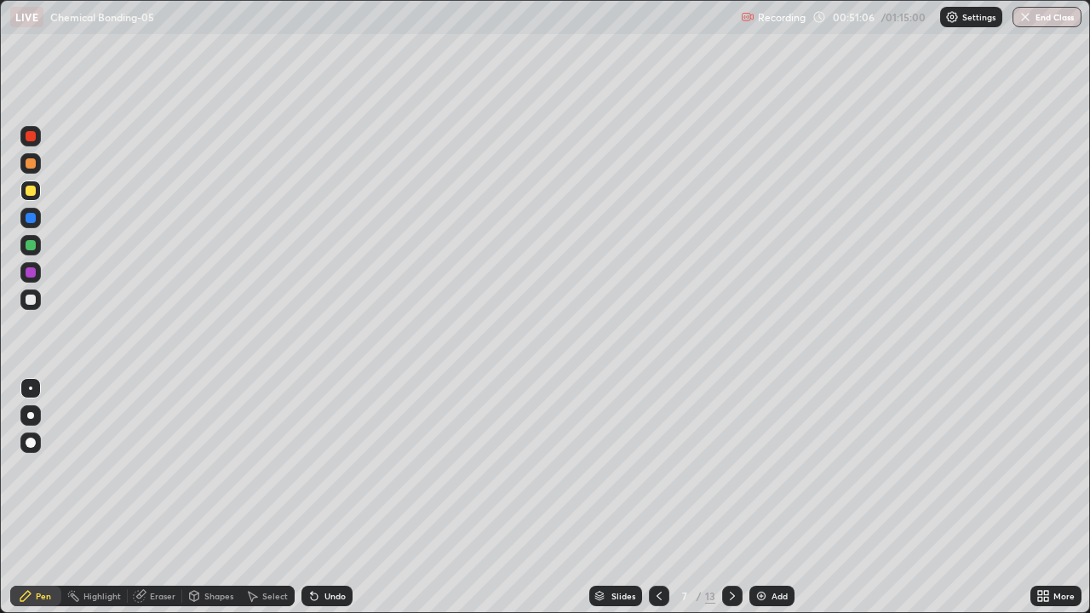
click at [37, 303] on div at bounding box center [30, 299] width 20 height 20
click at [30, 245] on div at bounding box center [31, 245] width 10 height 10
click at [32, 298] on div at bounding box center [31, 300] width 10 height 10
click at [318, 497] on icon at bounding box center [314, 596] width 14 height 14
click at [317, 497] on div "Undo" at bounding box center [326, 596] width 51 height 20
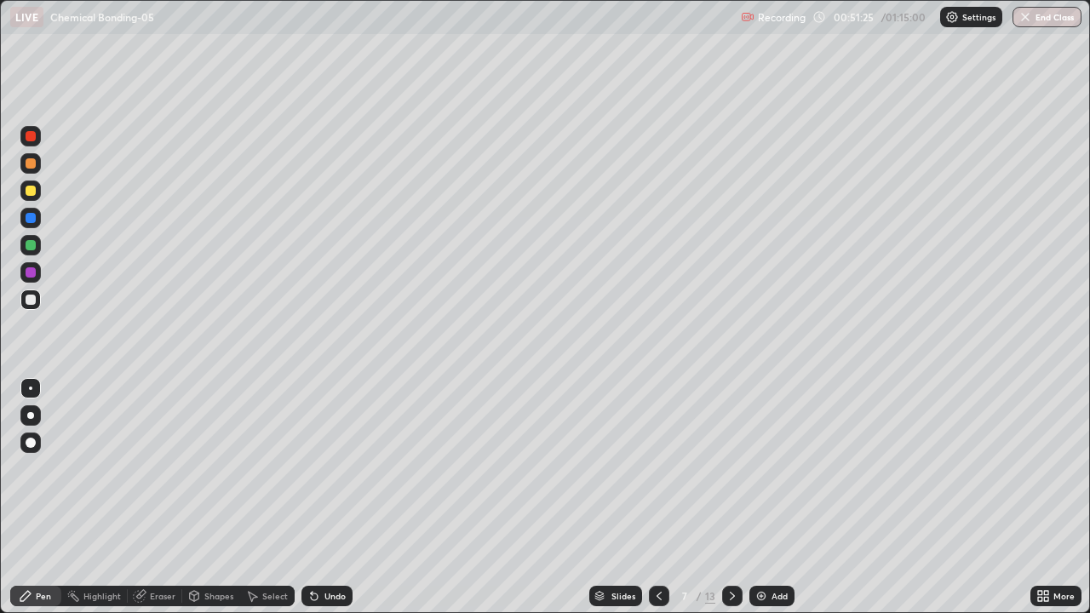
click at [311, 497] on icon at bounding box center [312, 593] width 2 height 2
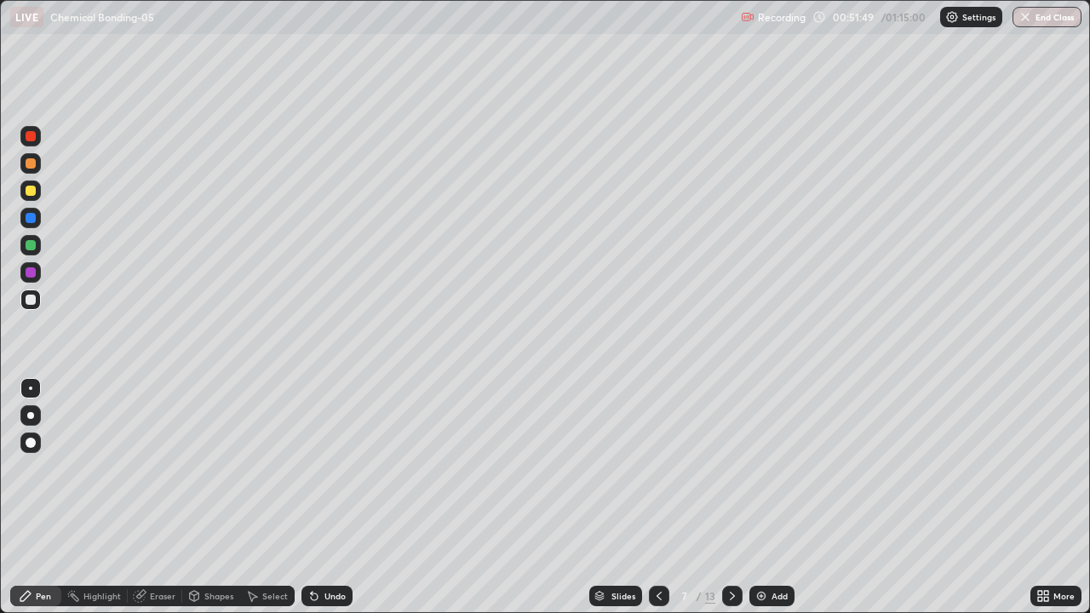
click at [35, 170] on div at bounding box center [30, 163] width 20 height 20
click at [26, 193] on div at bounding box center [31, 191] width 10 height 10
click at [261, 497] on div "Select" at bounding box center [267, 596] width 54 height 20
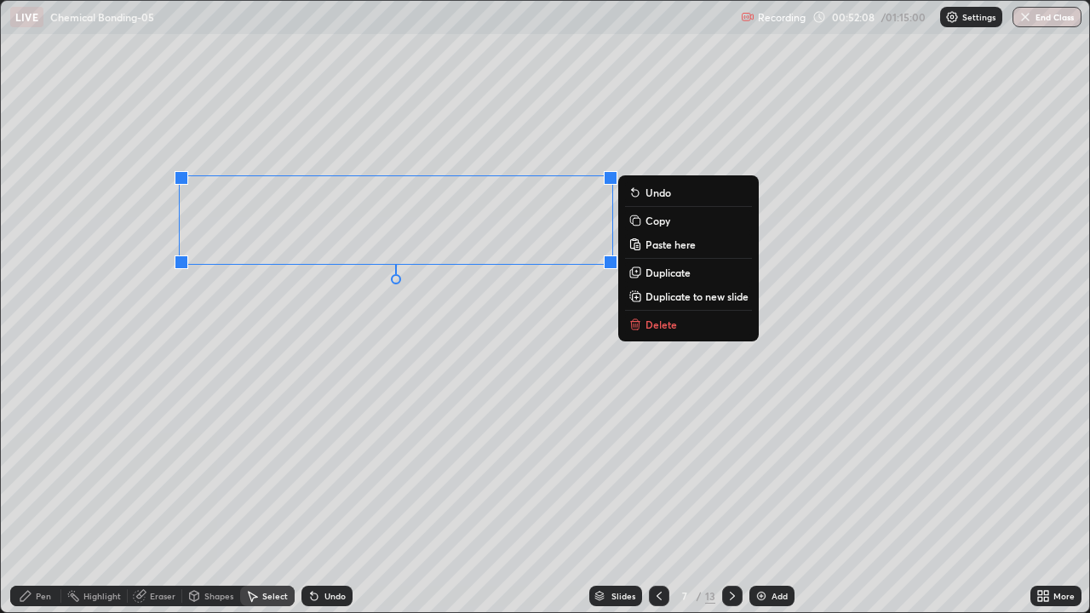
click at [639, 224] on rect at bounding box center [637, 223] width 8 height 8
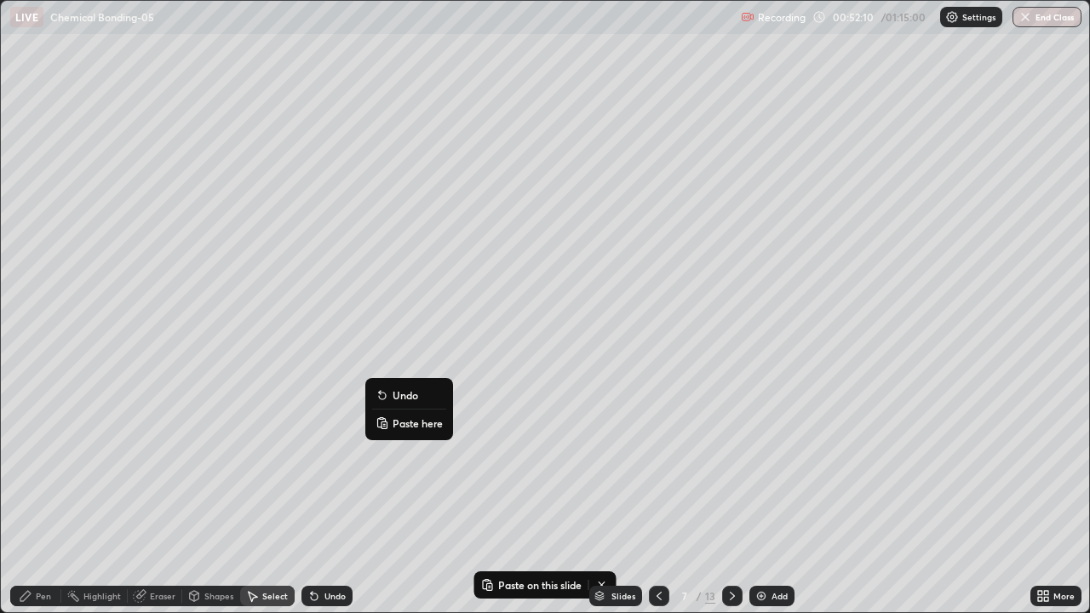
click at [405, 421] on p "Paste here" at bounding box center [418, 423] width 50 height 14
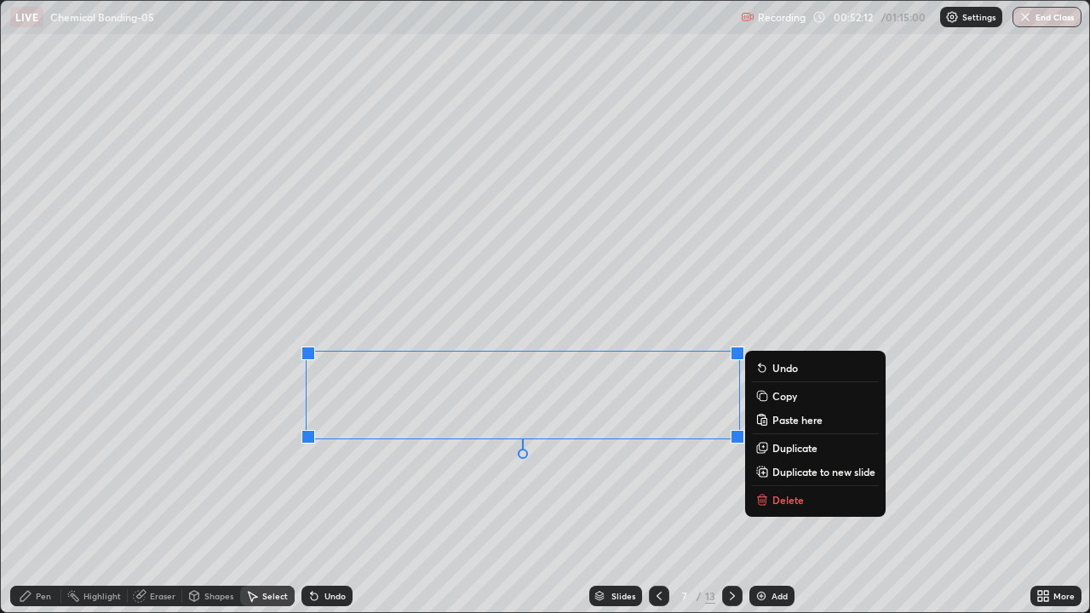
click at [232, 464] on div "0 ° Undo Copy Paste here Duplicate Duplicate to new slide Delete" at bounding box center [545, 306] width 1088 height 611
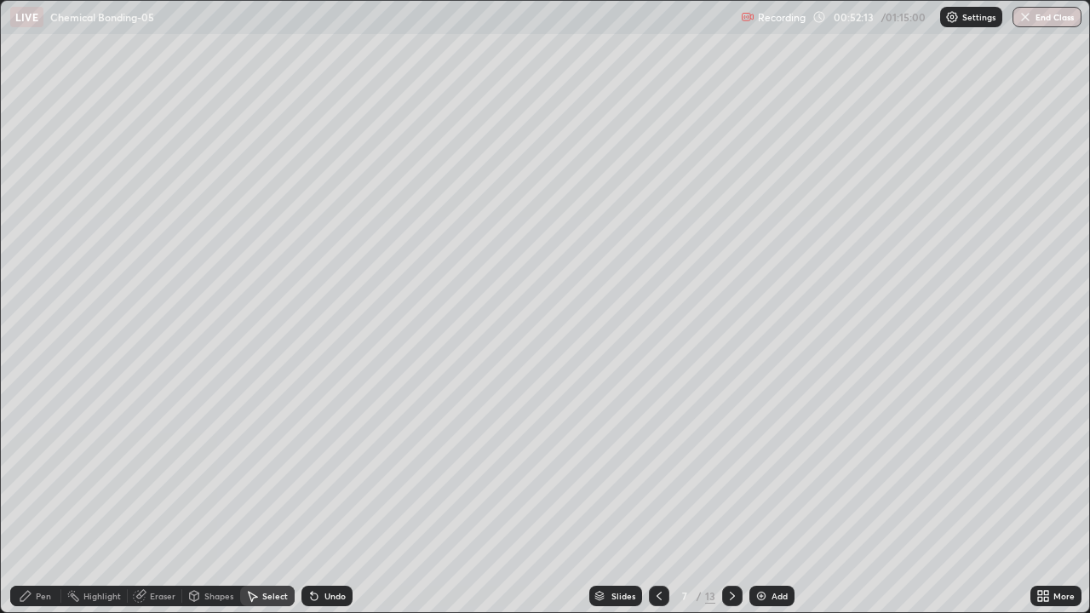
click at [37, 497] on div "Pen" at bounding box center [35, 596] width 51 height 20
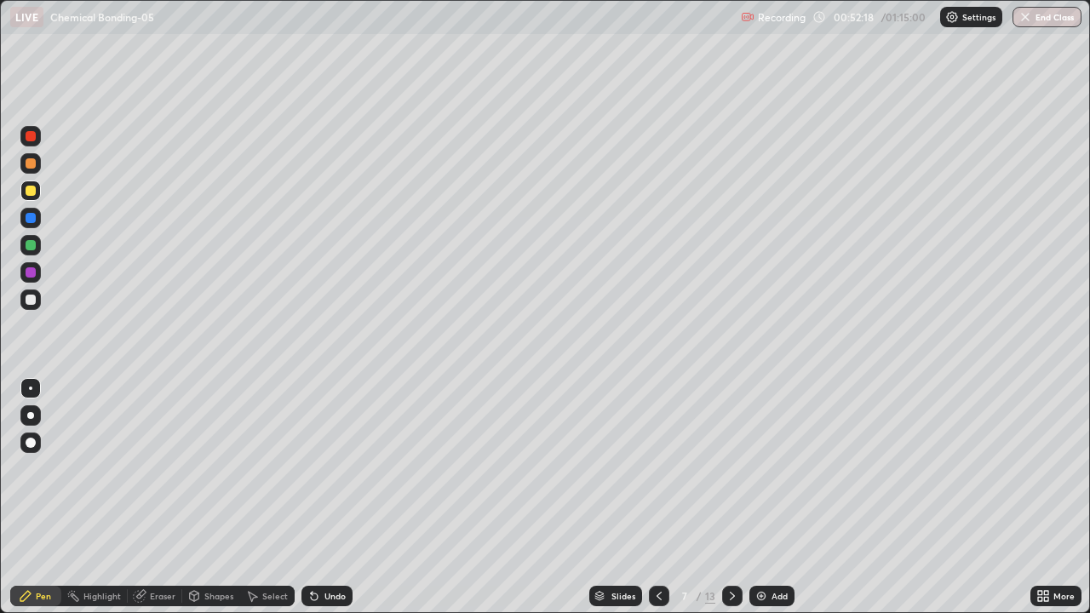
click at [147, 497] on div "Eraser" at bounding box center [155, 596] width 54 height 20
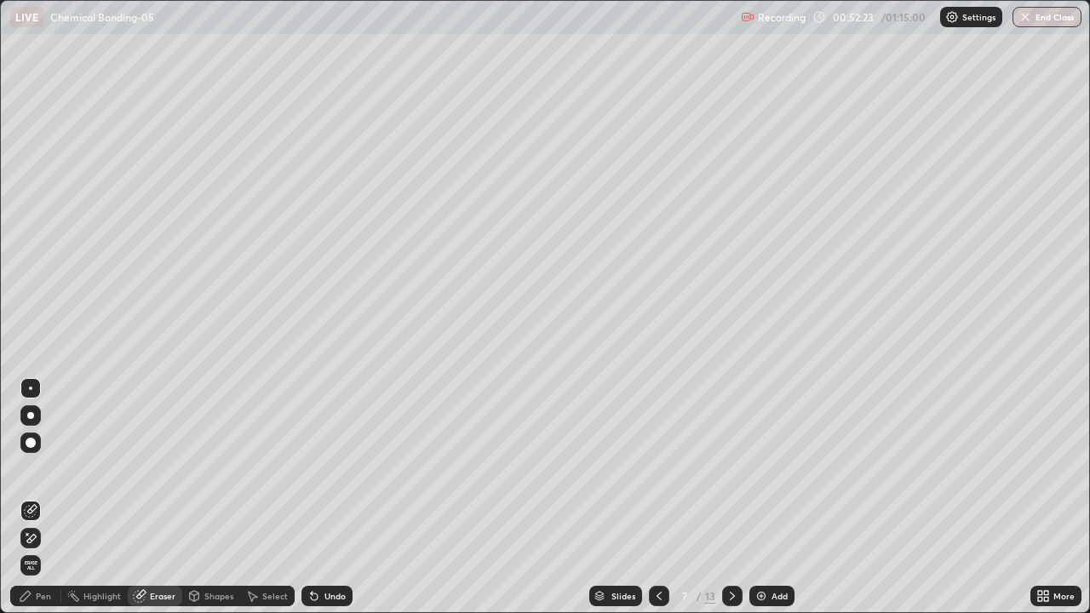
click at [20, 497] on icon at bounding box center [26, 596] width 14 height 14
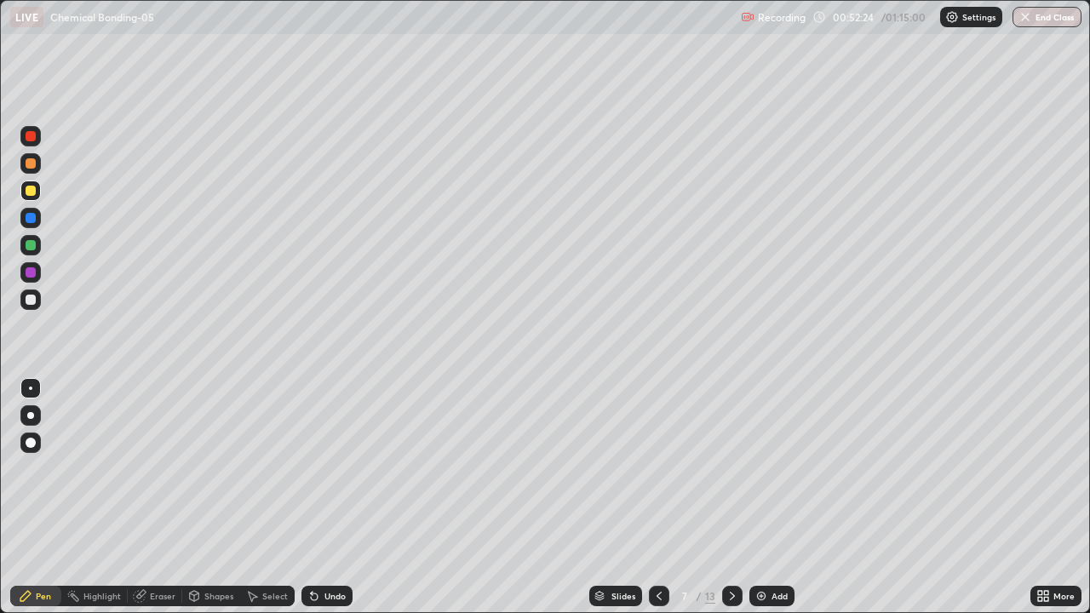
click at [32, 300] on div at bounding box center [31, 300] width 10 height 10
click at [30, 167] on div at bounding box center [31, 163] width 10 height 10
click at [27, 247] on div at bounding box center [31, 245] width 10 height 10
click at [155, 497] on div "Eraser" at bounding box center [163, 596] width 26 height 9
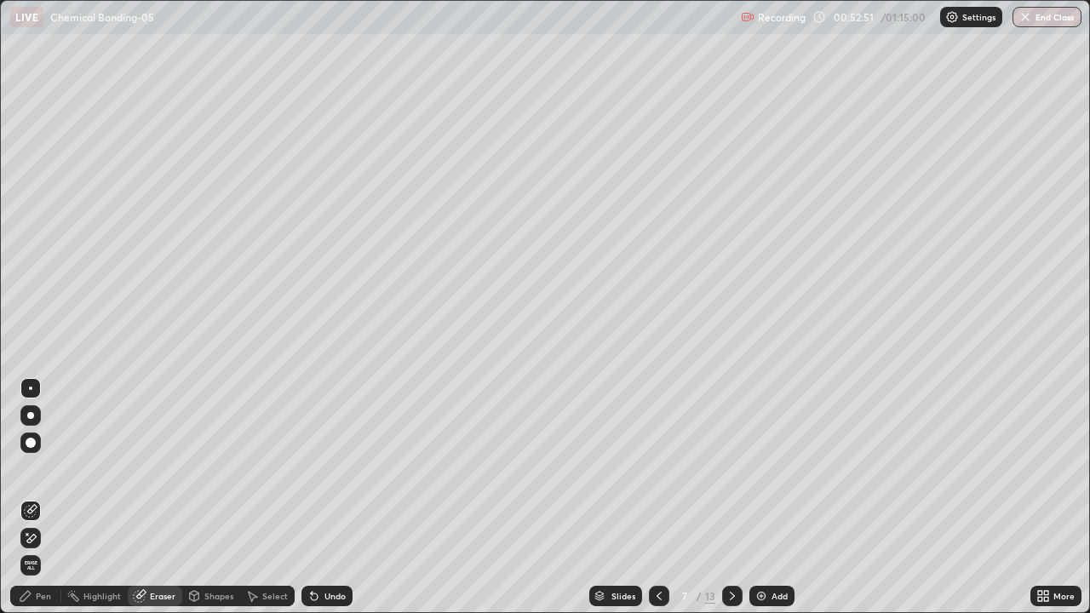
click at [28, 497] on icon at bounding box center [25, 596] width 10 height 10
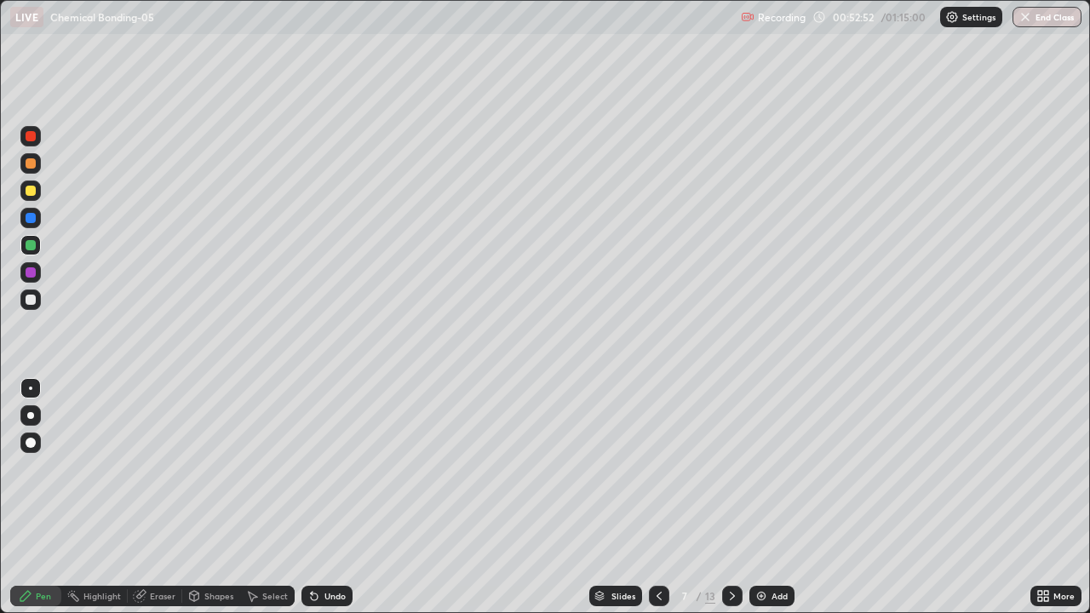
click at [31, 303] on div at bounding box center [31, 300] width 10 height 10
click at [723, 497] on div at bounding box center [732, 596] width 20 height 20
click at [637, 497] on div "Slides" at bounding box center [615, 596] width 53 height 20
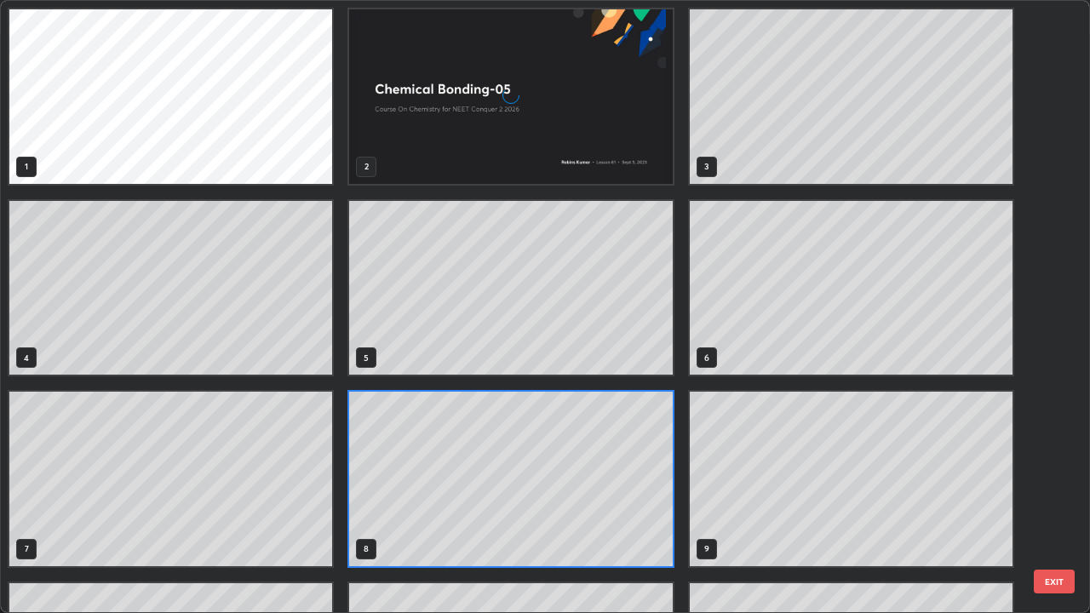
scroll to position [606, 1080]
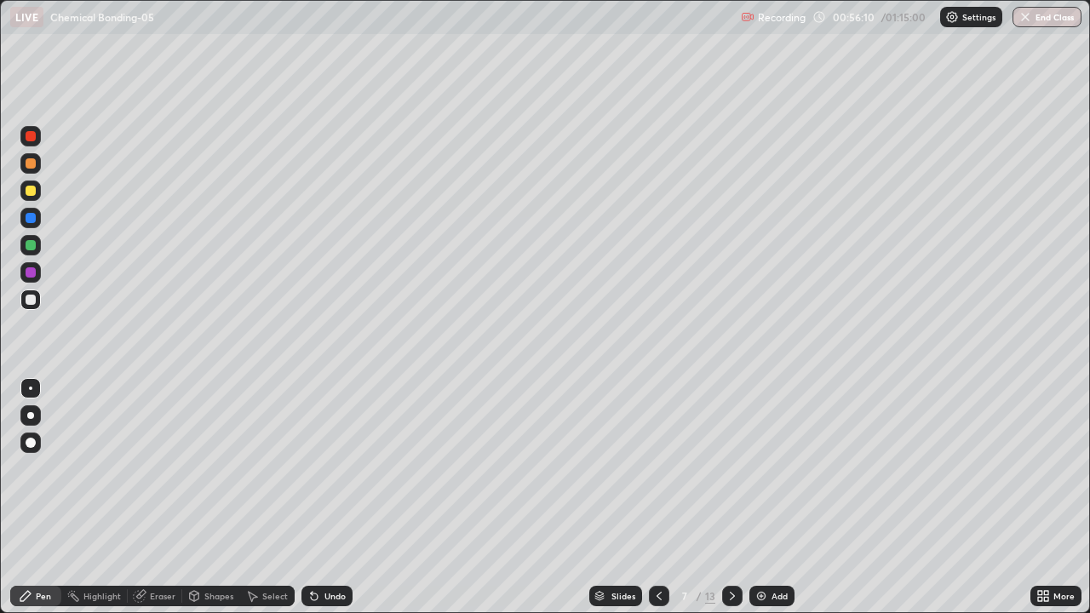
click at [731, 497] on icon at bounding box center [732, 596] width 14 height 14
click at [32, 192] on div at bounding box center [31, 191] width 10 height 10
click at [206, 497] on div "Shapes" at bounding box center [218, 596] width 29 height 9
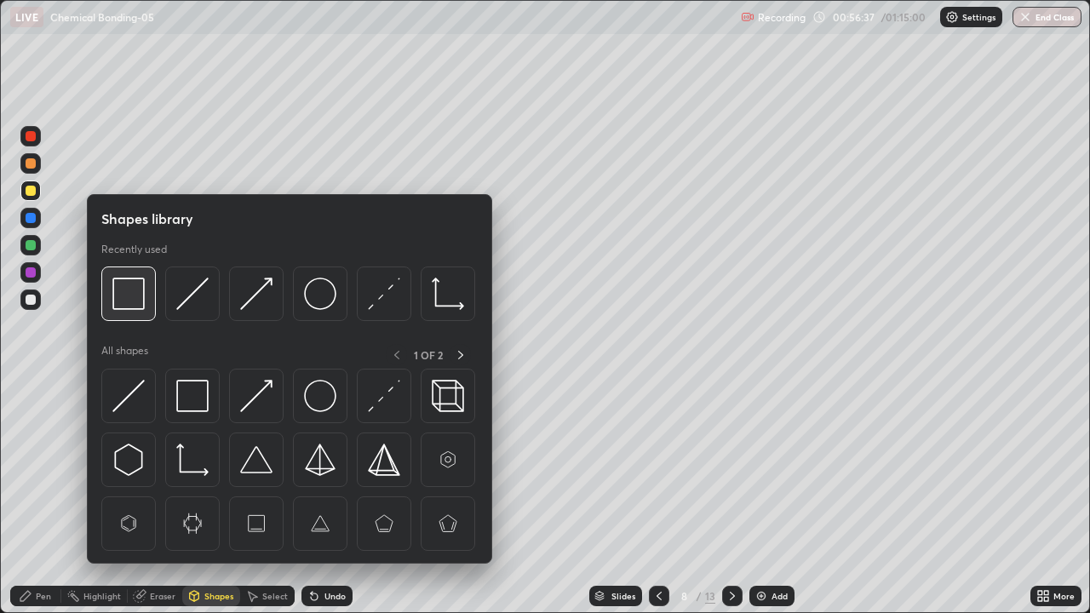
click at [114, 299] on img at bounding box center [128, 294] width 32 height 32
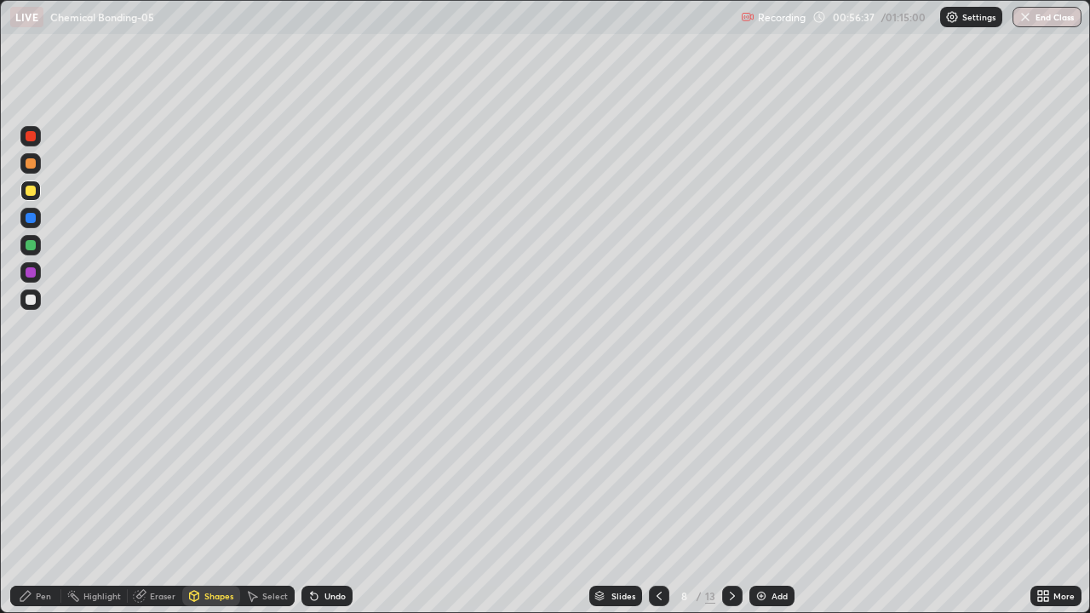
click at [33, 218] on div at bounding box center [31, 218] width 10 height 10
click at [51, 497] on div "Pen" at bounding box center [35, 596] width 51 height 20
click at [32, 272] on div at bounding box center [31, 272] width 10 height 10
click at [32, 159] on div at bounding box center [31, 163] width 10 height 10
click at [31, 301] on div at bounding box center [31, 300] width 10 height 10
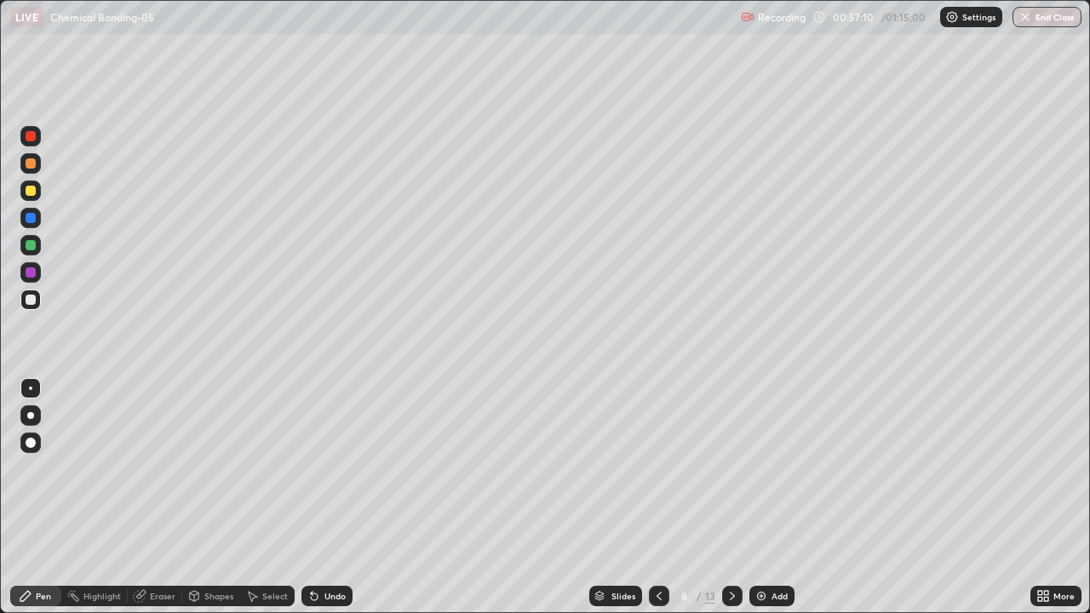
click at [652, 497] on icon at bounding box center [659, 596] width 14 height 14
click at [731, 497] on icon at bounding box center [732, 596] width 14 height 14
click at [37, 193] on div at bounding box center [30, 190] width 20 height 20
click at [33, 249] on div at bounding box center [31, 245] width 10 height 10
click at [32, 220] on div at bounding box center [31, 218] width 10 height 10
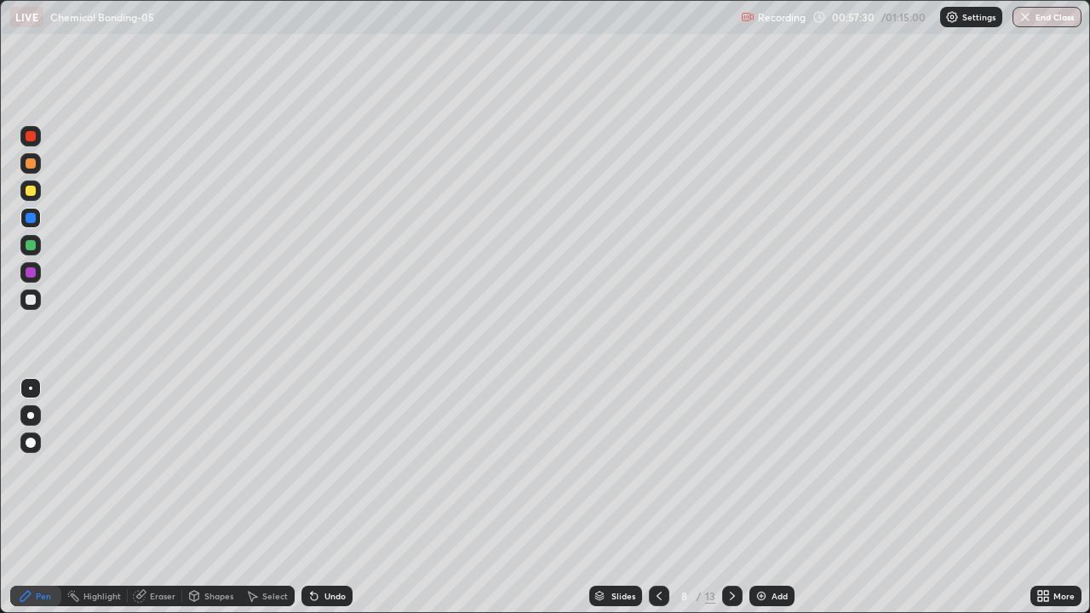
click at [33, 296] on div at bounding box center [31, 300] width 10 height 10
click at [32, 190] on div at bounding box center [31, 191] width 10 height 10
click at [312, 497] on icon at bounding box center [314, 596] width 7 height 7
click at [319, 497] on div "Undo" at bounding box center [326, 596] width 51 height 20
click at [314, 497] on icon at bounding box center [314, 596] width 7 height 7
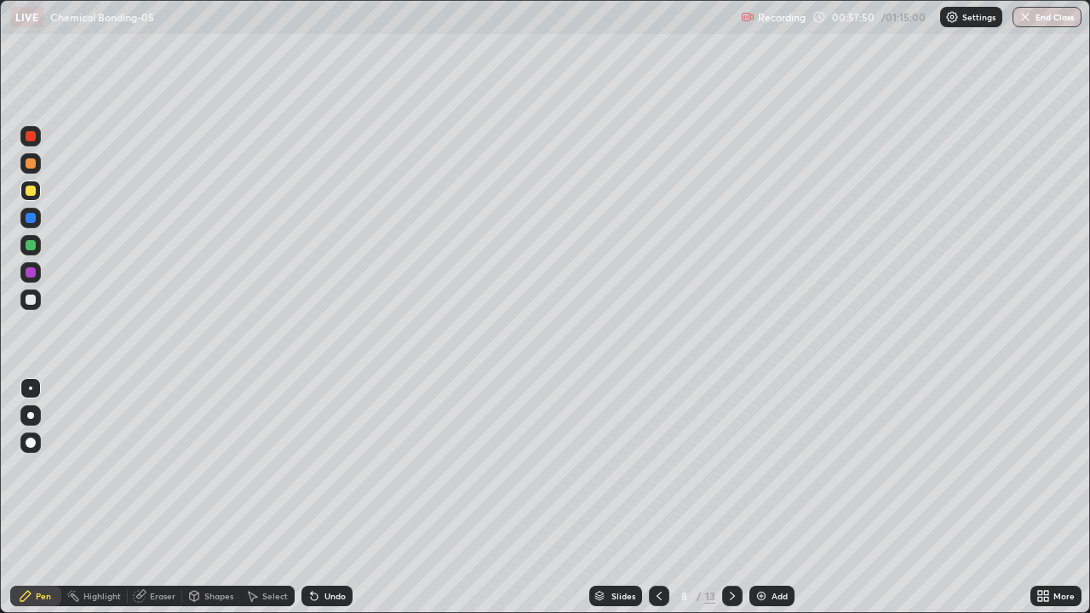
click at [324, 497] on div "Undo" at bounding box center [334, 596] width 21 height 9
click at [33, 301] on div at bounding box center [31, 300] width 10 height 10
click at [213, 497] on div "Shapes" at bounding box center [218, 596] width 29 height 9
click at [291, 497] on div "Select" at bounding box center [267, 596] width 54 height 20
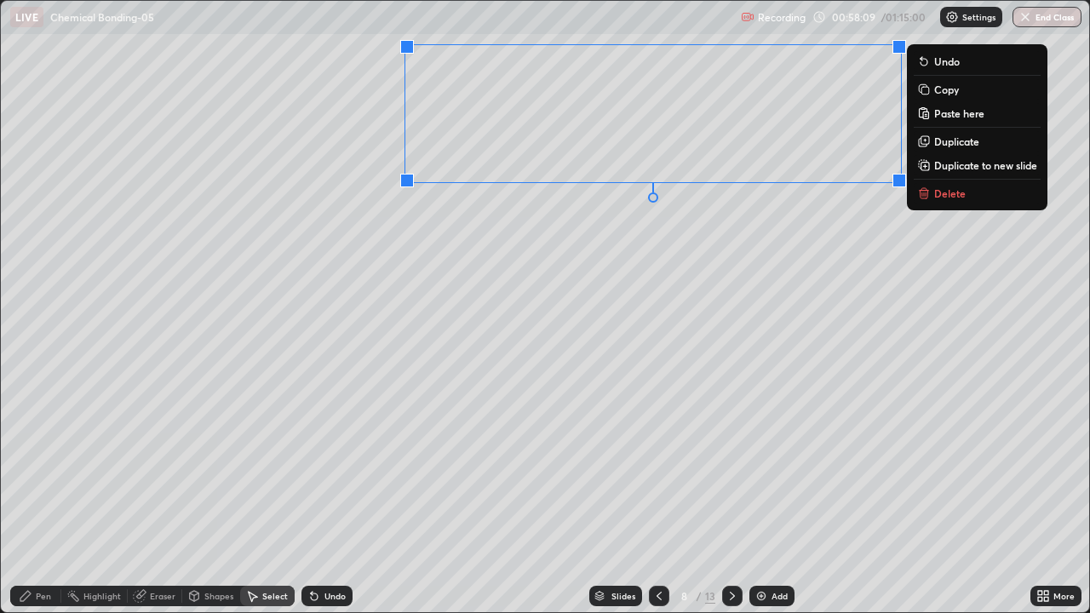
click at [936, 92] on p "Copy" at bounding box center [946, 90] width 25 height 14
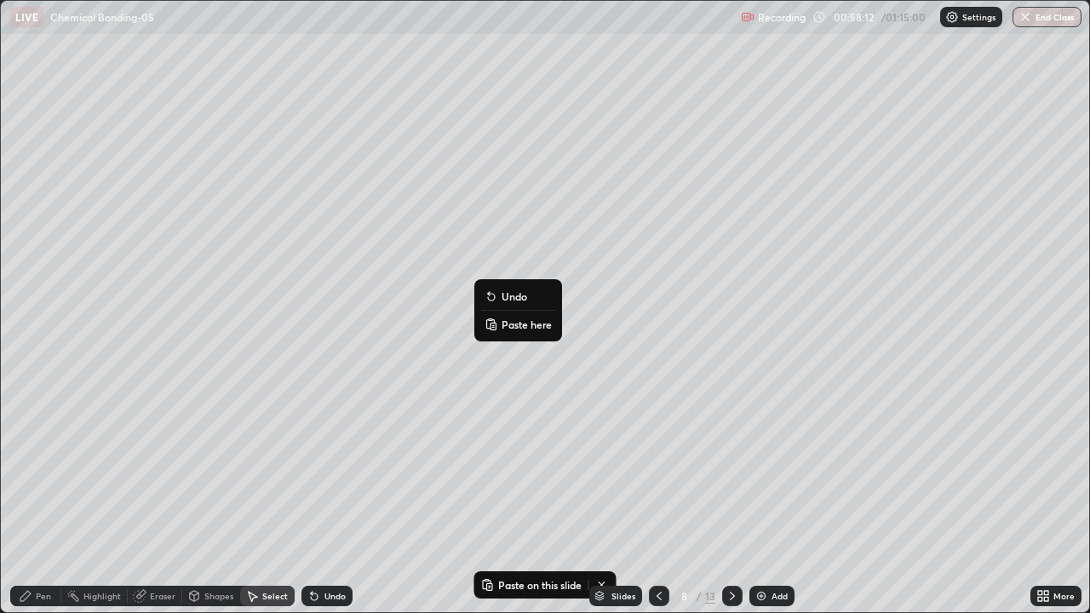
click at [524, 324] on p "Paste here" at bounding box center [526, 325] width 50 height 14
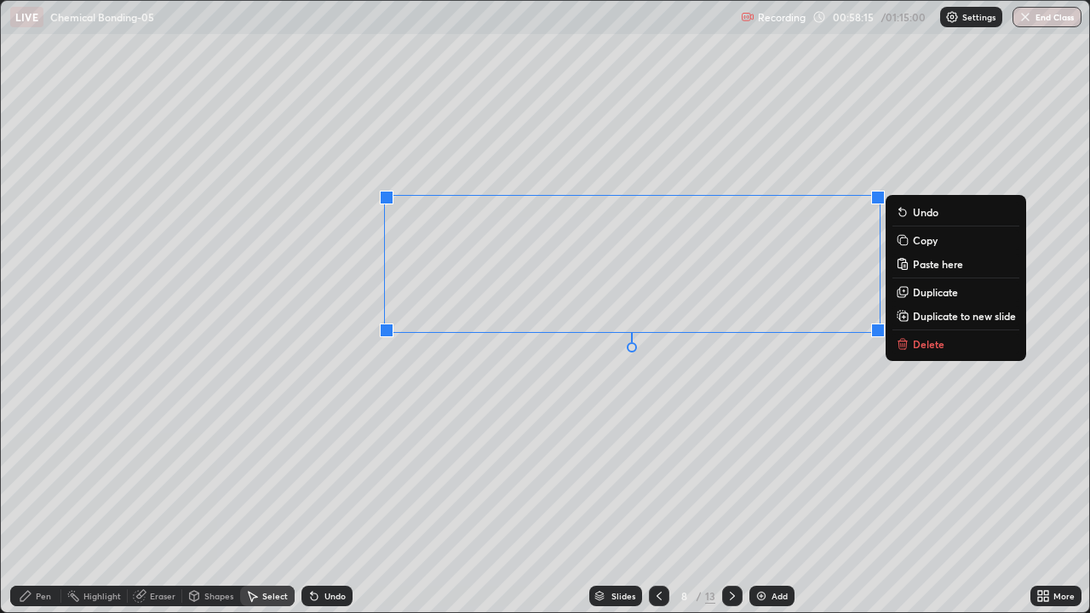
click at [487, 453] on div "0 ° Undo Copy Paste here Duplicate Duplicate to new slide Delete" at bounding box center [545, 306] width 1088 height 611
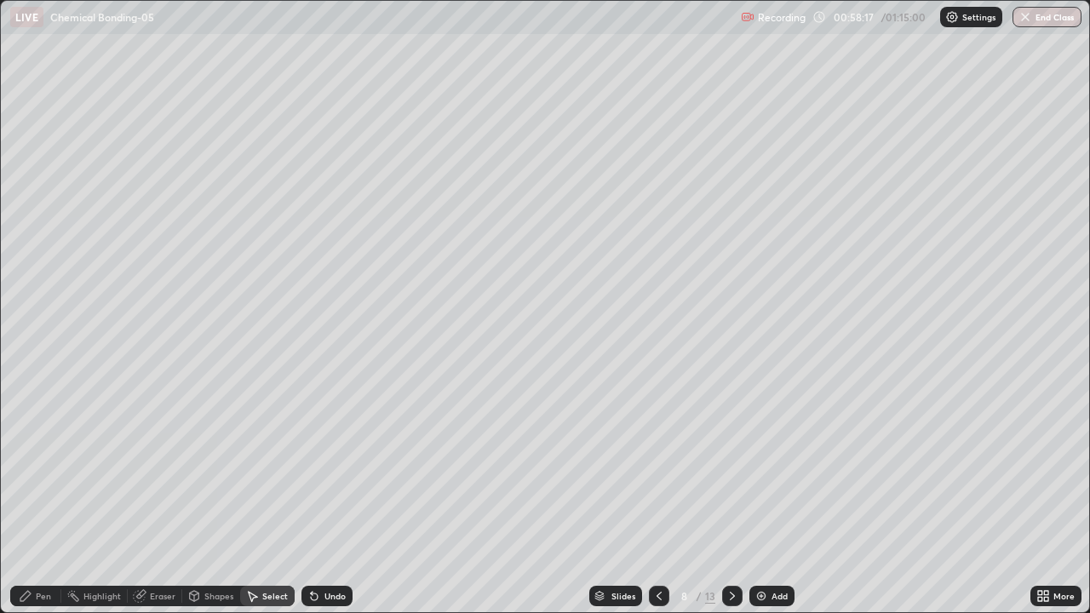
click at [170, 497] on div "Eraser" at bounding box center [163, 596] width 26 height 9
click at [35, 497] on icon at bounding box center [31, 538] width 14 height 14
click at [35, 497] on div "Pen" at bounding box center [35, 596] width 51 height 20
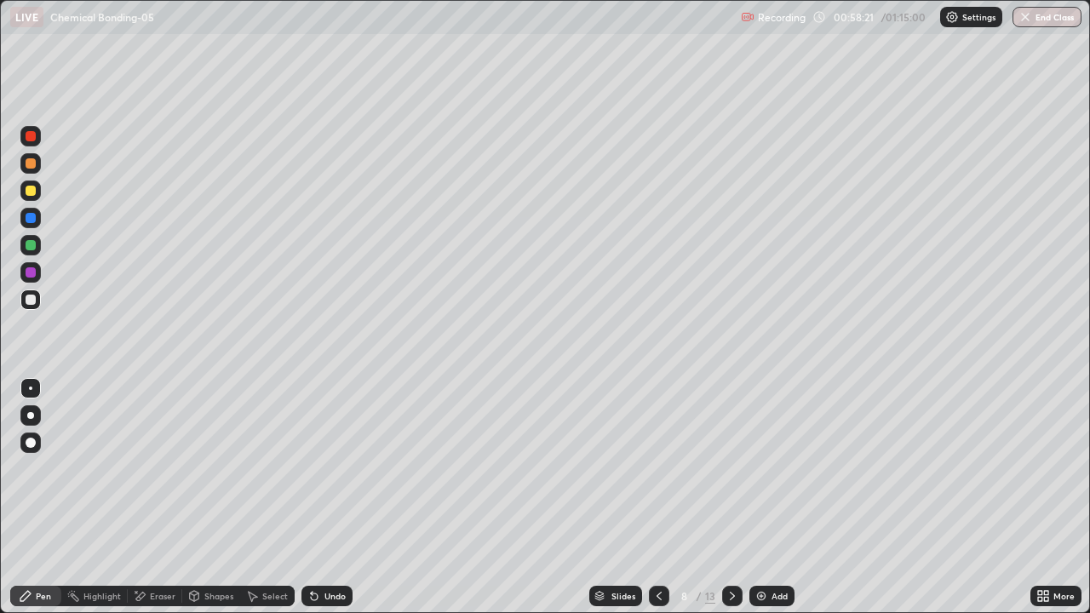
click at [37, 198] on div at bounding box center [30, 190] width 20 height 20
click at [31, 497] on icon at bounding box center [26, 596] width 14 height 14
click at [135, 497] on icon at bounding box center [136, 592] width 2 height 2
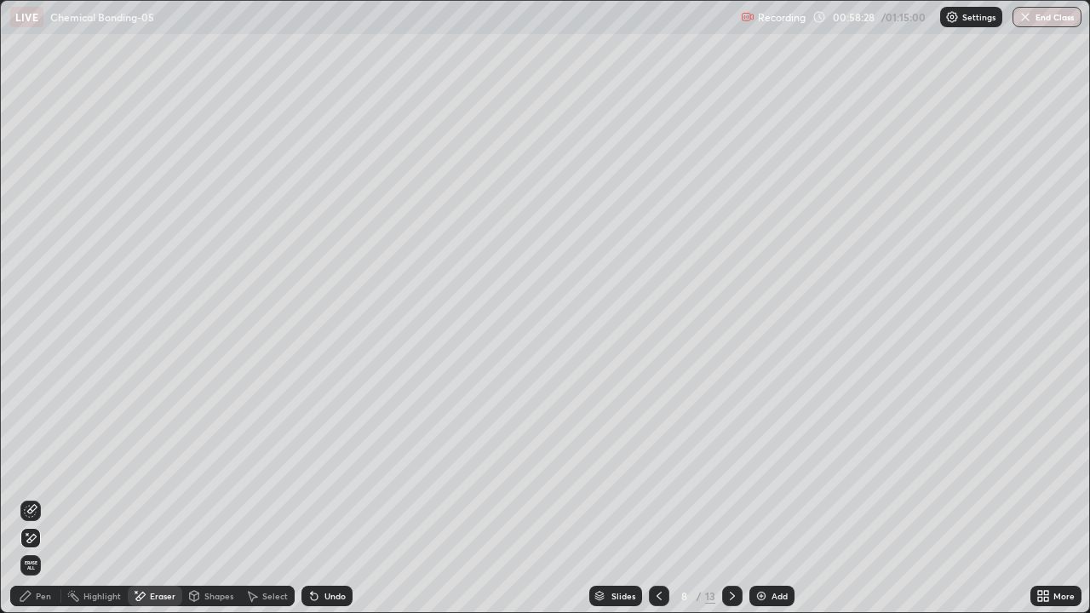
click at [28, 497] on icon at bounding box center [31, 511] width 14 height 14
click at [29, 497] on div "Pen" at bounding box center [35, 596] width 51 height 20
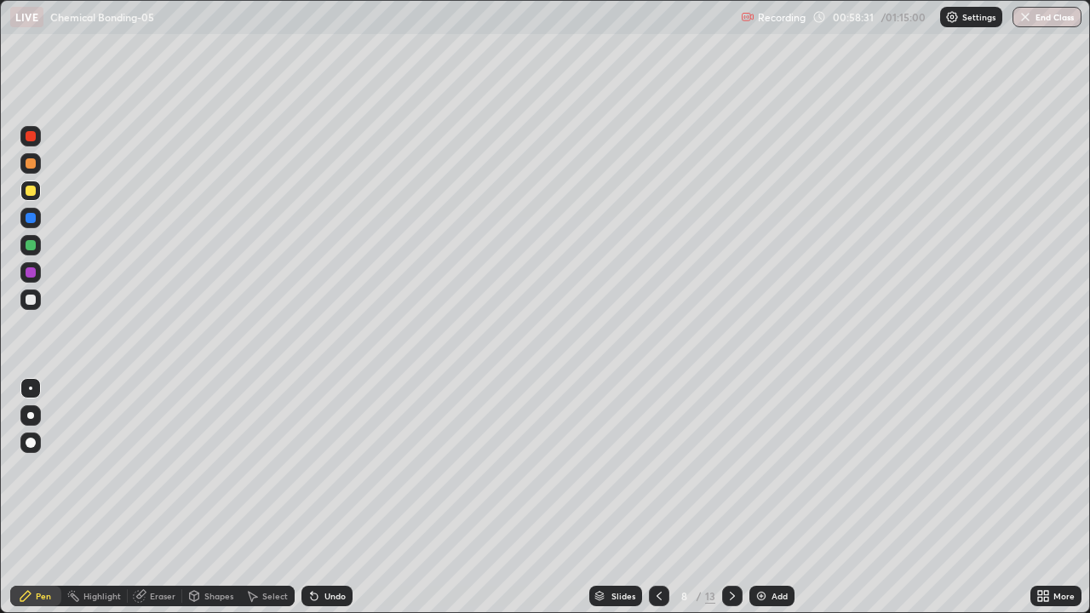
click at [37, 302] on div at bounding box center [30, 299] width 20 height 20
click at [35, 249] on div at bounding box center [30, 245] width 20 height 20
click at [153, 497] on div "Eraser" at bounding box center [155, 596] width 54 height 20
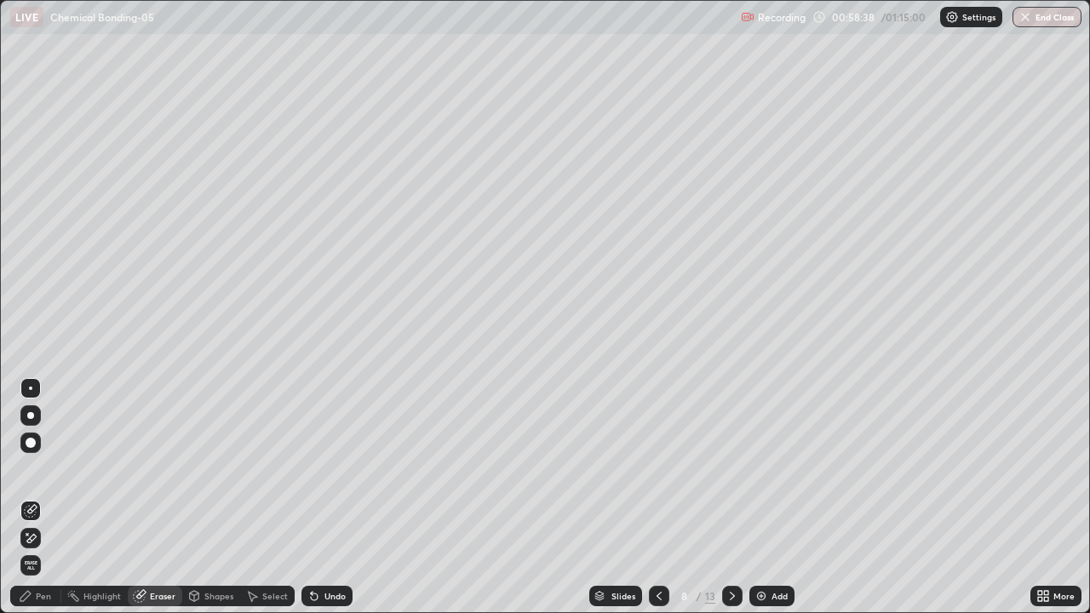
click at [32, 497] on div "Pen" at bounding box center [35, 596] width 51 height 20
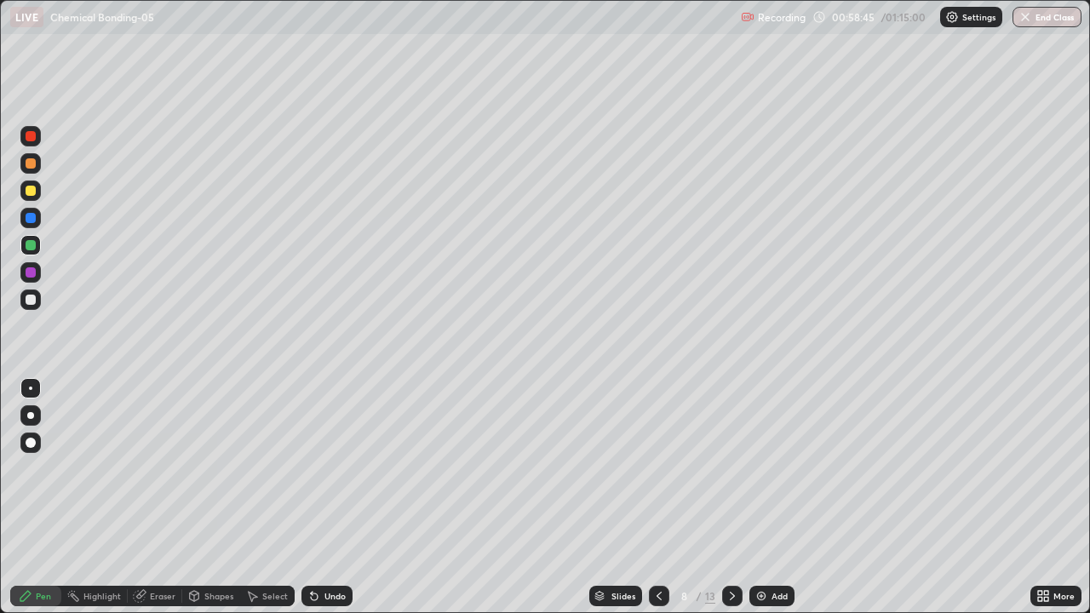
click at [32, 218] on div at bounding box center [31, 218] width 10 height 10
click at [33, 295] on div at bounding box center [31, 300] width 10 height 10
click at [31, 167] on div at bounding box center [31, 163] width 10 height 10
click at [32, 220] on div at bounding box center [31, 218] width 10 height 10
click at [29, 270] on div at bounding box center [31, 272] width 10 height 10
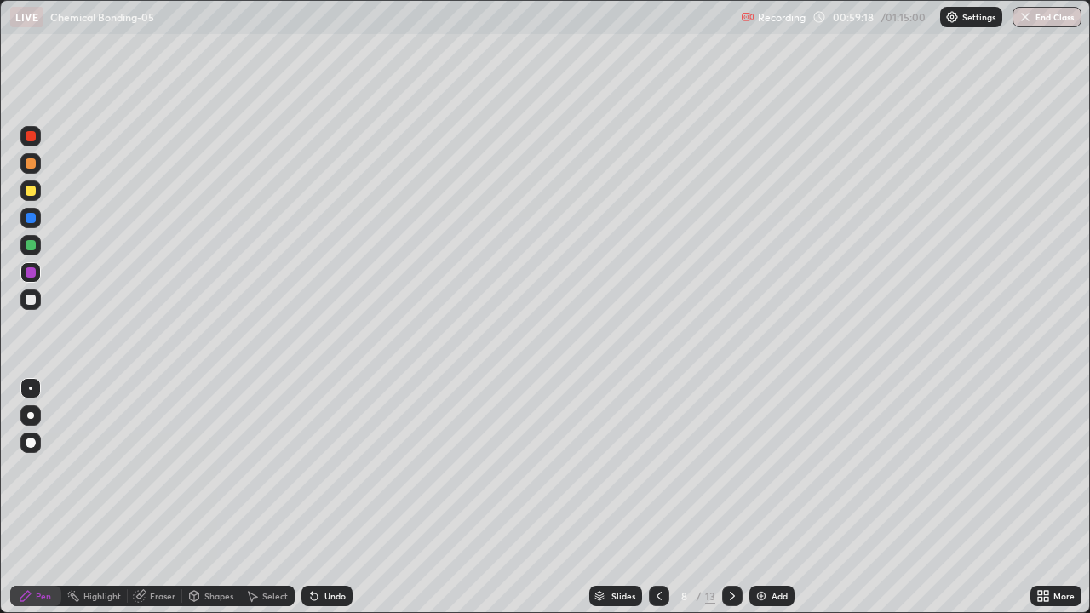
click at [32, 300] on div at bounding box center [31, 300] width 10 height 10
click at [657, 497] on icon at bounding box center [659, 596] width 14 height 14
click at [664, 497] on div at bounding box center [659, 596] width 20 height 20
click at [731, 497] on icon at bounding box center [732, 596] width 14 height 14
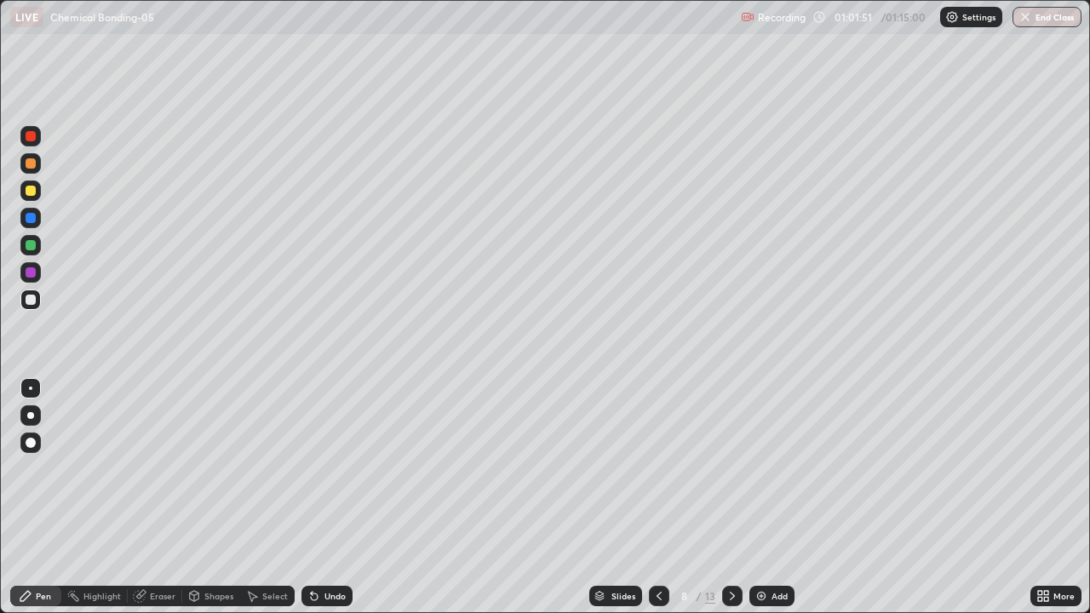
click at [731, 497] on icon at bounding box center [732, 596] width 14 height 14
click at [658, 497] on icon at bounding box center [659, 596] width 14 height 14
click at [736, 497] on icon at bounding box center [732, 596] width 14 height 14
click at [33, 167] on div at bounding box center [31, 163] width 10 height 10
click at [314, 497] on icon at bounding box center [314, 596] width 7 height 7
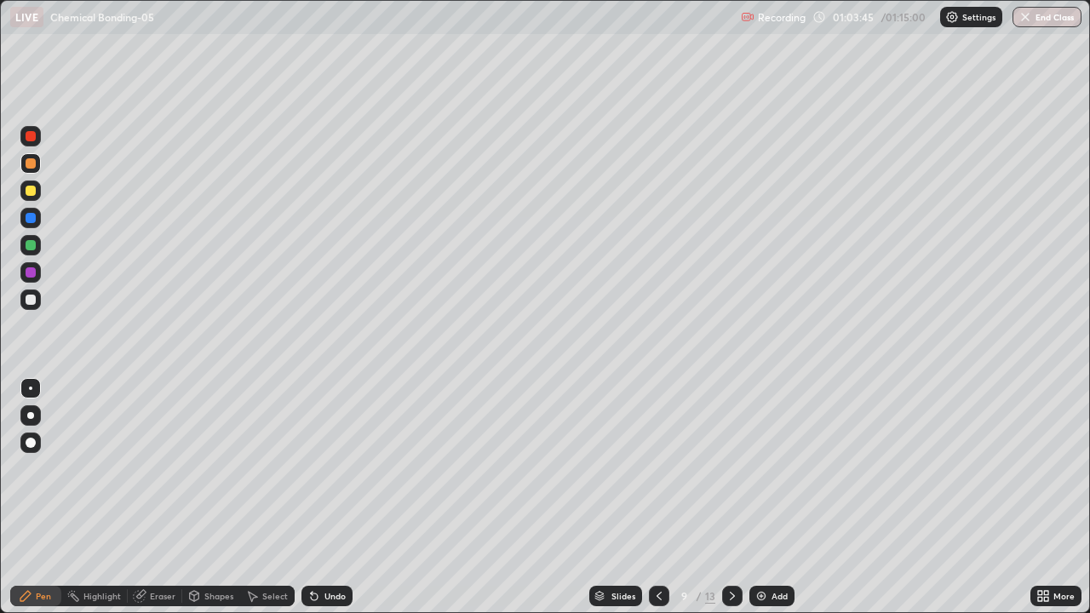
click at [314, 497] on icon at bounding box center [314, 596] width 7 height 7
click at [38, 298] on div at bounding box center [30, 299] width 20 height 20
click at [31, 246] on div at bounding box center [31, 245] width 10 height 10
click at [34, 216] on div at bounding box center [31, 218] width 10 height 10
click at [38, 189] on div at bounding box center [30, 190] width 20 height 20
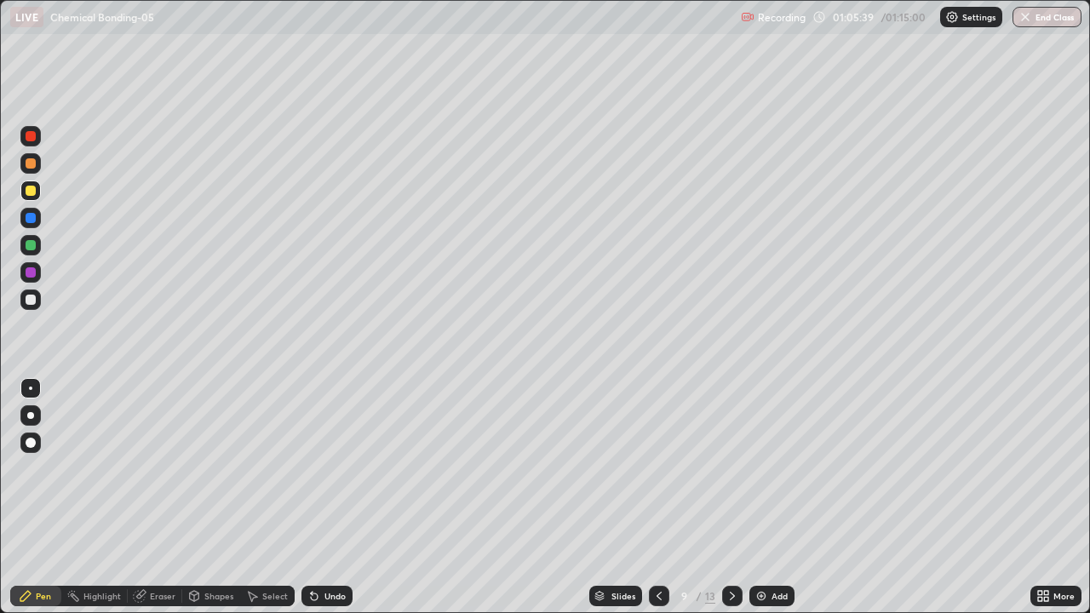
click at [37, 295] on div at bounding box center [30, 299] width 20 height 20
click at [35, 272] on div at bounding box center [31, 272] width 10 height 10
click at [37, 308] on div at bounding box center [30, 299] width 20 height 20
click at [37, 243] on div at bounding box center [30, 245] width 20 height 20
click at [37, 270] on div at bounding box center [30, 272] width 20 height 20
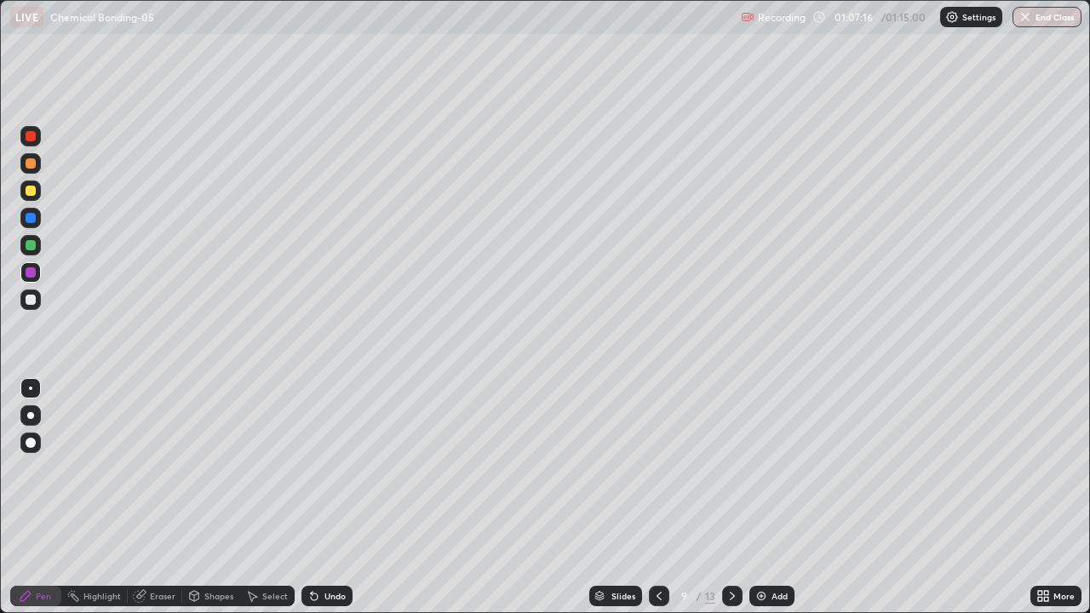
click at [37, 298] on div at bounding box center [30, 299] width 20 height 20
click at [319, 497] on div "Undo" at bounding box center [326, 596] width 51 height 20
click at [31, 271] on div at bounding box center [31, 272] width 10 height 10
click at [31, 219] on div at bounding box center [31, 218] width 10 height 10
click at [1044, 17] on button "End Class" at bounding box center [1047, 17] width 67 height 20
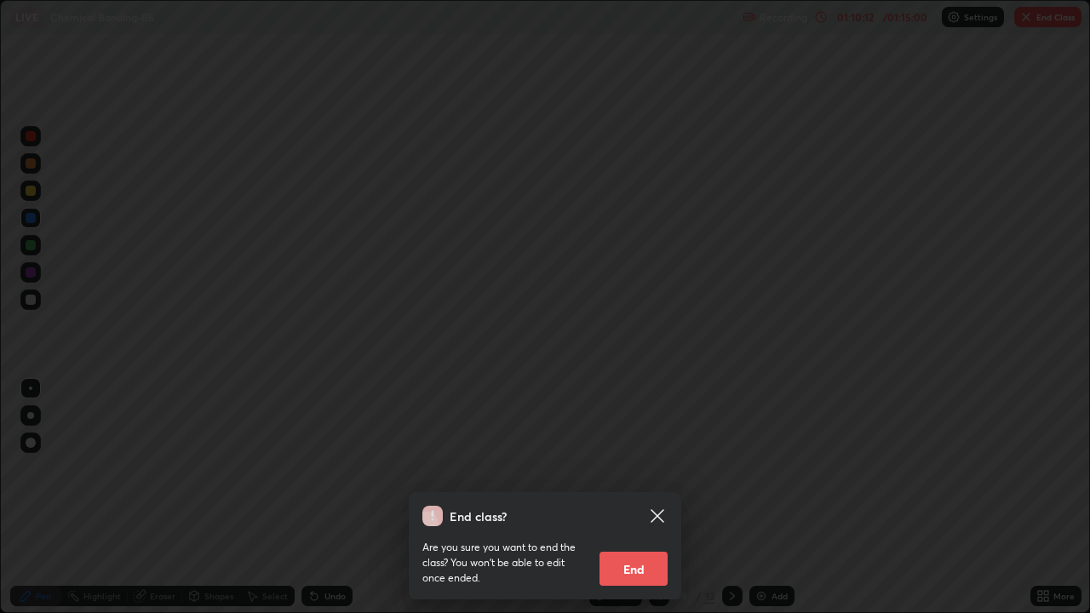
click at [646, 497] on button "End" at bounding box center [633, 569] width 68 height 34
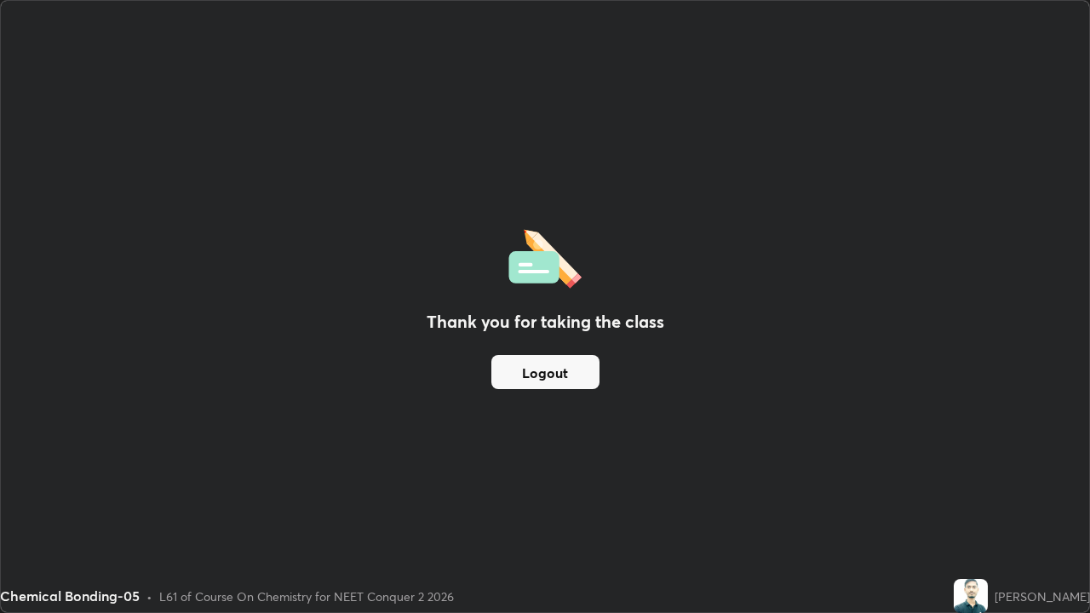
click at [550, 371] on button "Logout" at bounding box center [545, 372] width 108 height 34
